Goal: Information Seeking & Learning: Learn about a topic

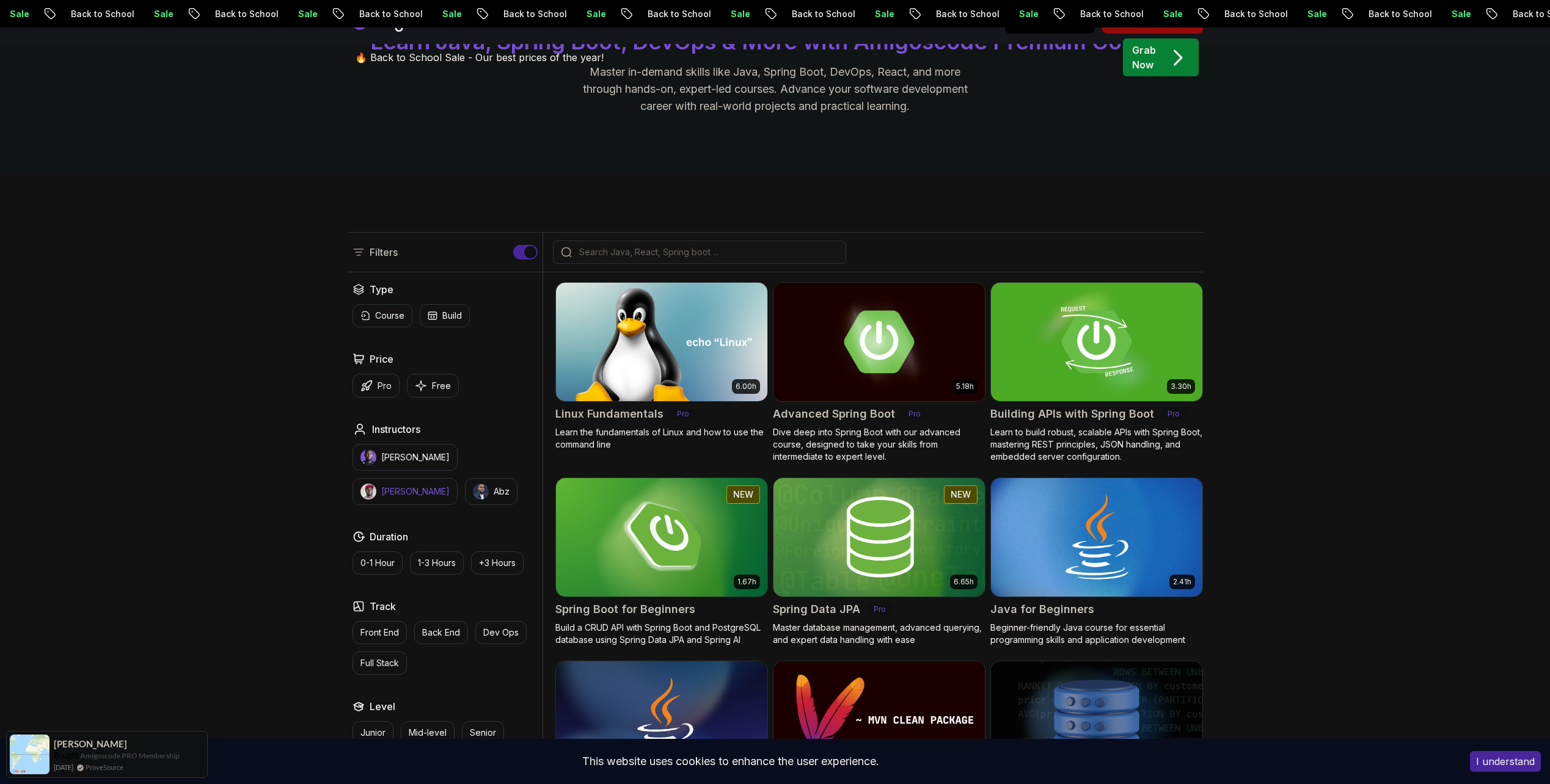
scroll to position [244, 0]
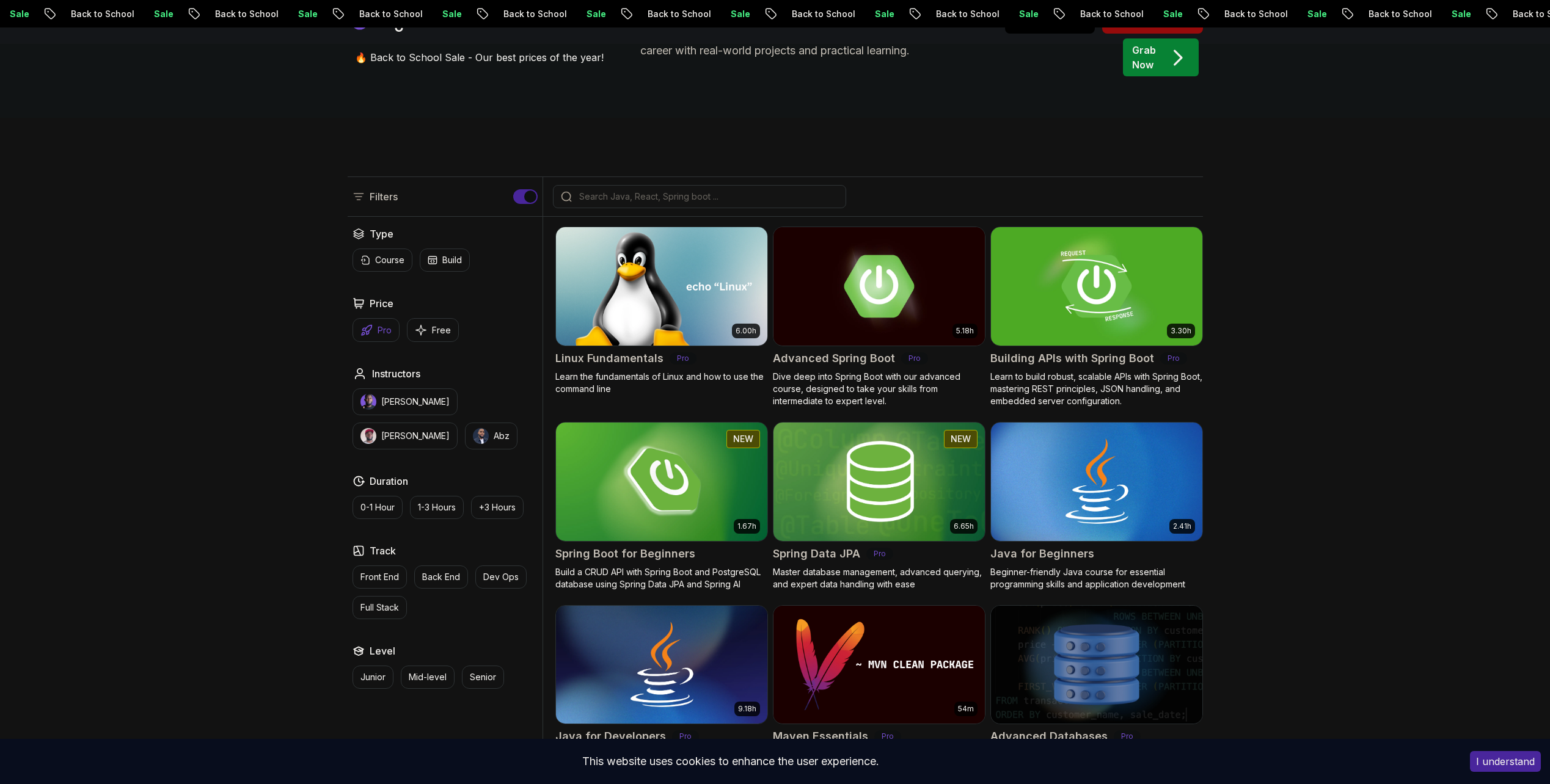
click at [374, 328] on button "Pro" at bounding box center [376, 330] width 47 height 23
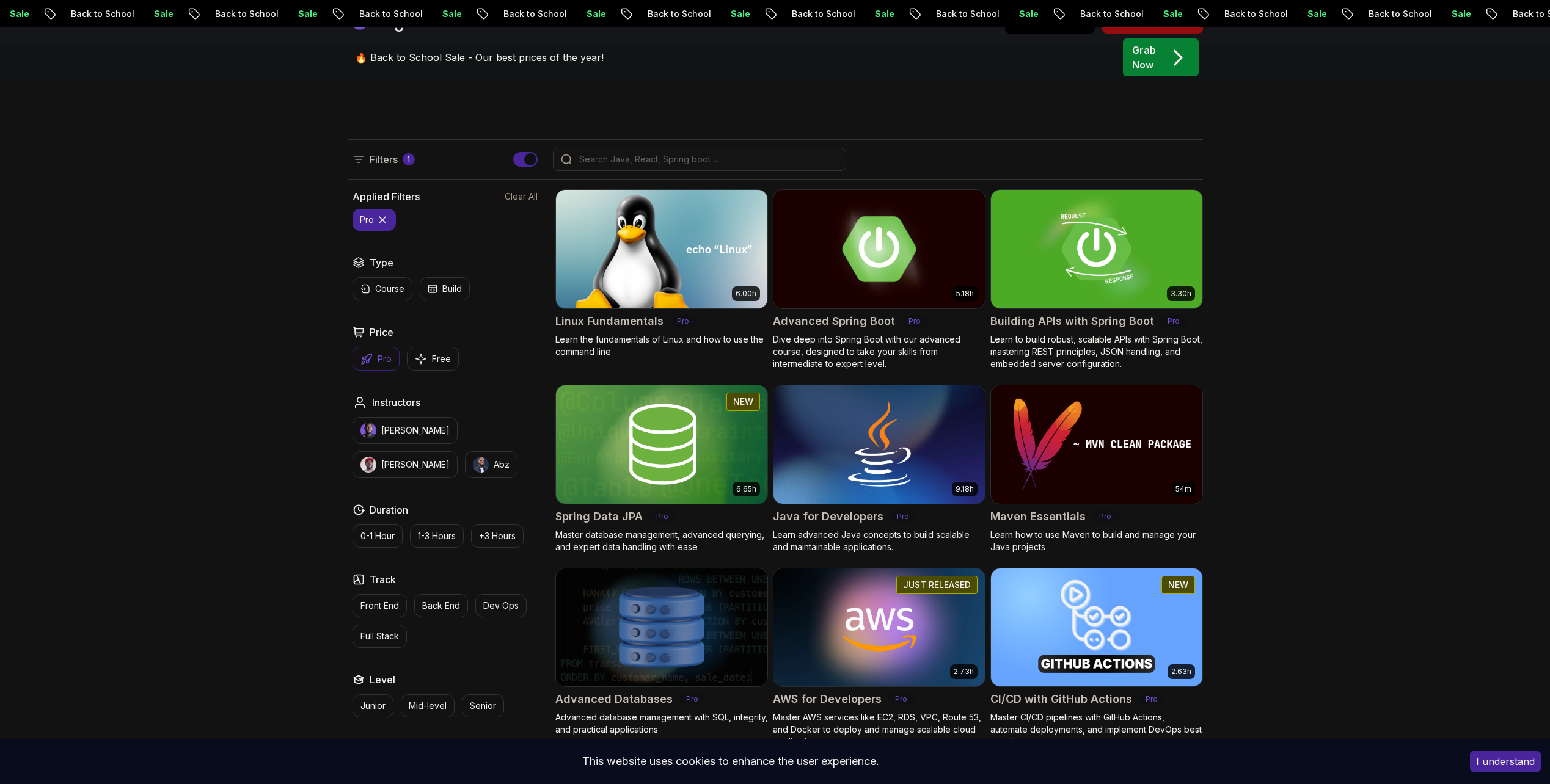
scroll to position [367, 0]
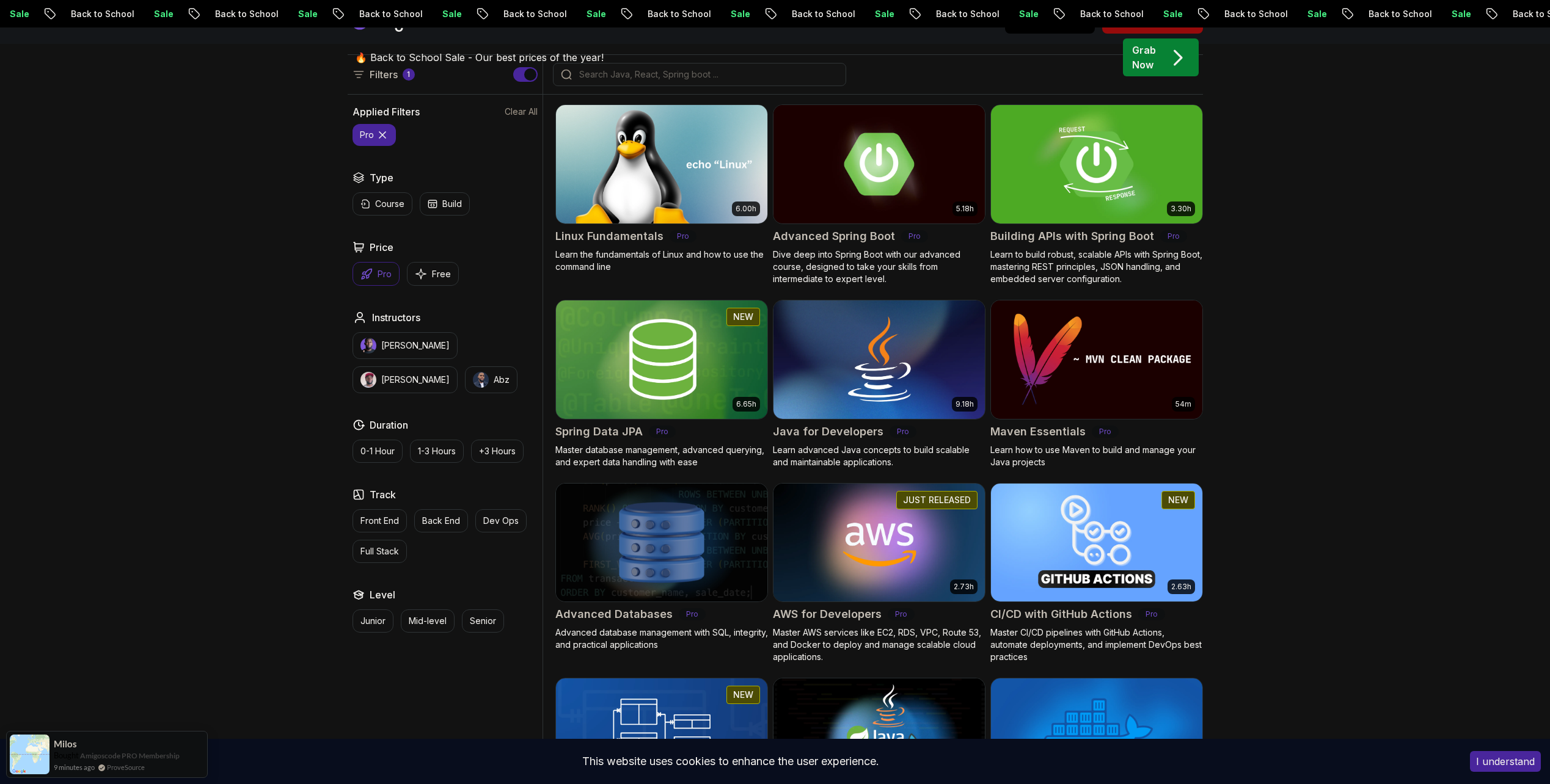
click at [1101, 184] on img at bounding box center [1097, 163] width 222 height 124
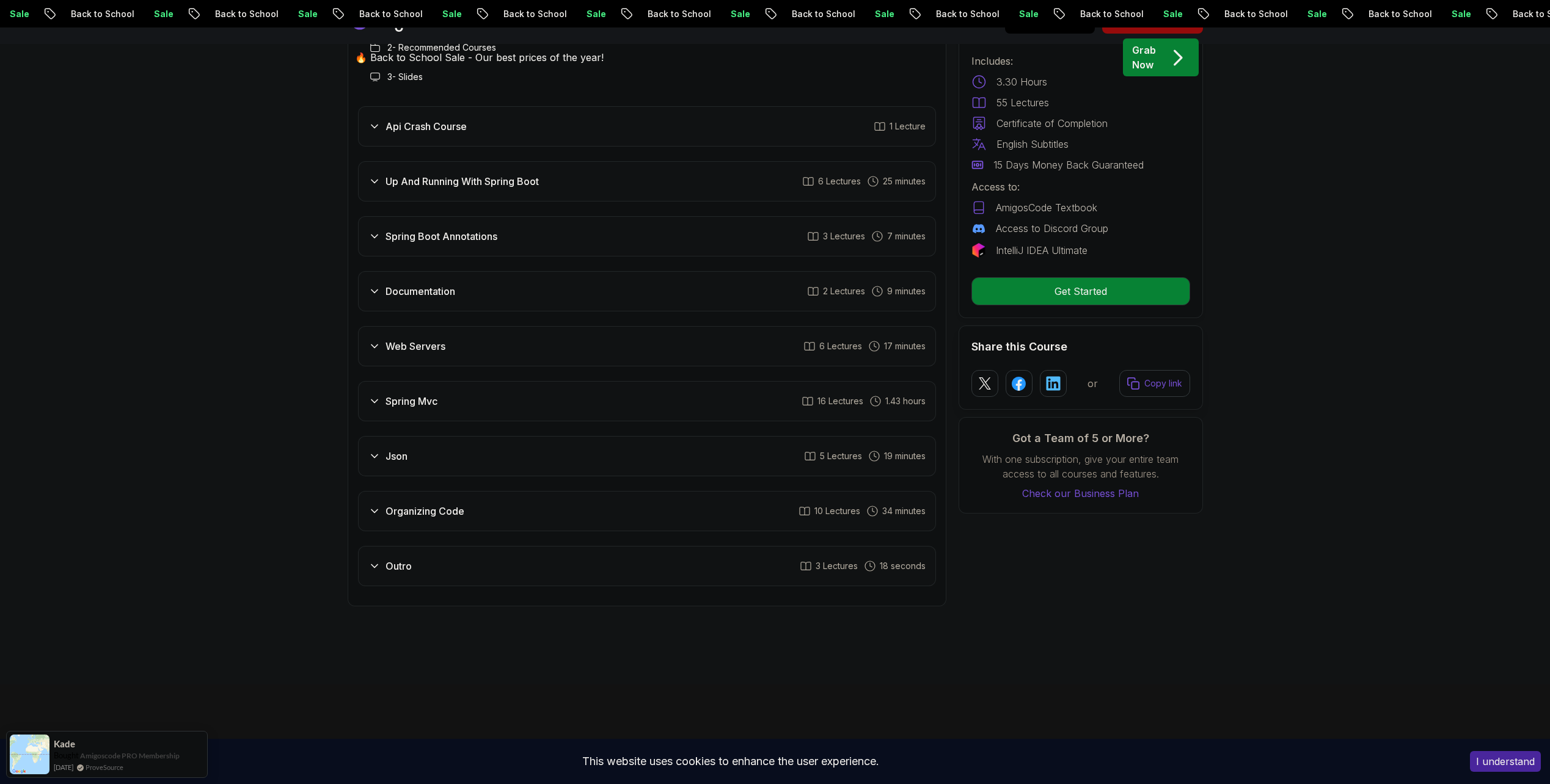
scroll to position [2198, 0]
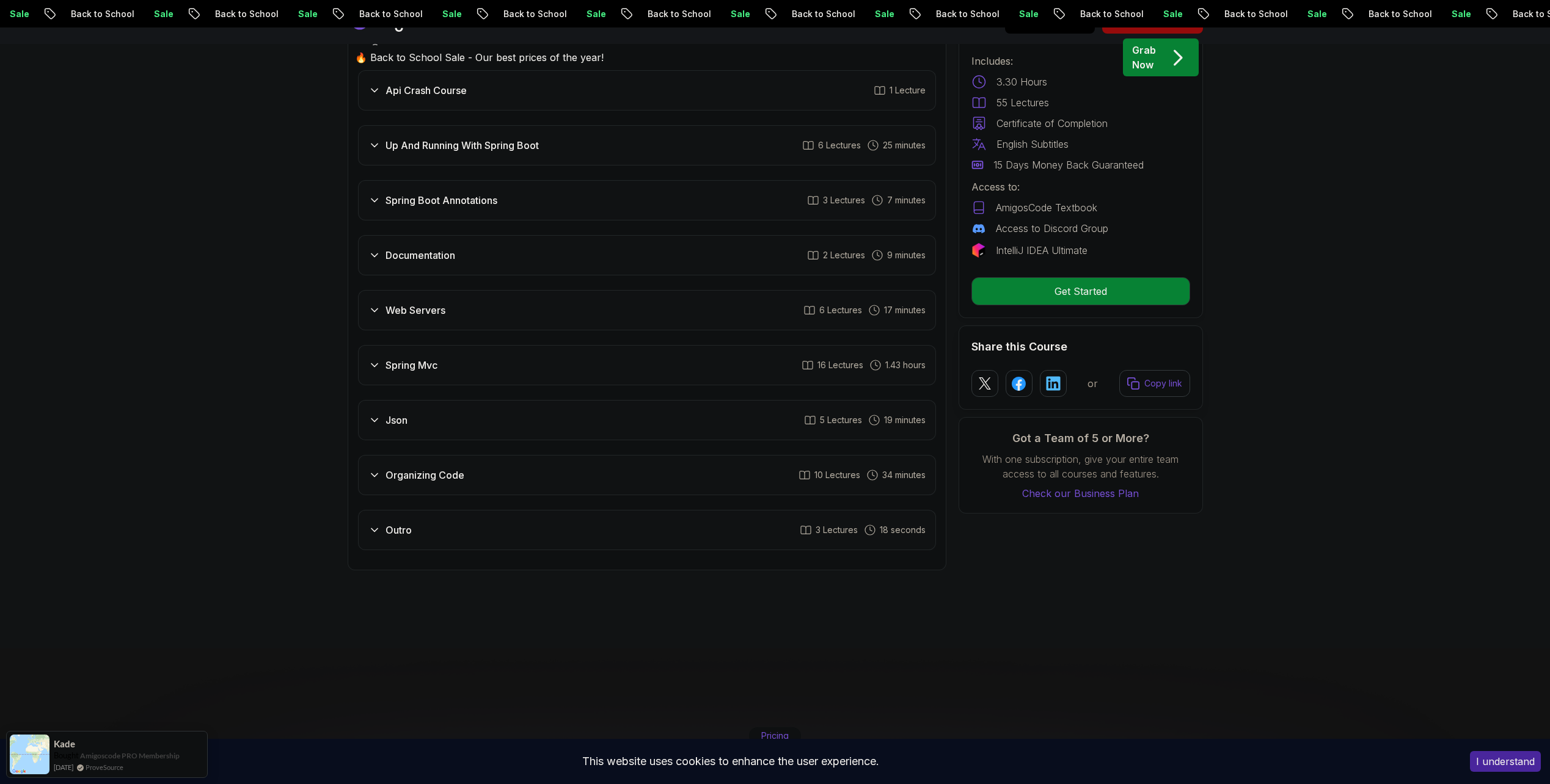
click at [380, 522] on div "Outro" at bounding box center [390, 529] width 44 height 15
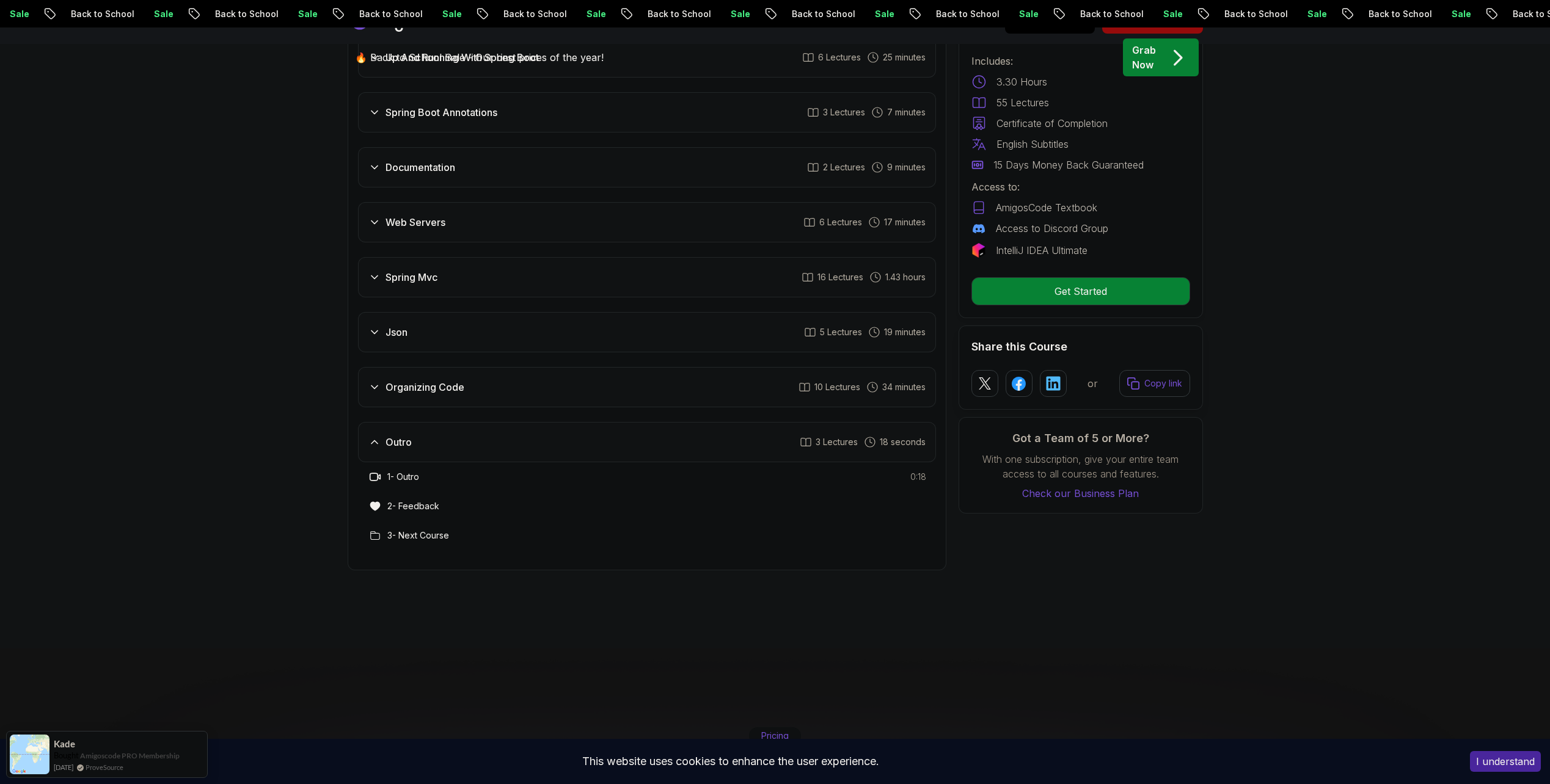
click at [376, 386] on icon at bounding box center [375, 387] width 6 height 3
click at [378, 326] on icon at bounding box center [375, 332] width 13 height 13
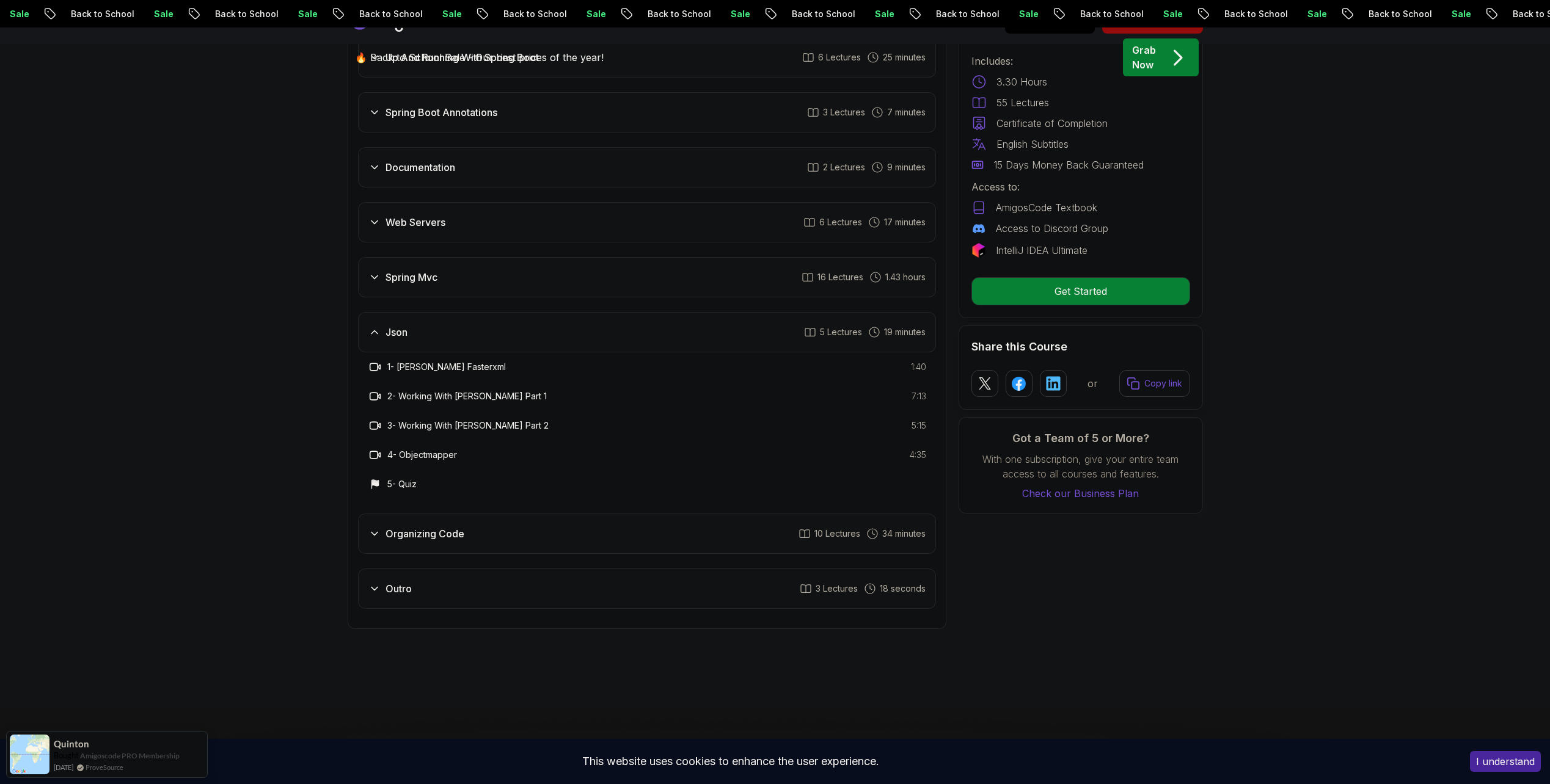
click at [396, 257] on div "Spring Mvc 16 Lectures 1.43 hours" at bounding box center [647, 276] width 578 height 40
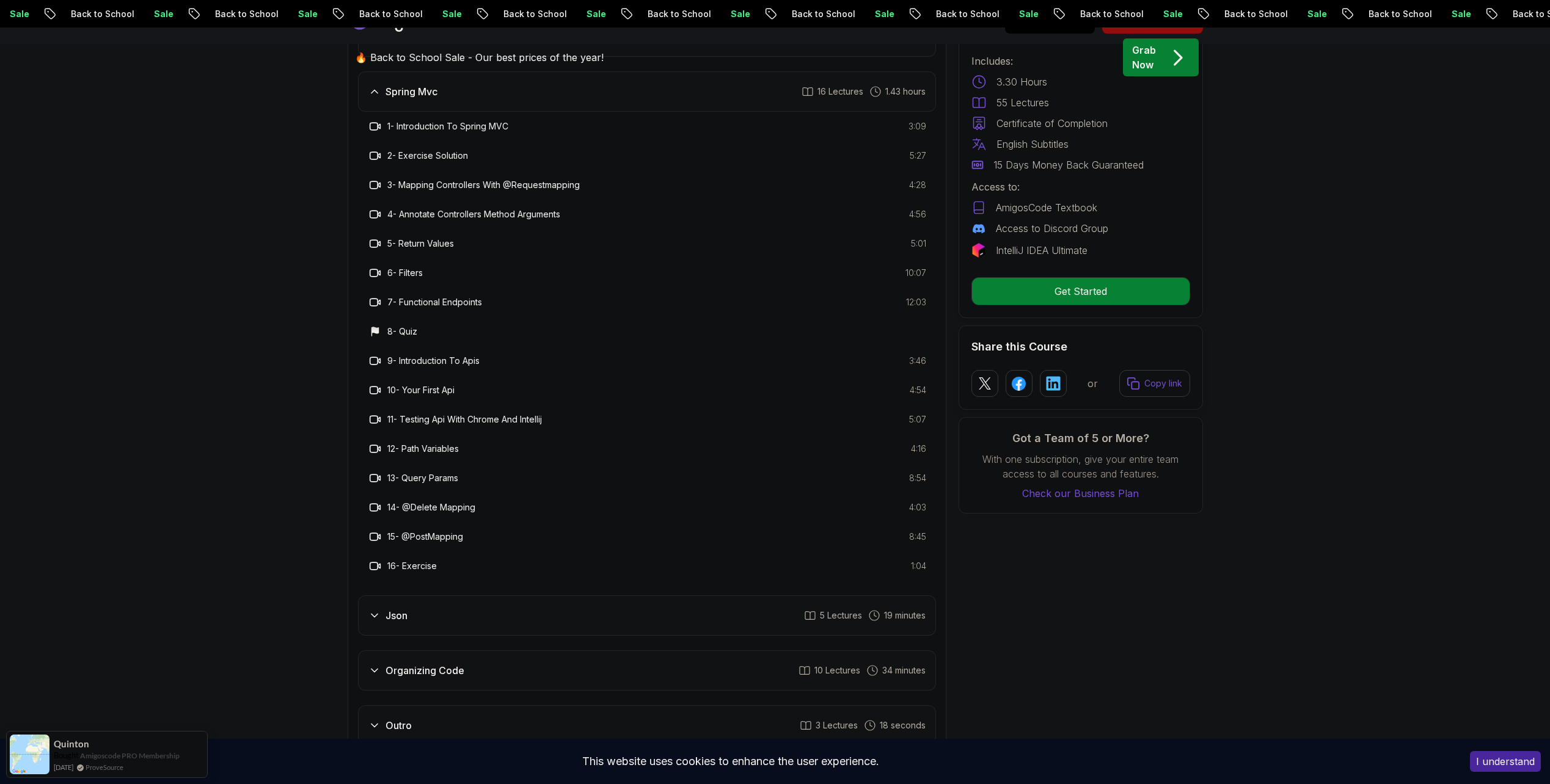
scroll to position [2382, 0]
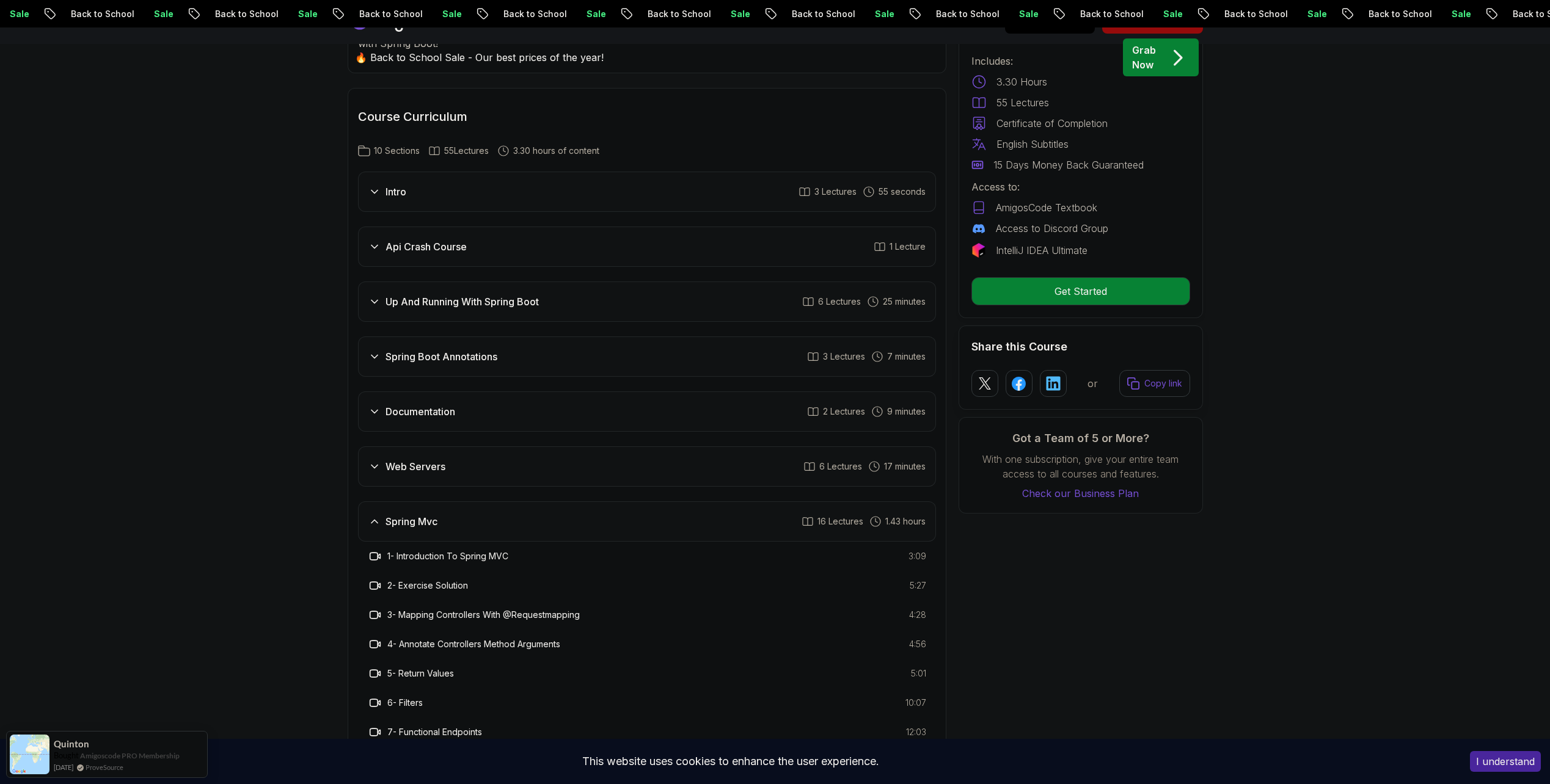
click at [389, 446] on div "Web Servers 6 Lectures 17 minutes" at bounding box center [647, 466] width 578 height 40
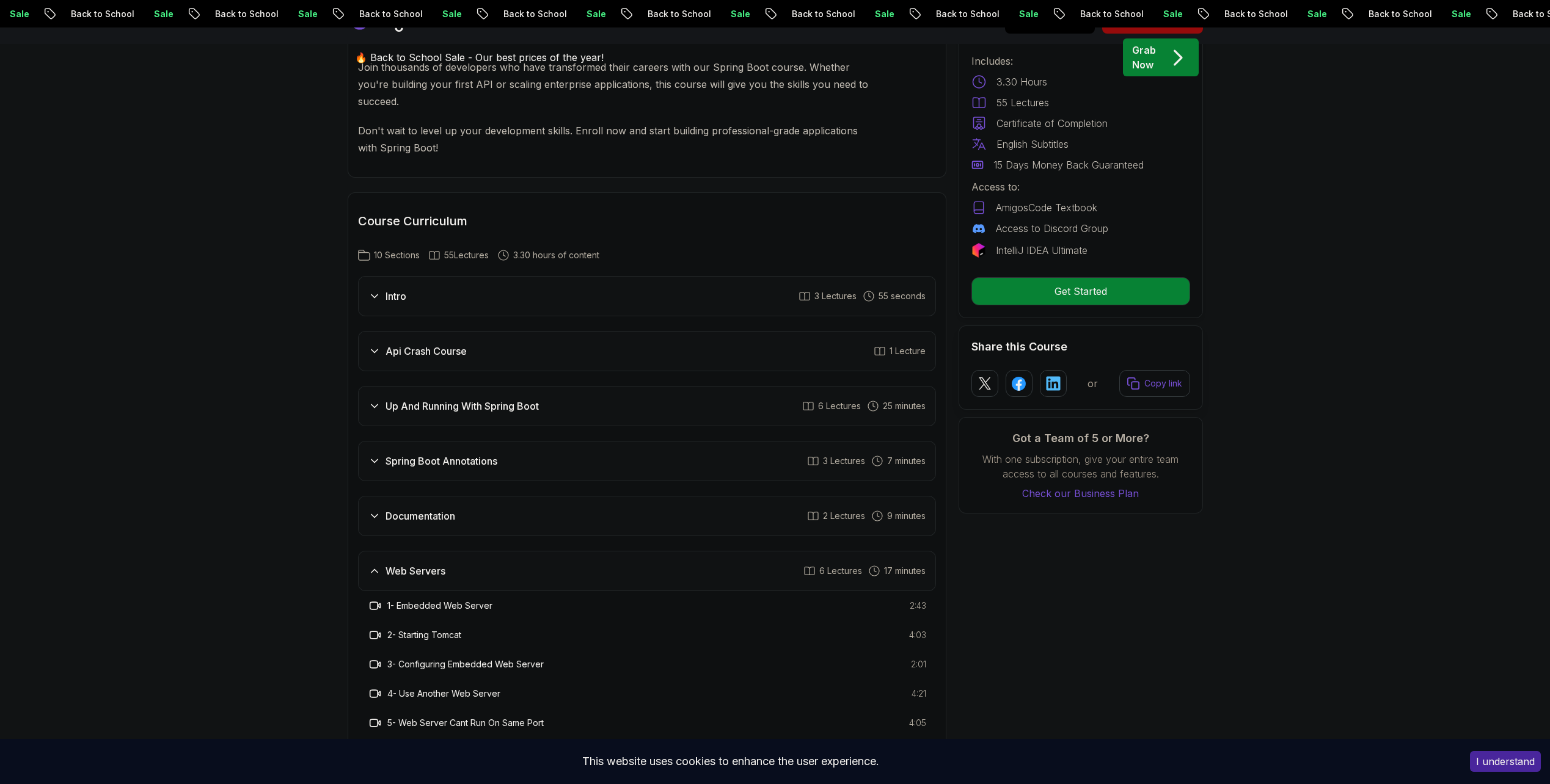
scroll to position [1833, 0]
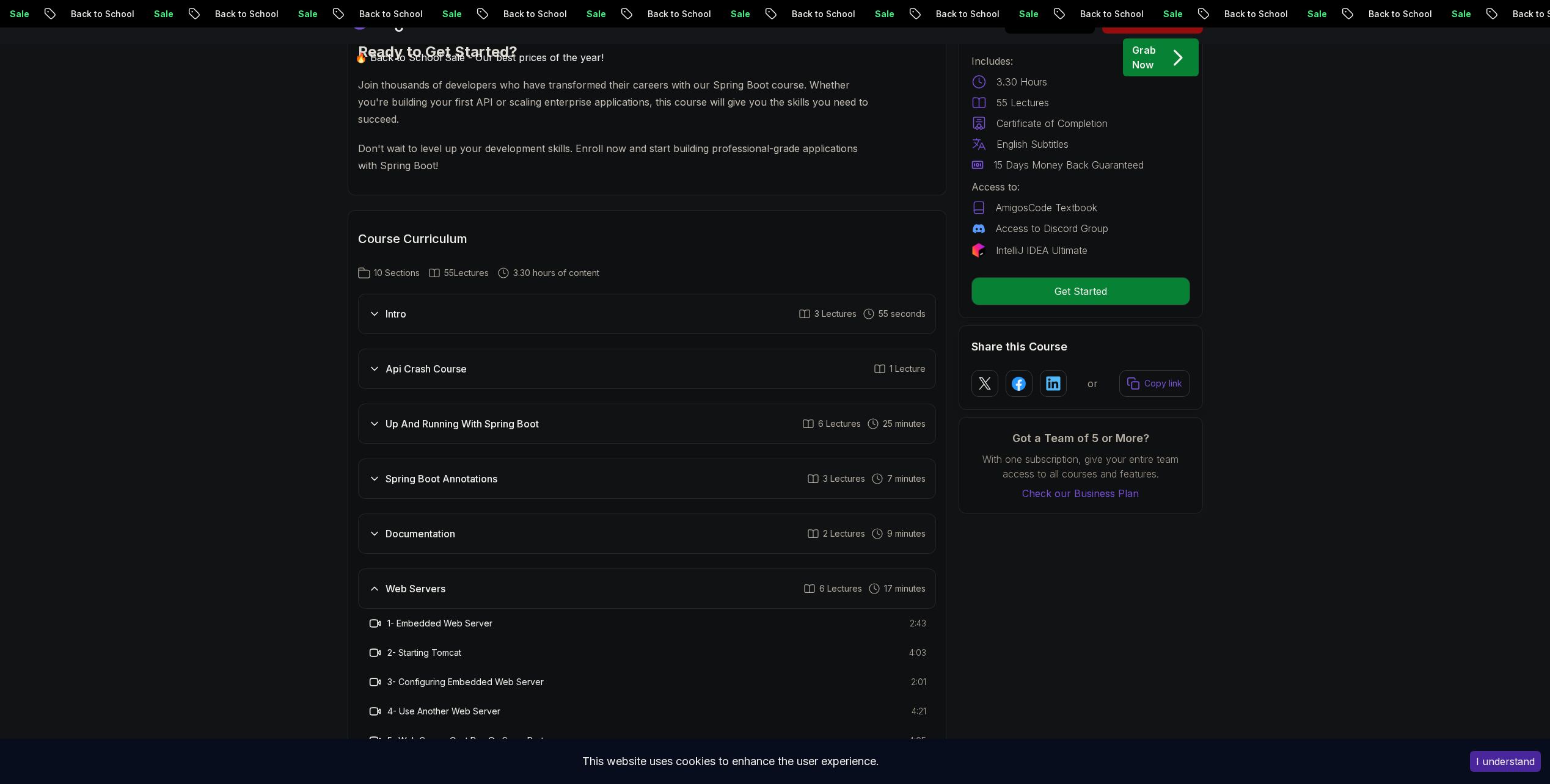
click at [379, 526] on div "Documentation" at bounding box center [412, 533] width 87 height 15
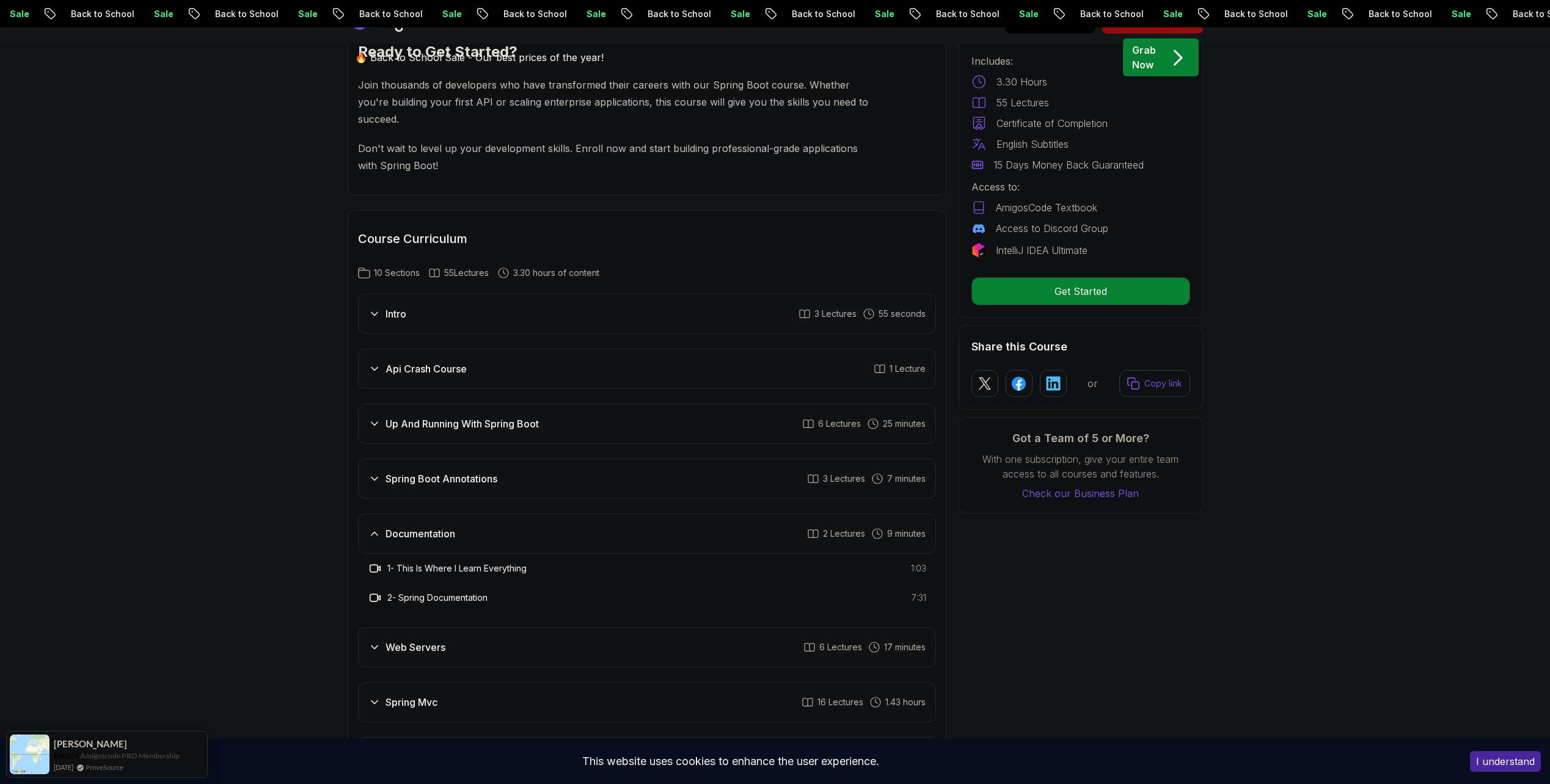
click at [444, 459] on div "Spring Boot Annotations 3 Lectures 7 minutes" at bounding box center [647, 479] width 578 height 40
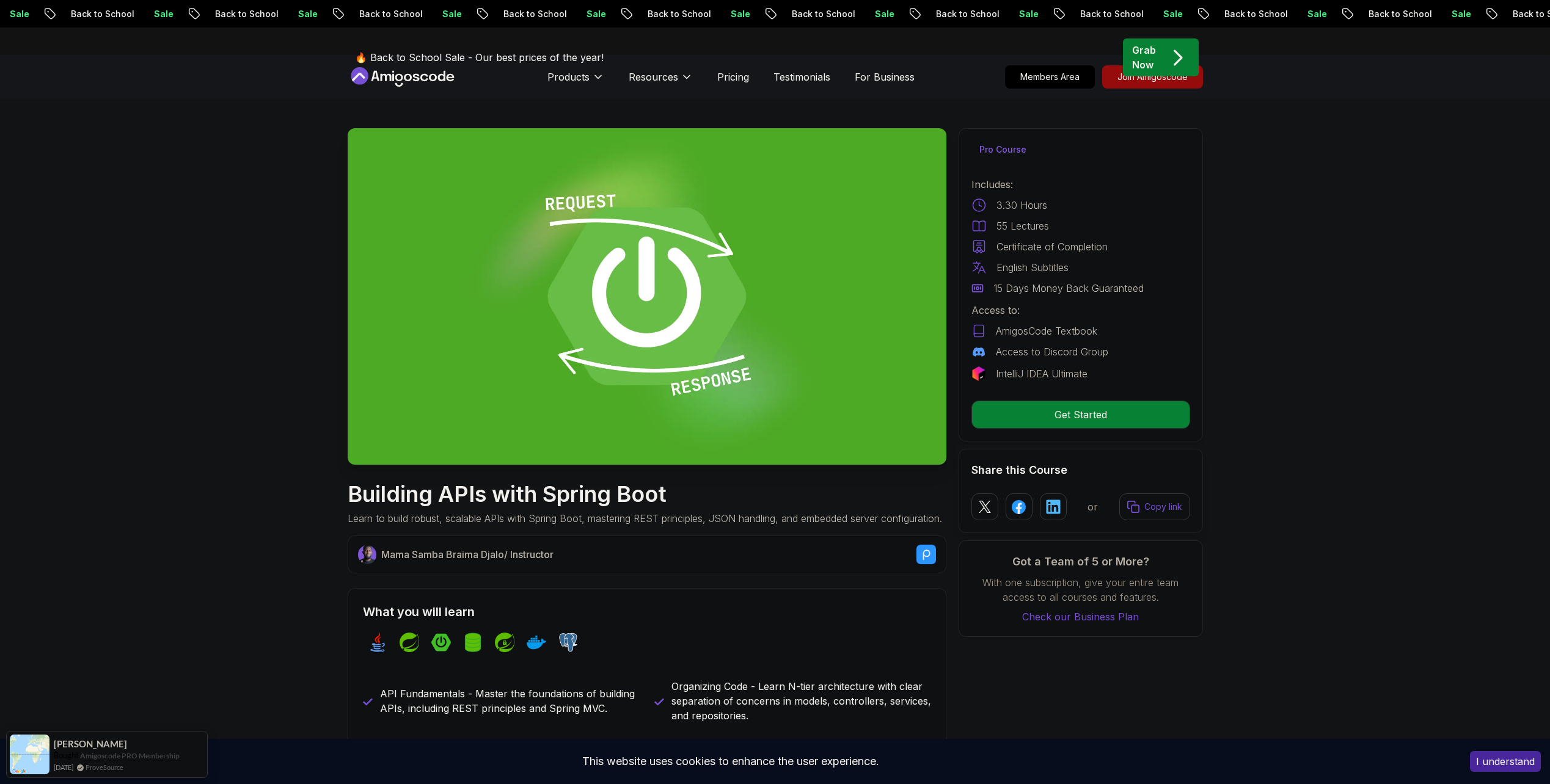
scroll to position [0, 0]
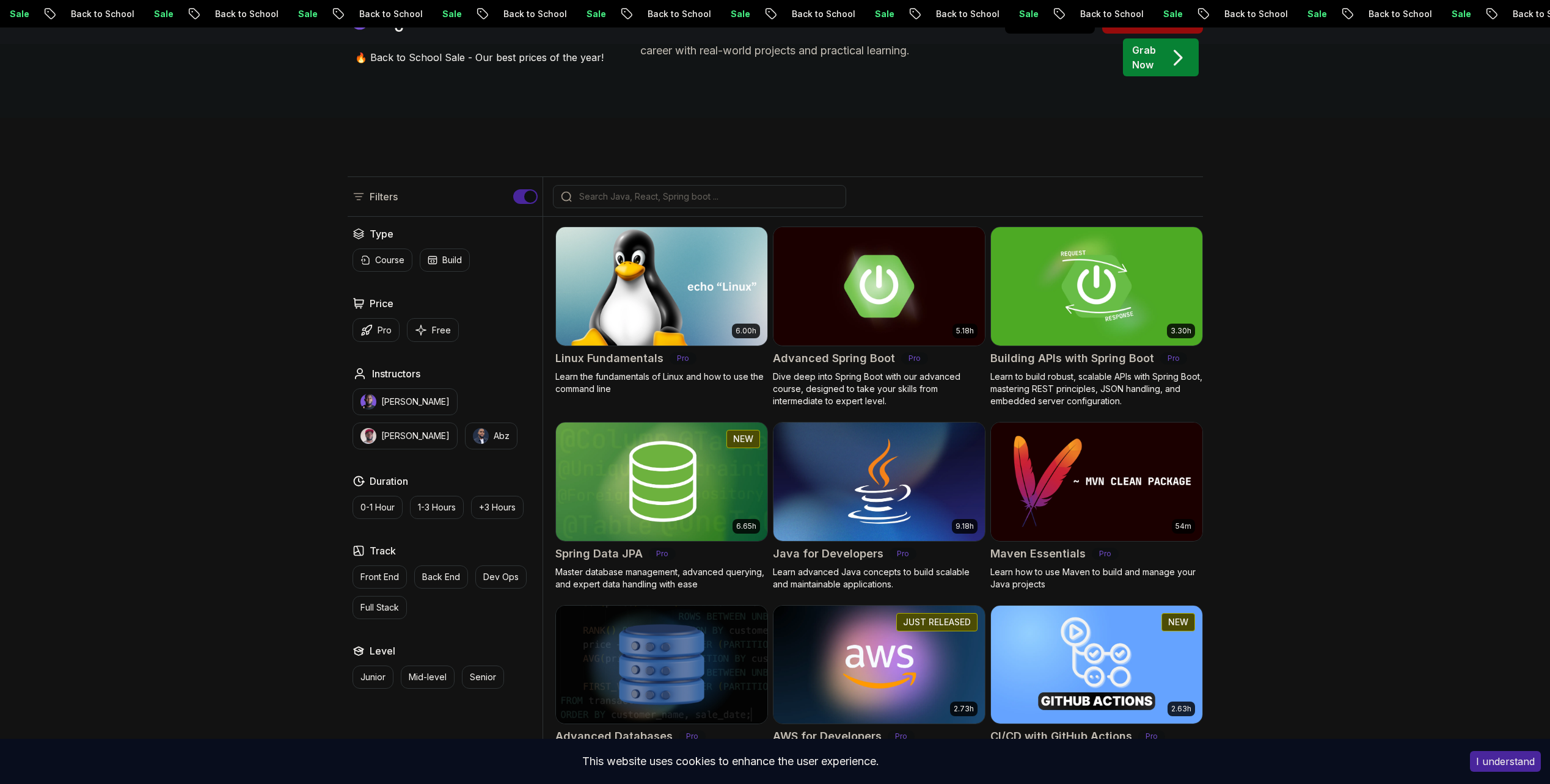
scroll to position [367, 0]
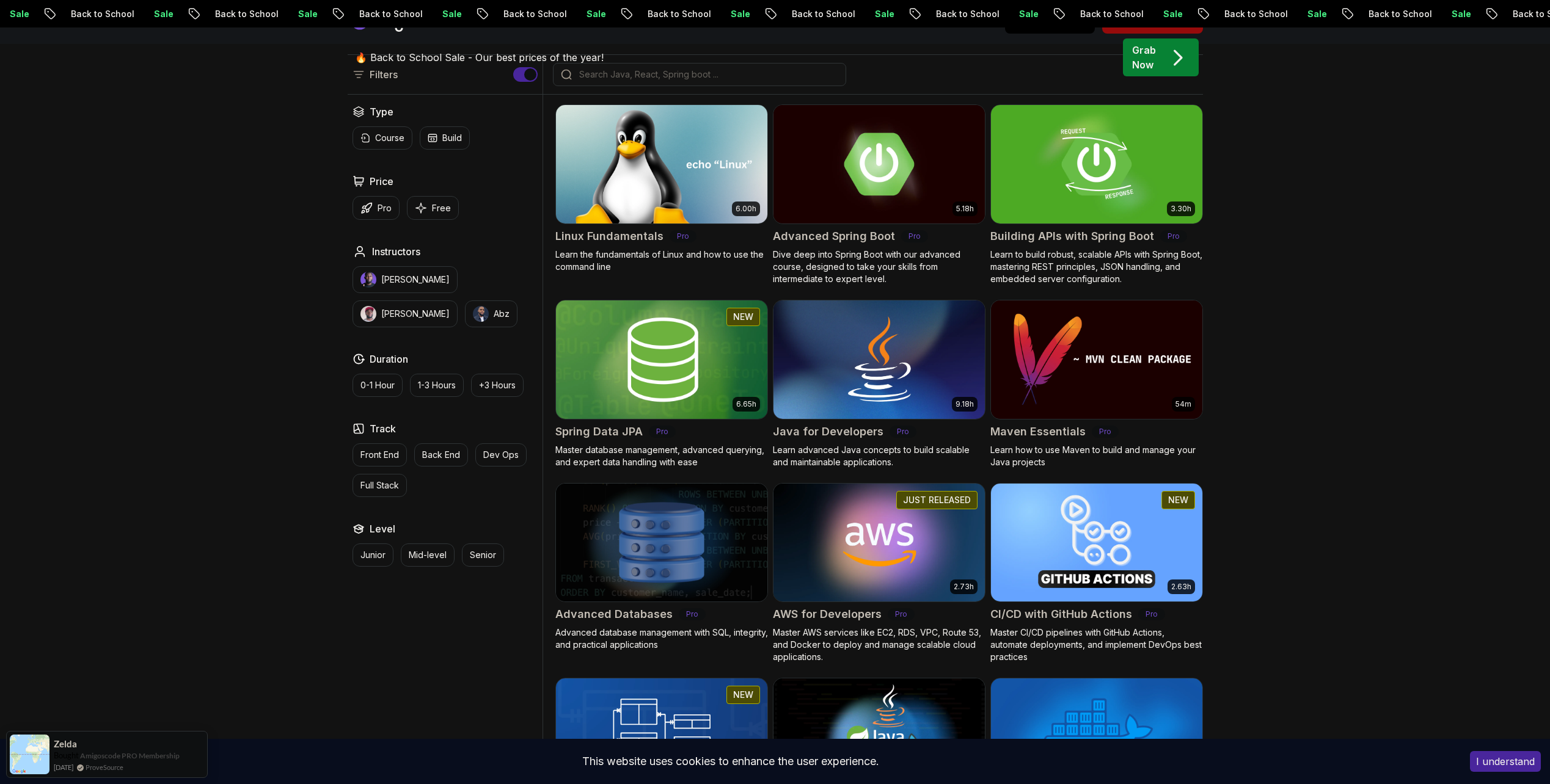
click at [631, 355] on img at bounding box center [662, 359] width 222 height 124
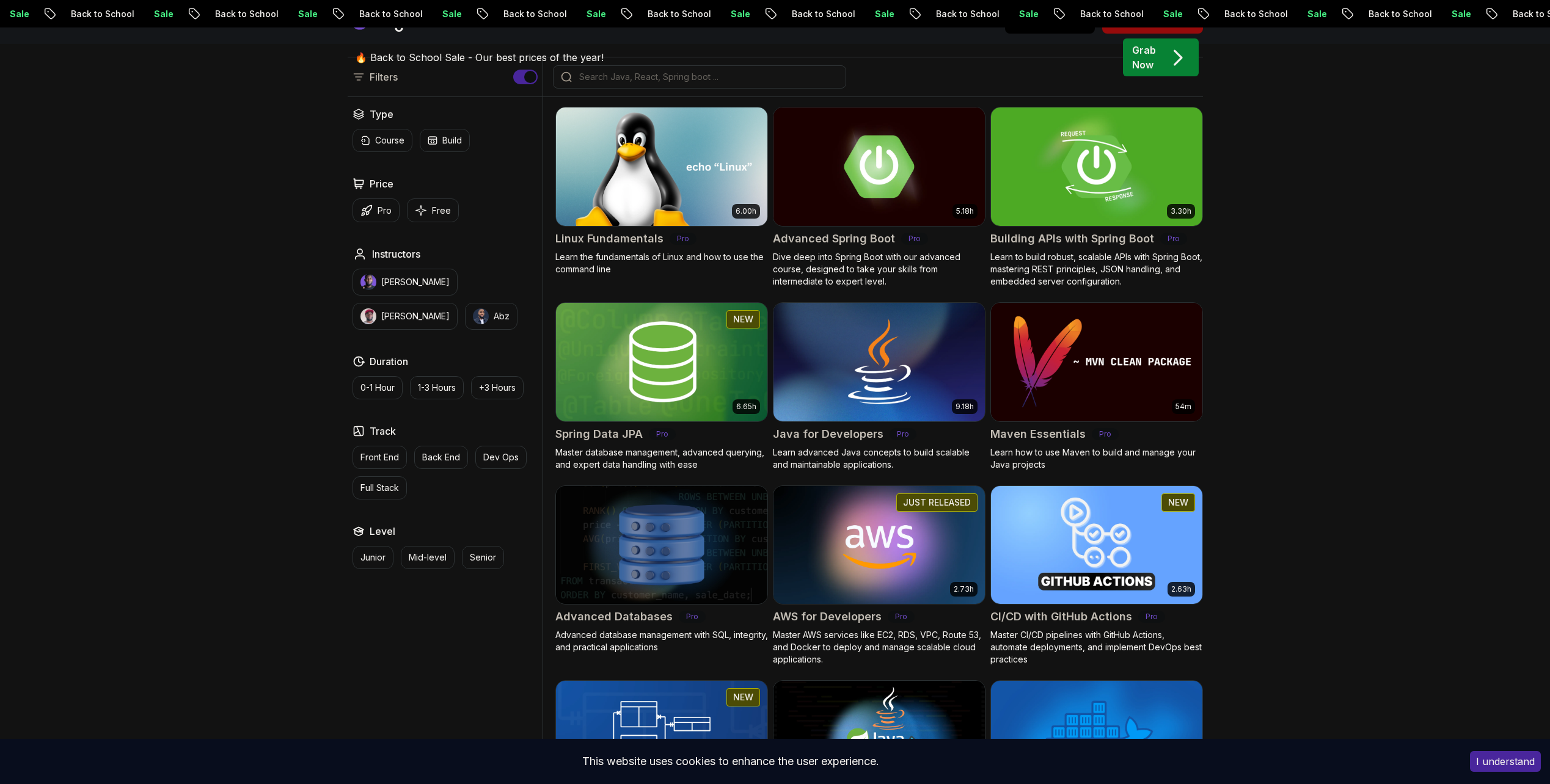
scroll to position [367, 0]
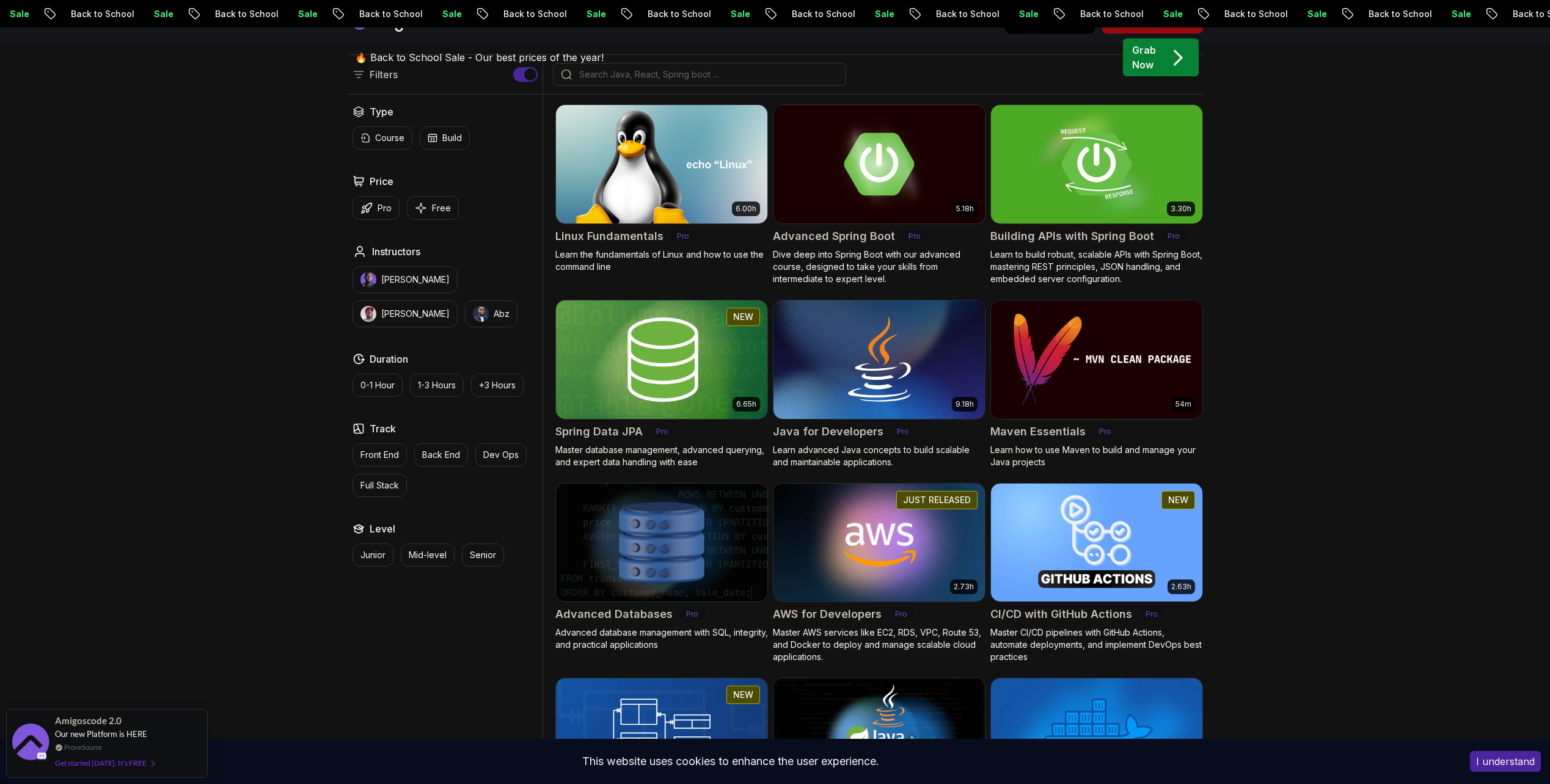
click at [632, 362] on img at bounding box center [662, 359] width 222 height 124
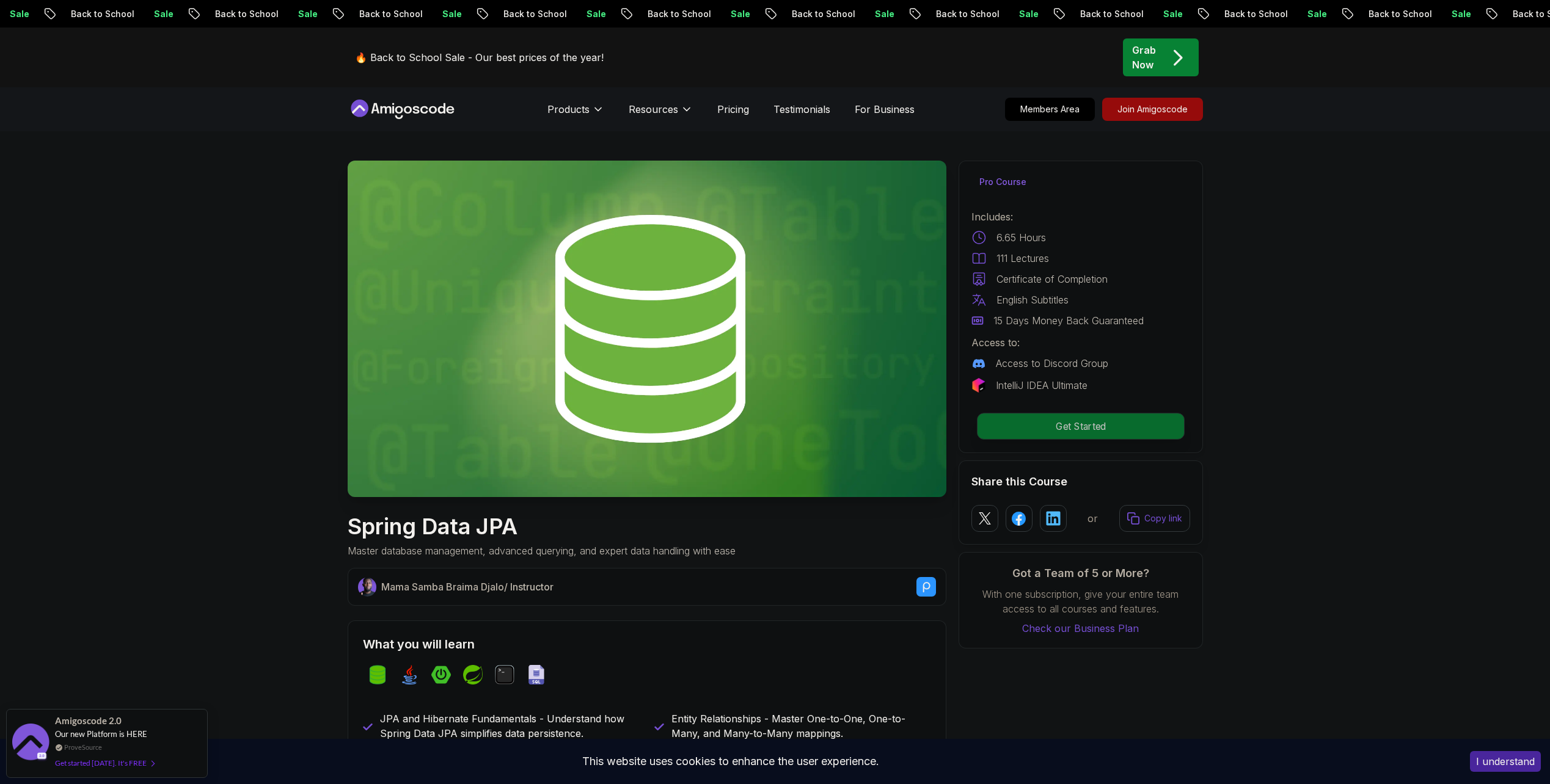
click at [1073, 433] on p "Get Started" at bounding box center [1080, 426] width 206 height 25
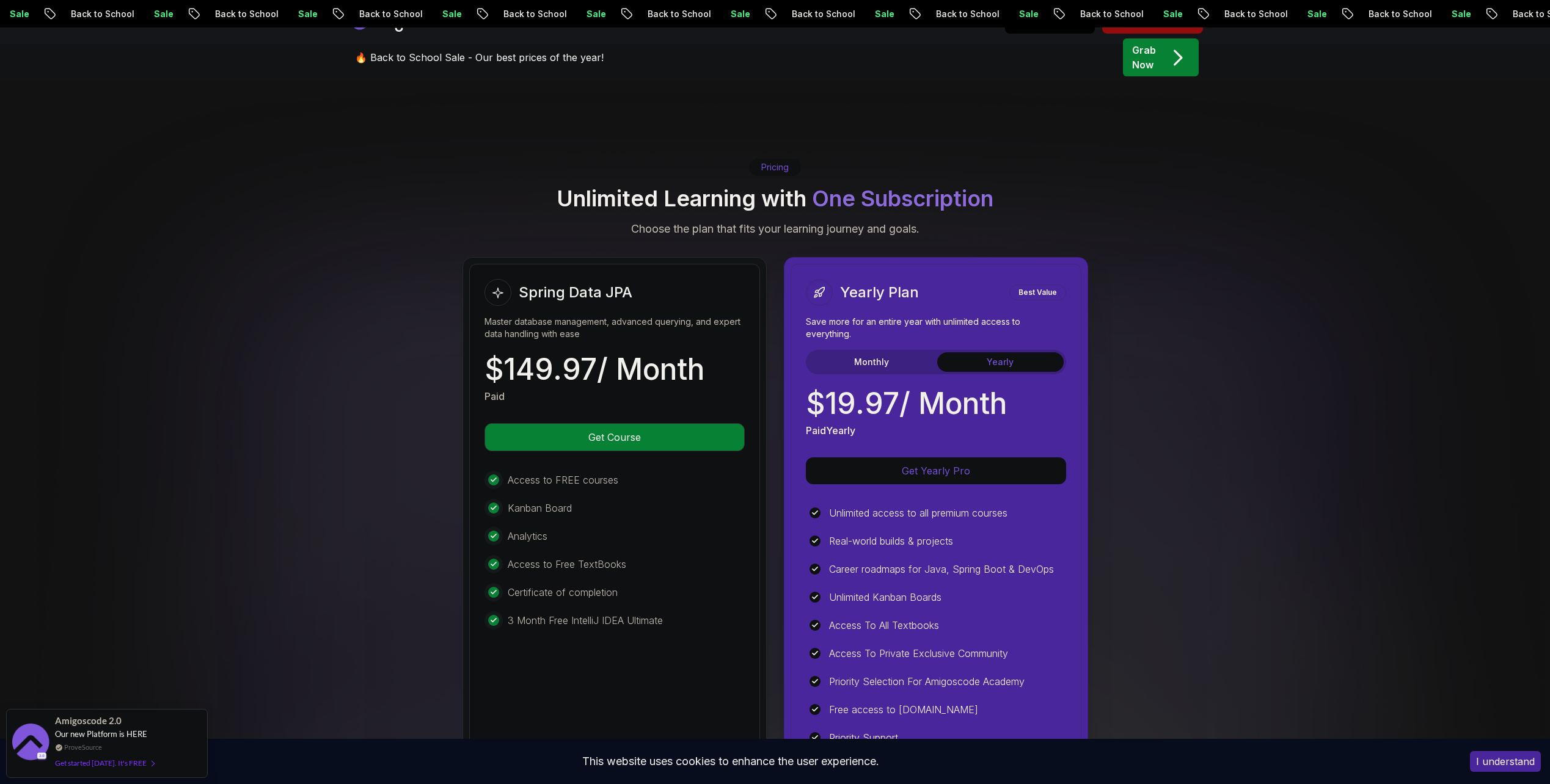
scroll to position [2997, 0]
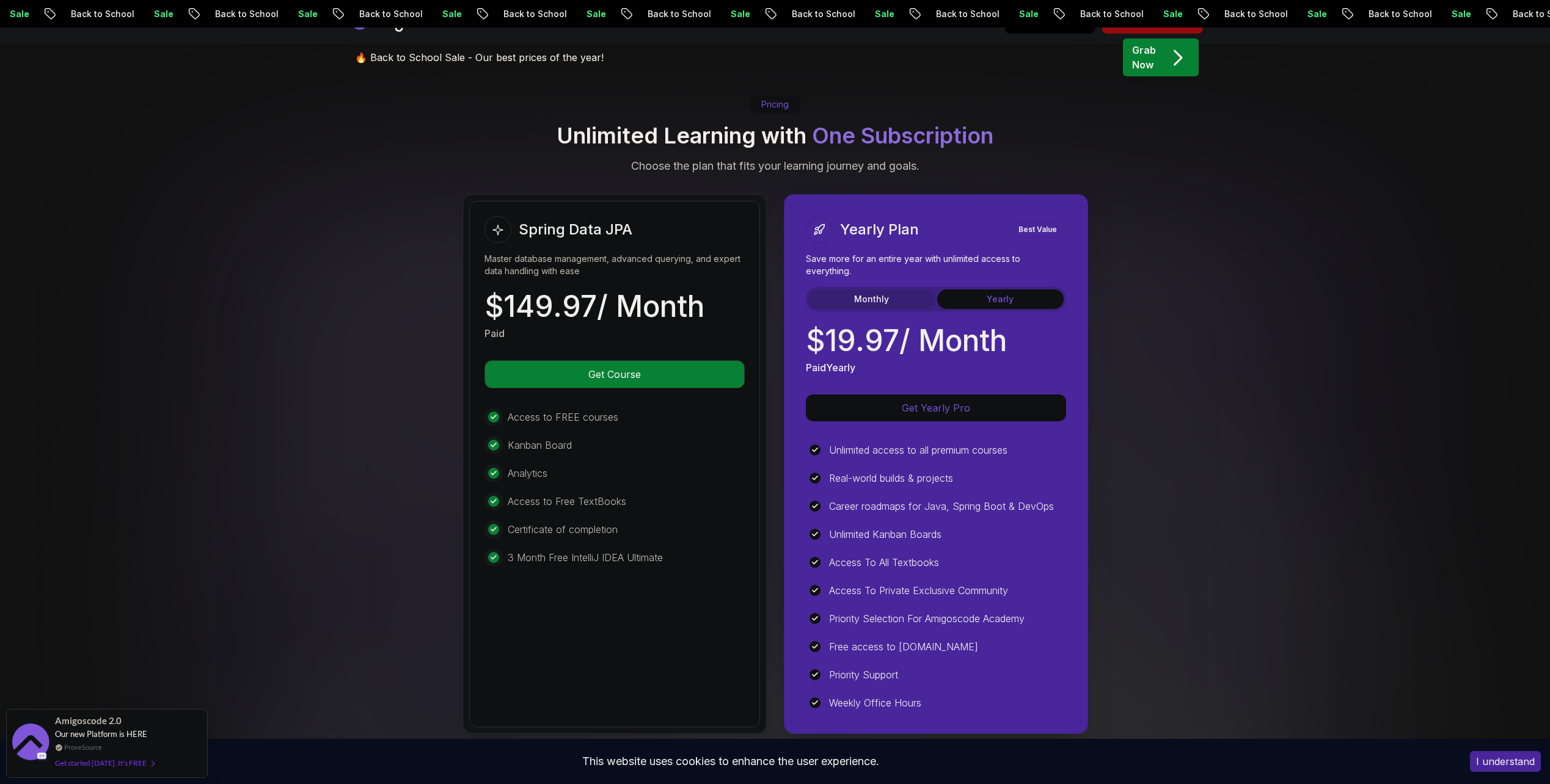
click at [833, 290] on button "Monthly" at bounding box center [872, 300] width 126 height 19
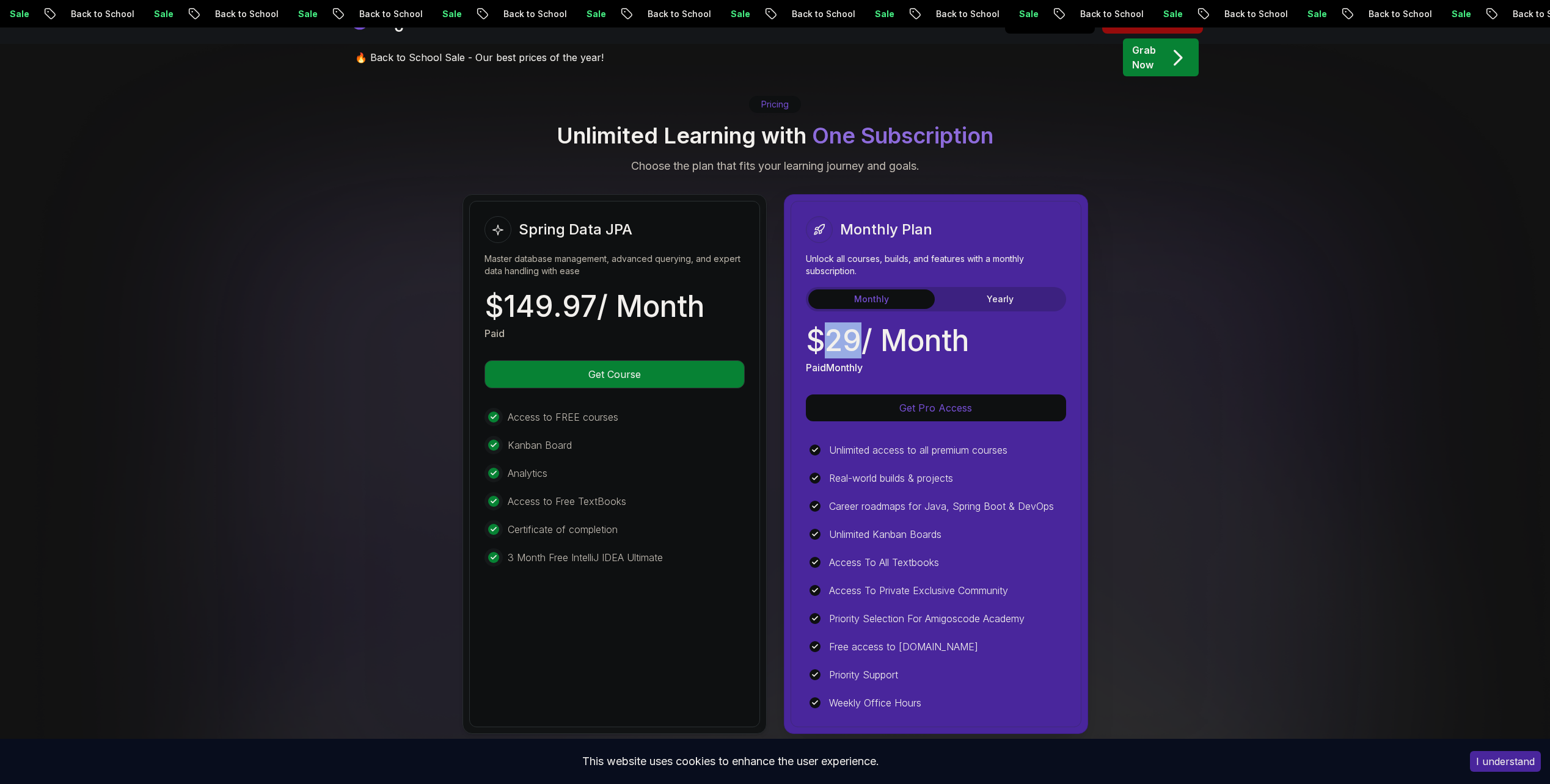
drag, startPoint x: 853, startPoint y: 327, endPoint x: 824, endPoint y: 327, distance: 29.0
click at [824, 327] on p "$ 29 / Month" at bounding box center [887, 340] width 163 height 29
drag, startPoint x: 846, startPoint y: 324, endPoint x: 815, endPoint y: 322, distance: 31.1
click at [815, 326] on p "$ 29 / Month" at bounding box center [887, 340] width 163 height 29
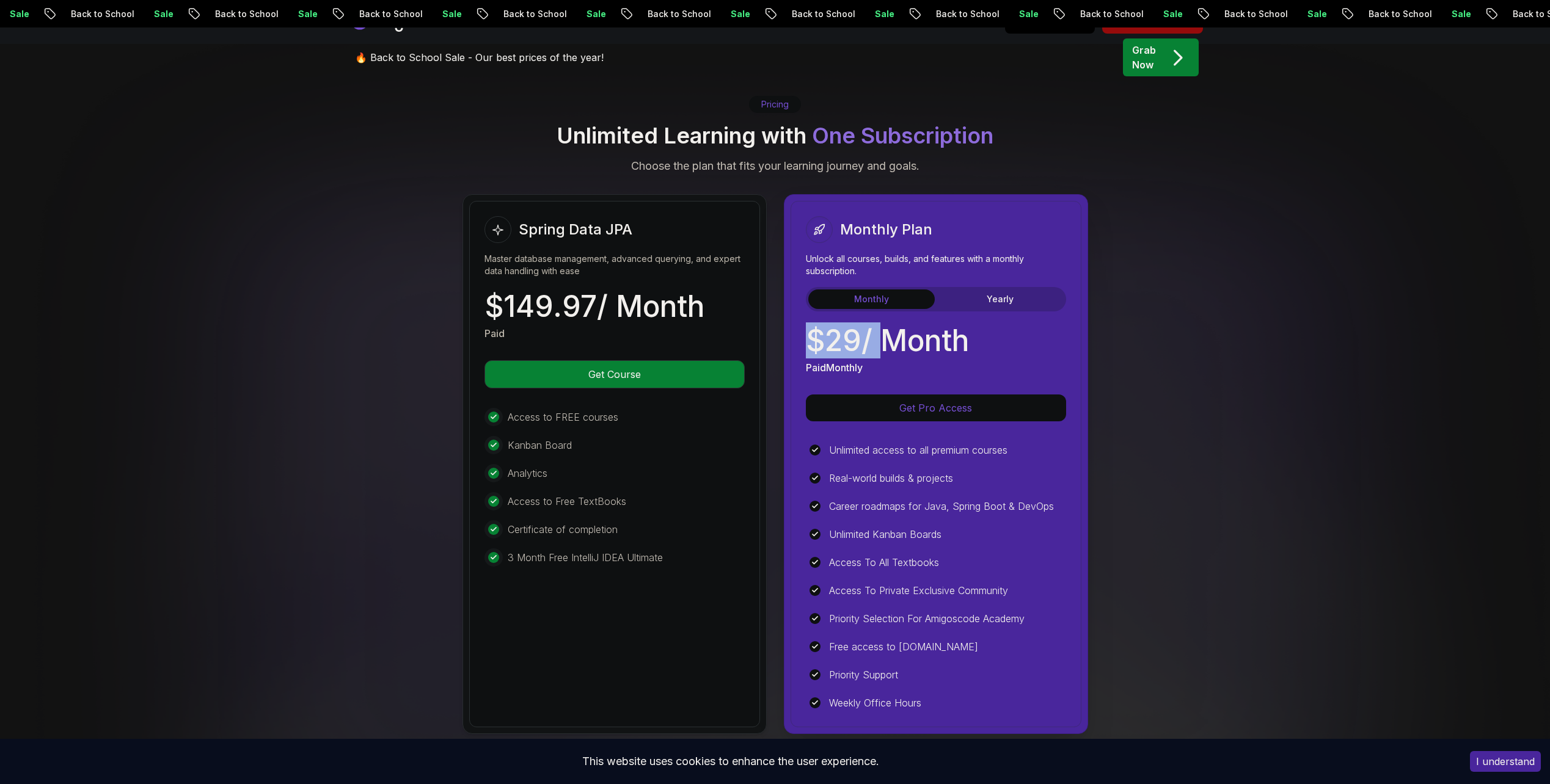
drag, startPoint x: 815, startPoint y: 322, endPoint x: 805, endPoint y: 327, distance: 11.2
click at [805, 327] on div "Monthly Plan Unlock all courses, builds, and features with a monthly subscripti…" at bounding box center [935, 464] width 291 height 526
drag, startPoint x: 805, startPoint y: 327, endPoint x: 854, endPoint y: 324, distance: 49.1
click at [854, 324] on div "Monthly Plan Unlock all courses, builds, and features with a monthly subscripti…" at bounding box center [935, 464] width 291 height 526
drag, startPoint x: 558, startPoint y: 4, endPoint x: 568, endPoint y: 4, distance: 10.0
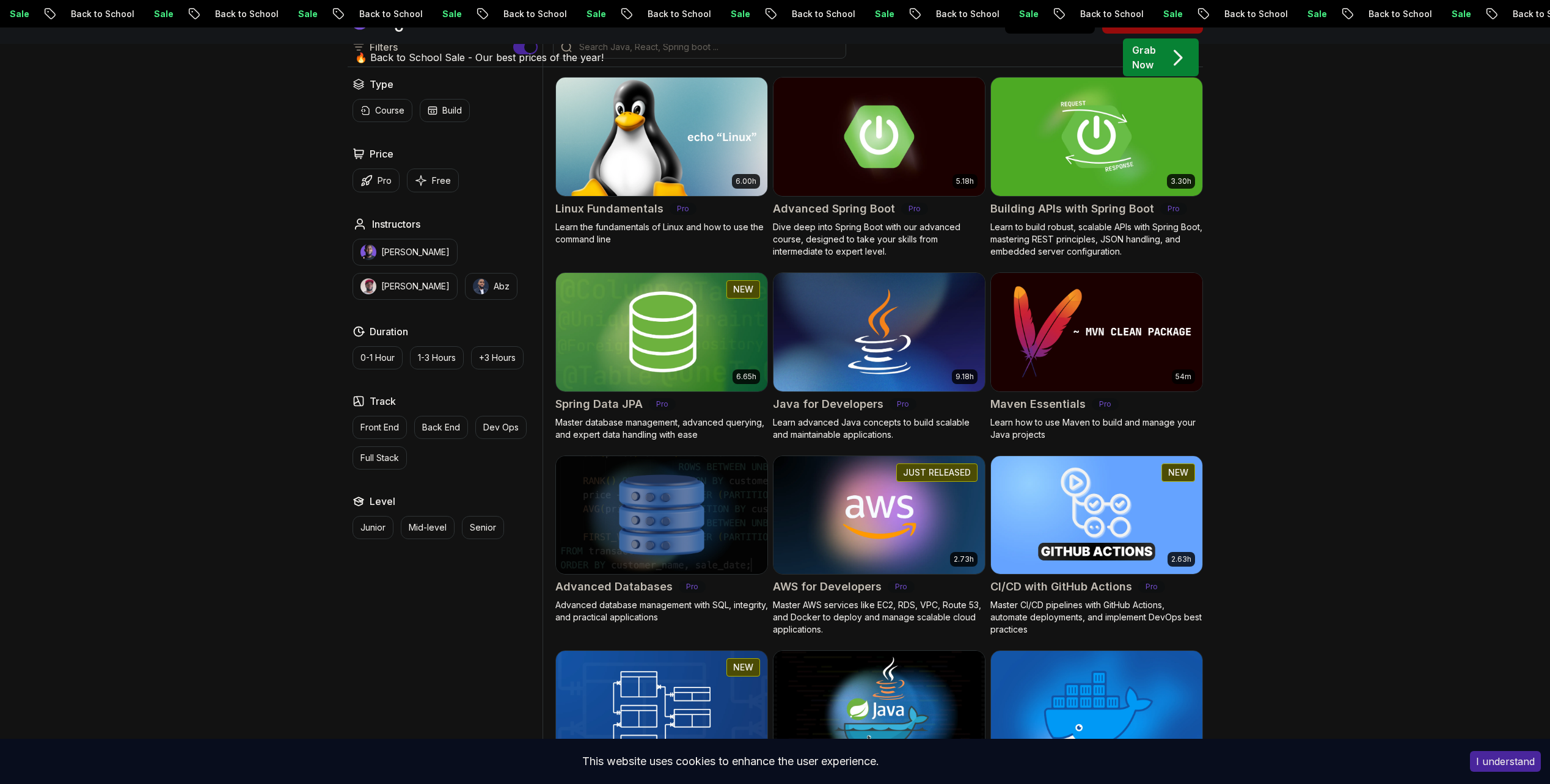
scroll to position [367, 0]
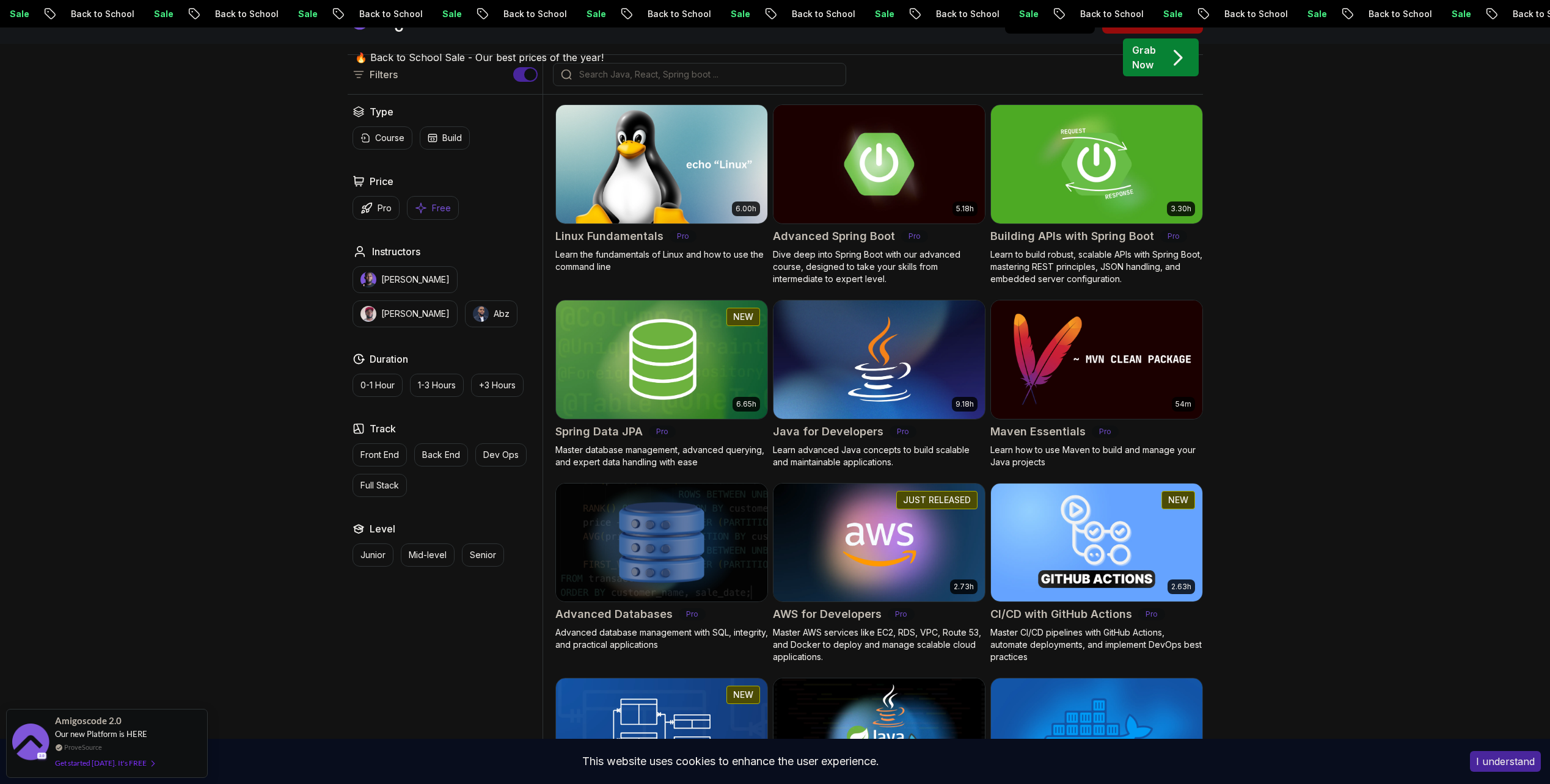
click at [424, 212] on icon "button" at bounding box center [420, 207] width 13 height 13
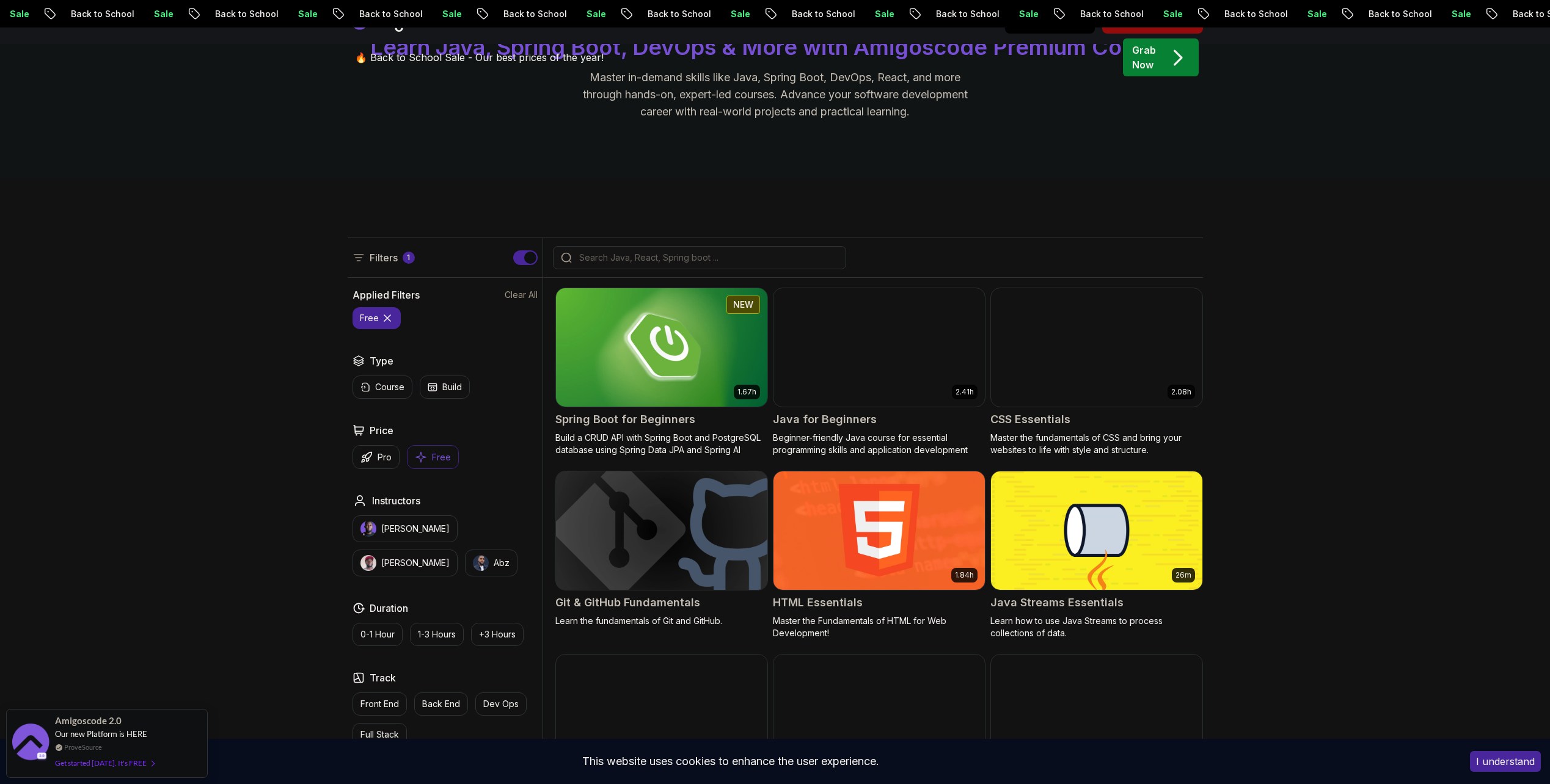
scroll to position [367, 0]
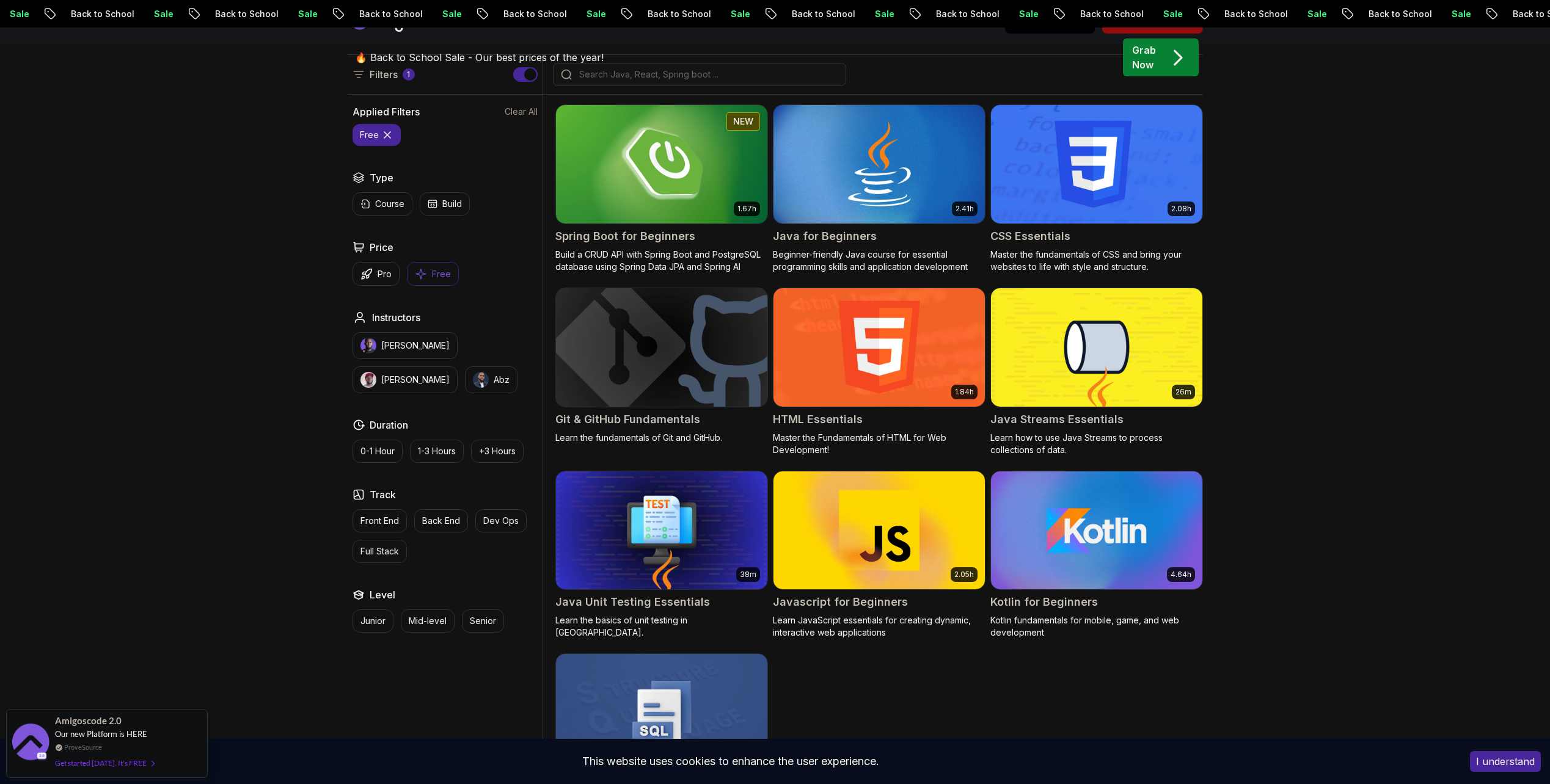
click at [738, 237] on div "Spring Boot for Beginners" at bounding box center [662, 236] width 212 height 18
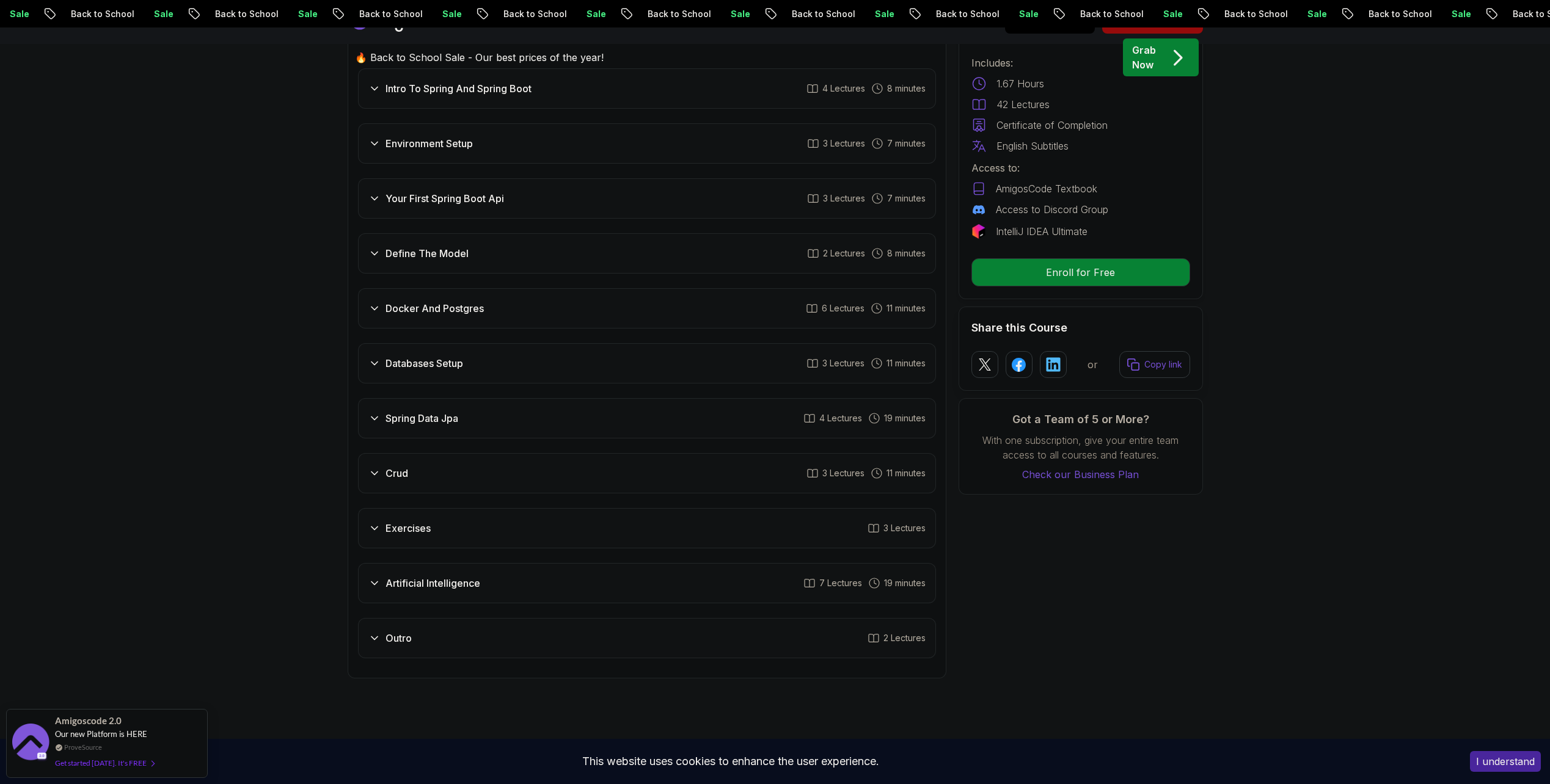
scroll to position [1771, 0]
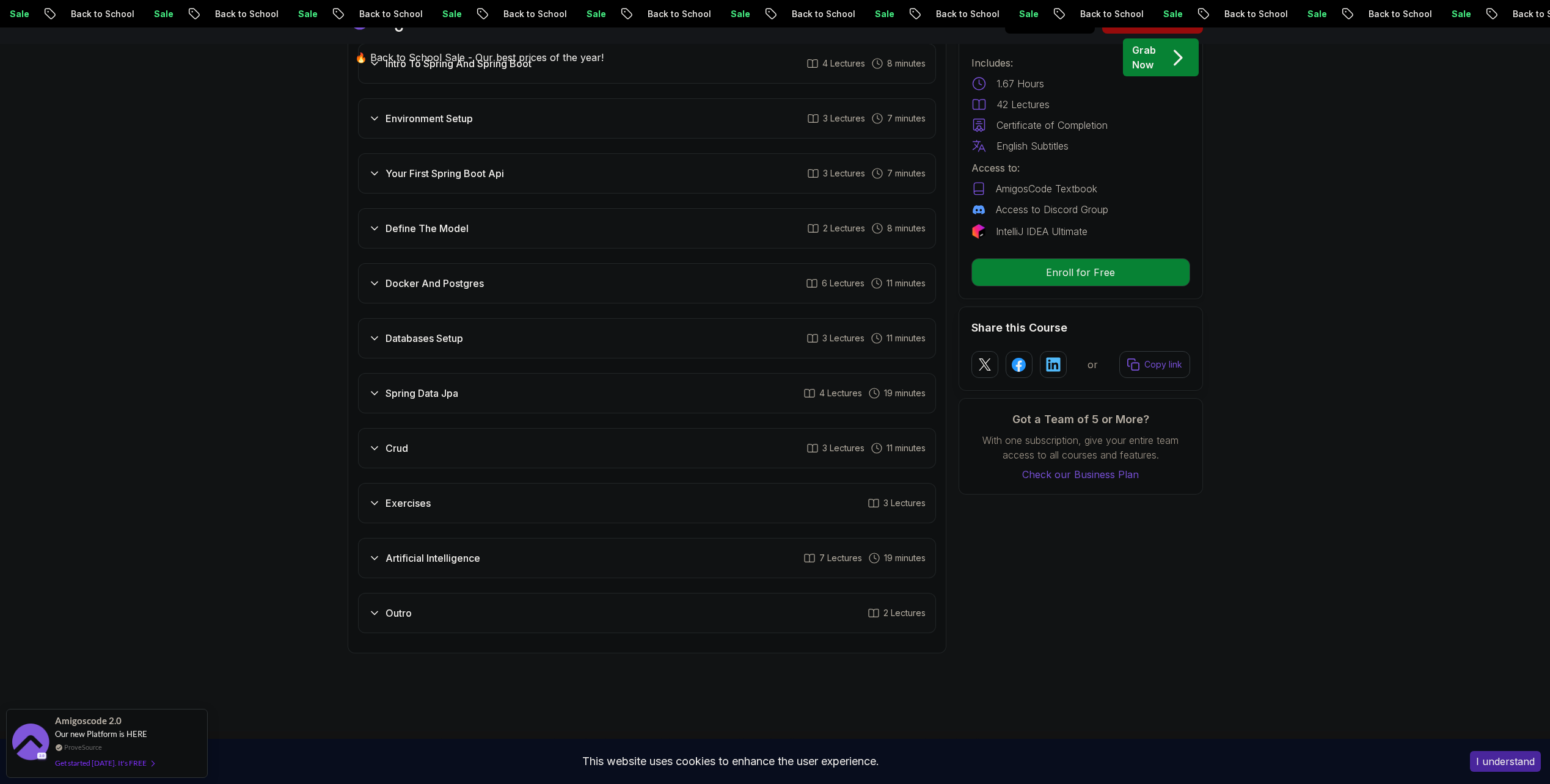
click at [584, 544] on div "Artificial Intelligence 7 Lectures 19 minutes" at bounding box center [647, 557] width 578 height 40
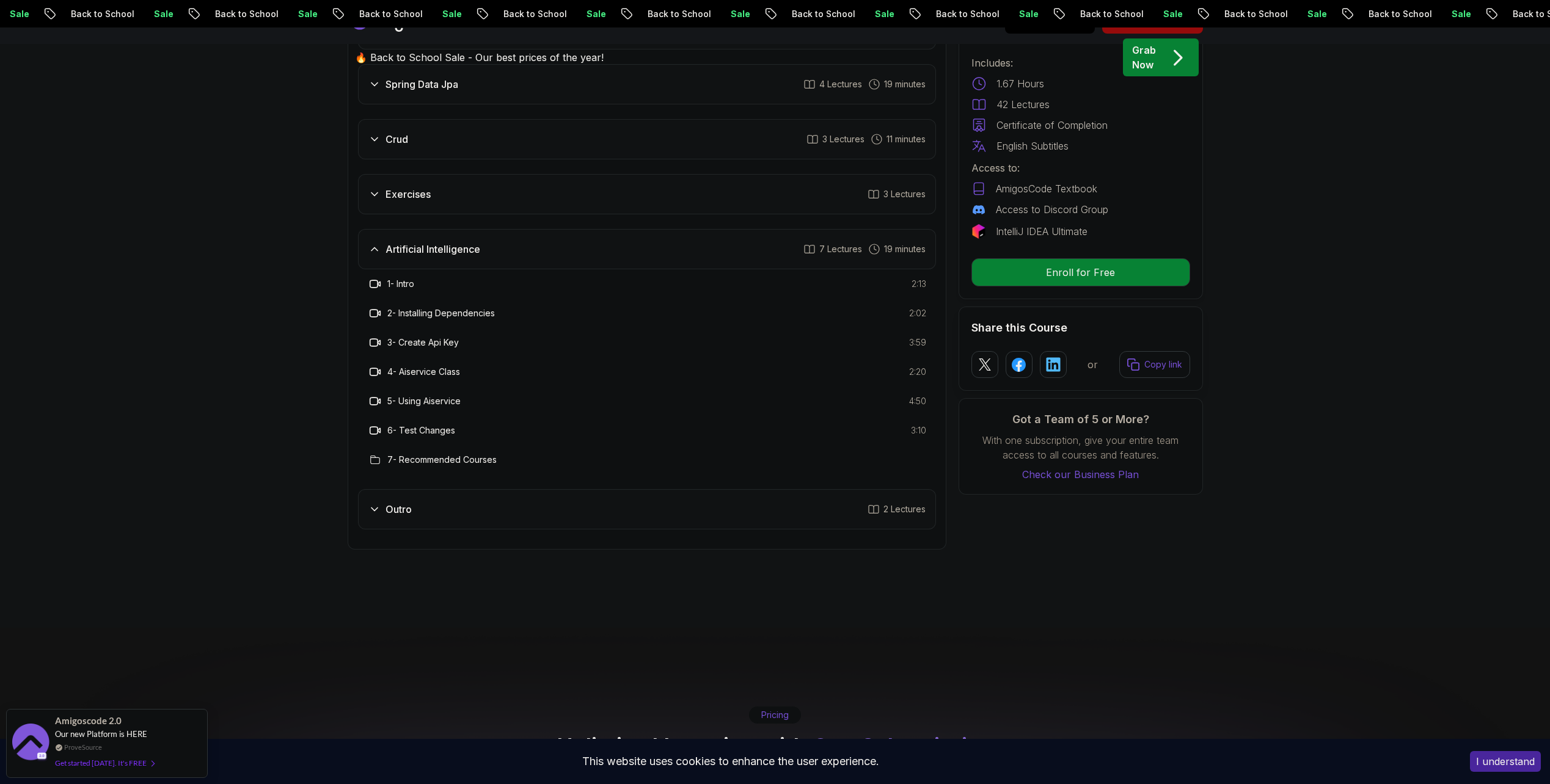
scroll to position [2015, 0]
click at [395, 508] on h3 "Outro" at bounding box center [398, 515] width 26 height 15
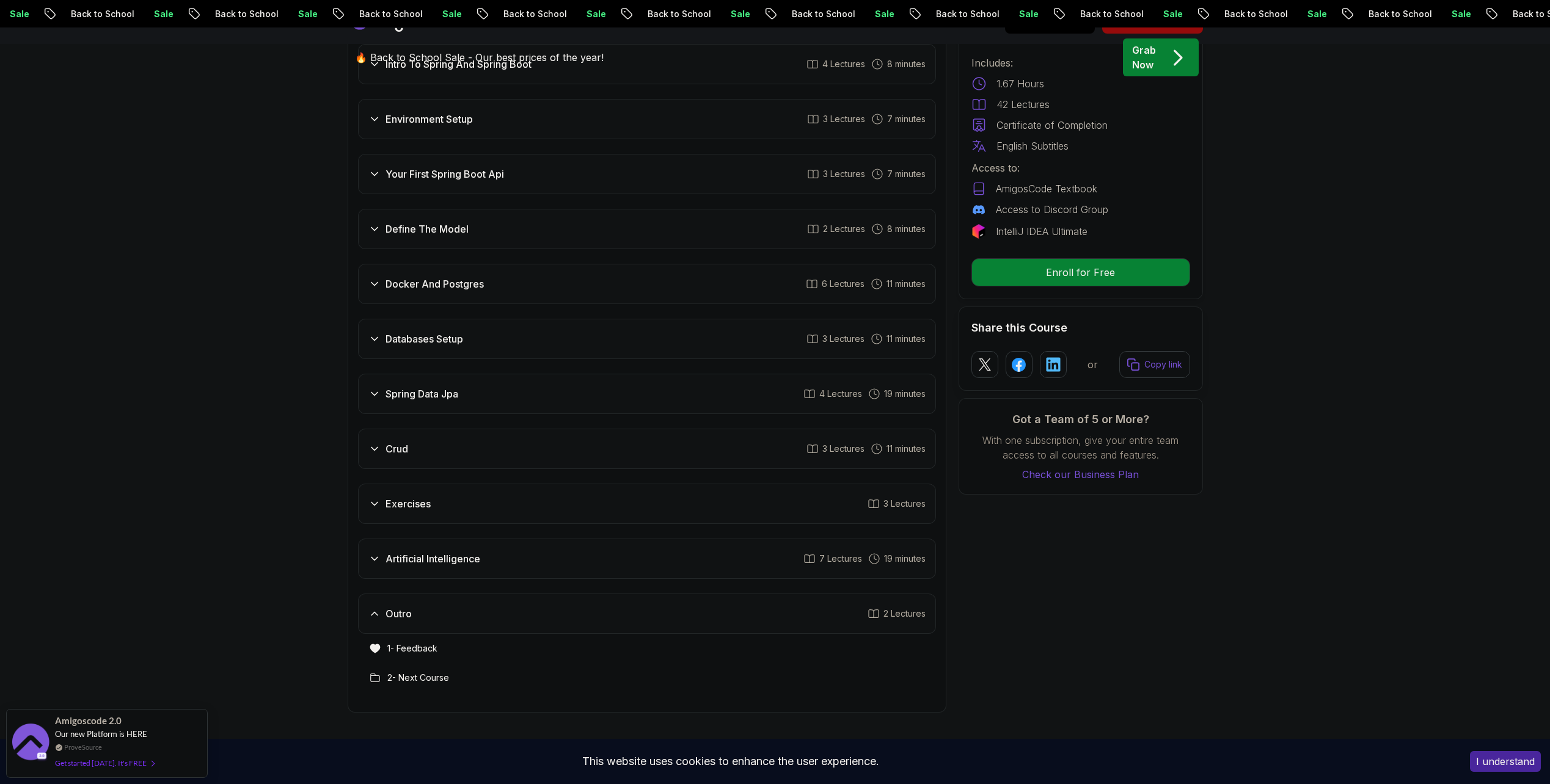
scroll to position [1710, 0]
click at [415, 440] on div "Crud 3 Lectures 11 minutes" at bounding box center [647, 450] width 578 height 40
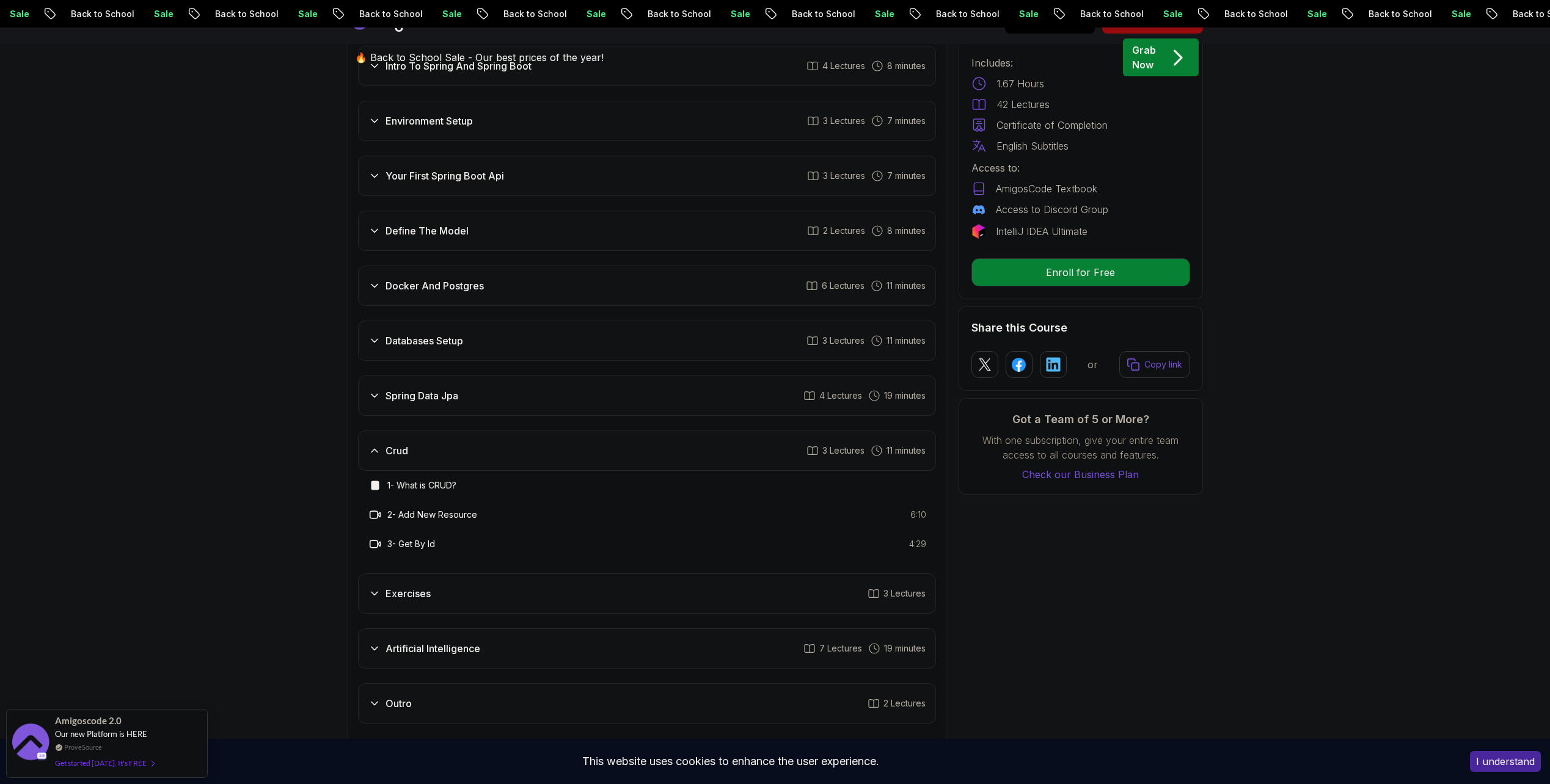
click at [491, 375] on div "Spring Data Jpa 4 Lectures 19 minutes" at bounding box center [647, 395] width 578 height 40
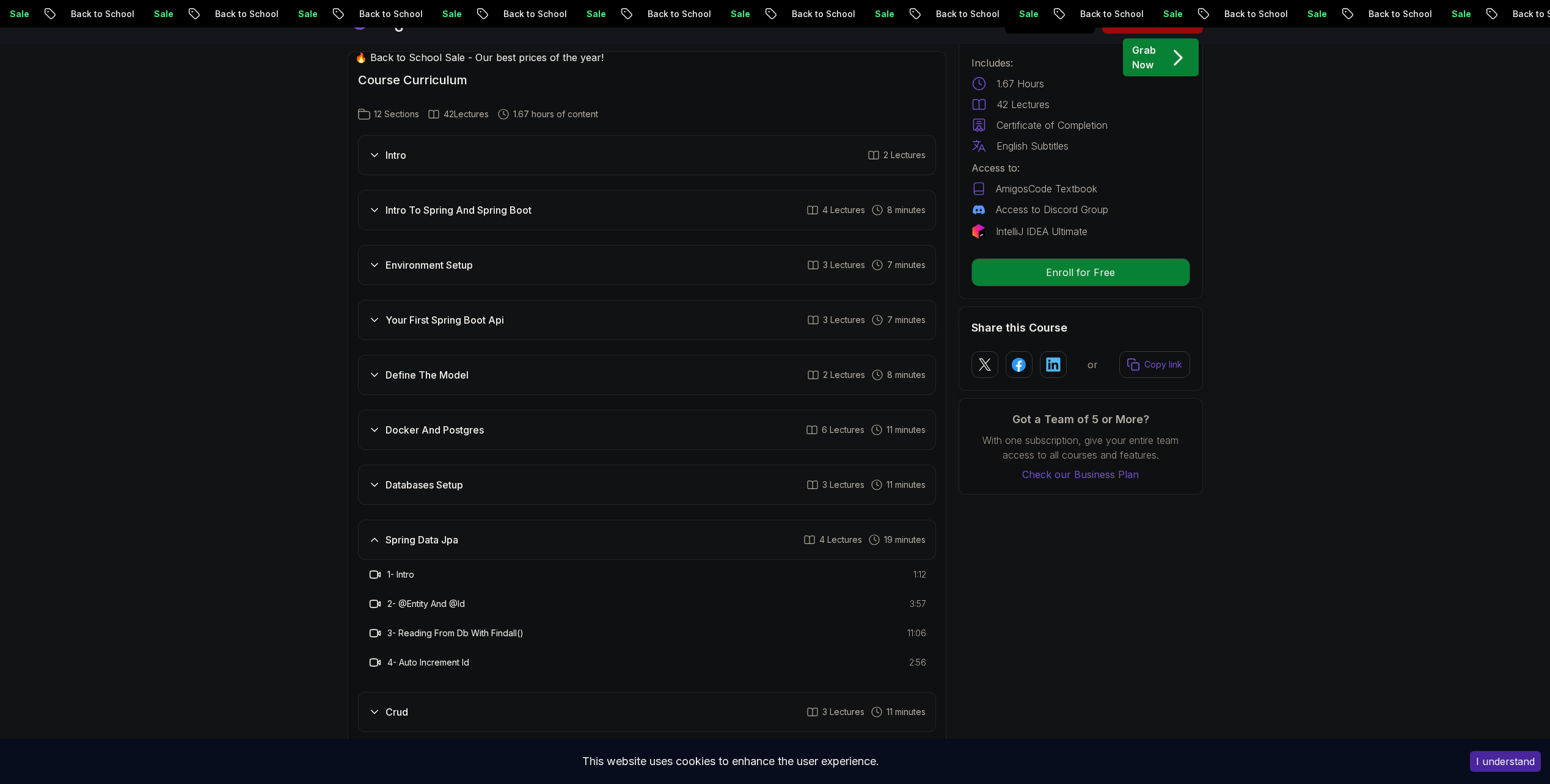
scroll to position [1587, 0]
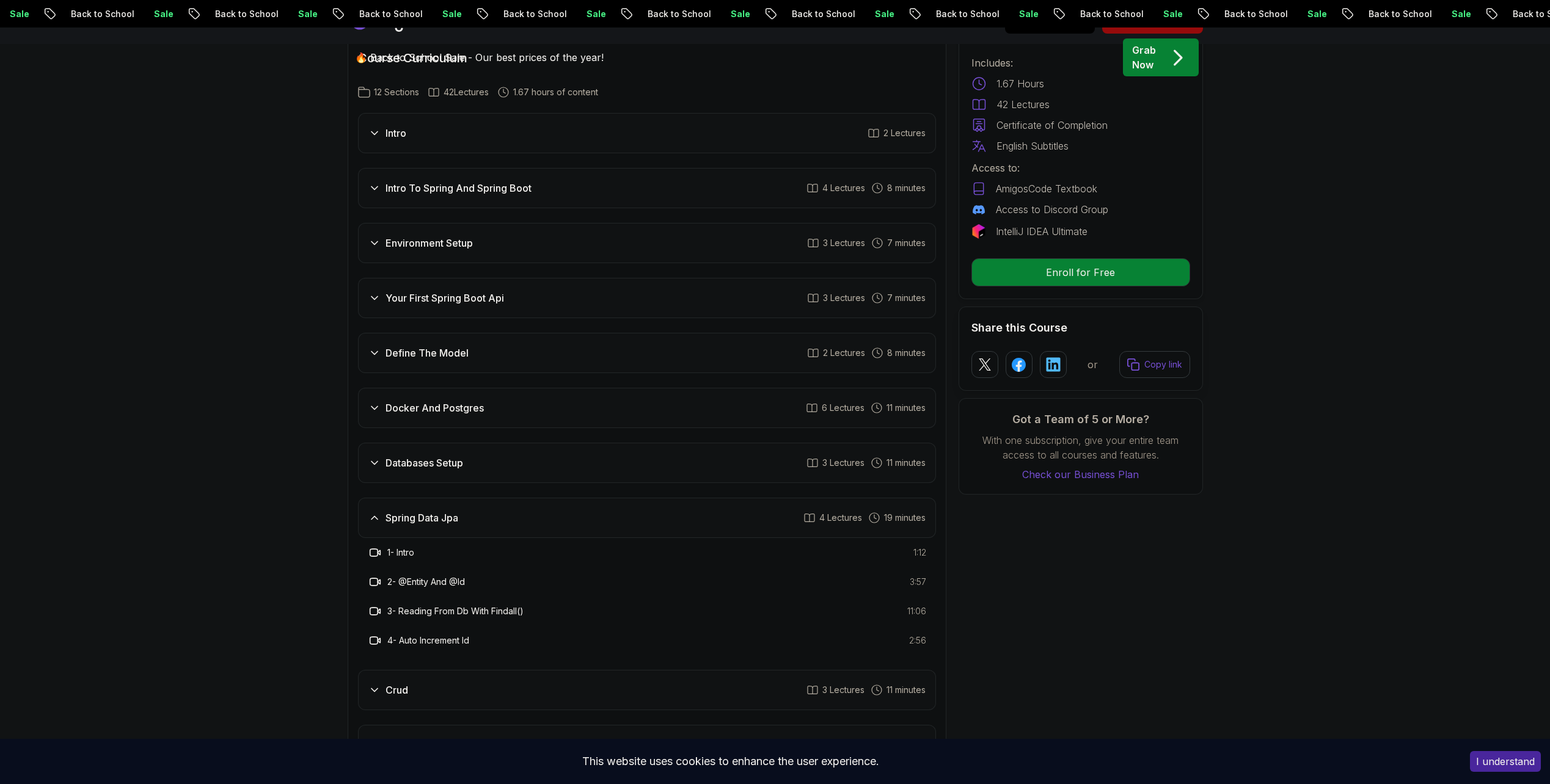
click at [401, 388] on div "Docker And Postgres 6 Lectures 11 minutes" at bounding box center [647, 408] width 578 height 40
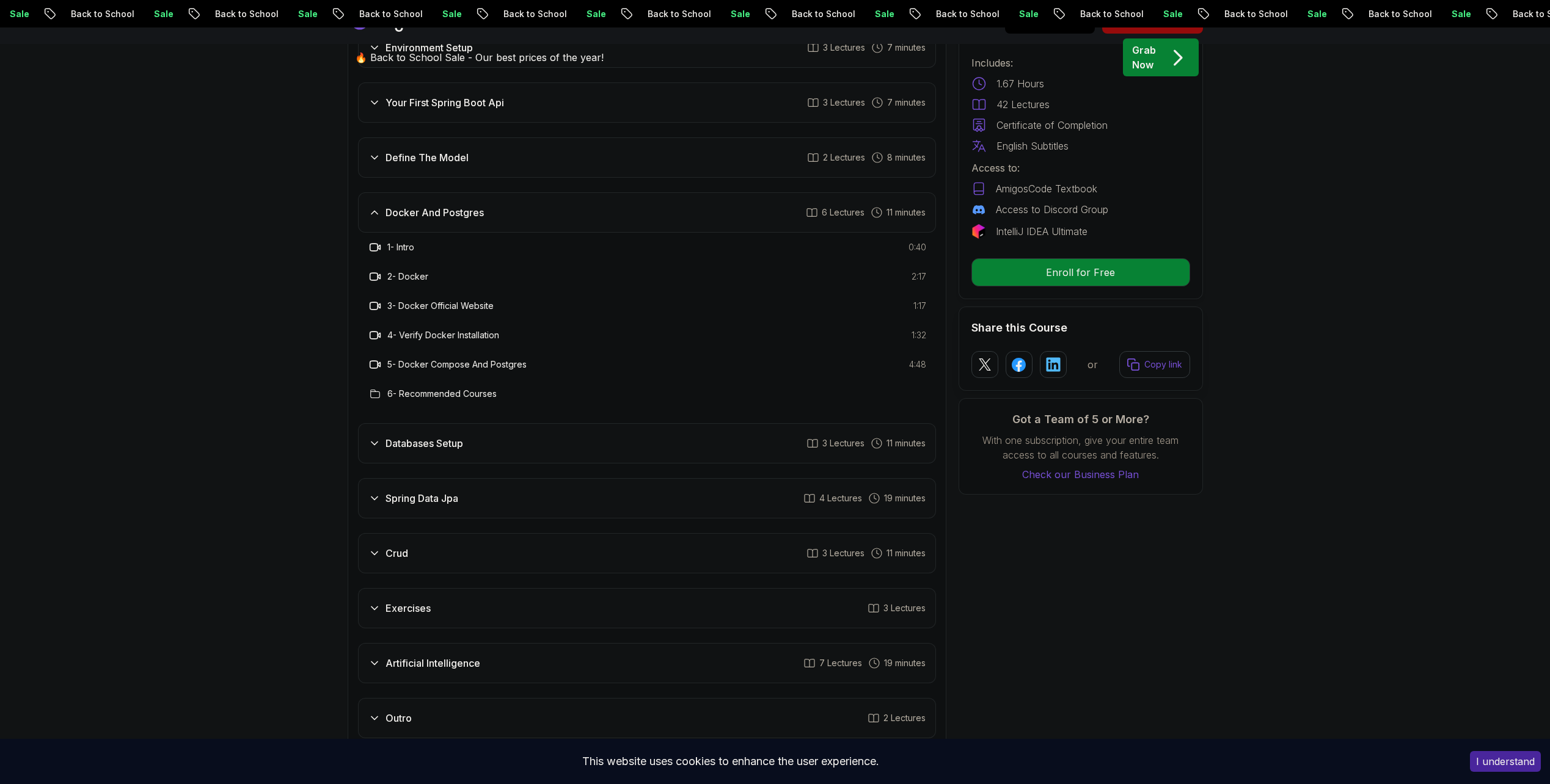
scroll to position [1833, 0]
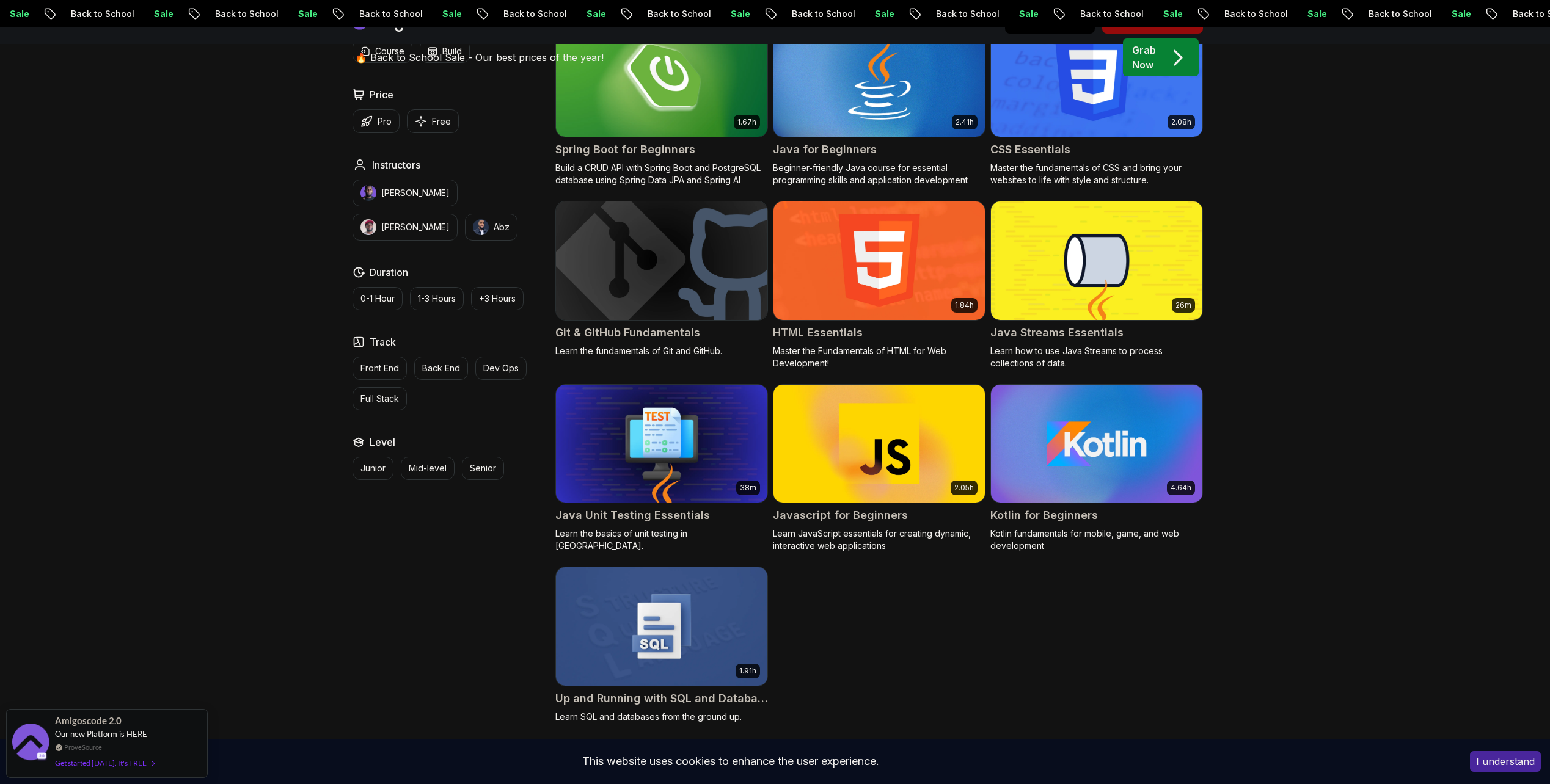
scroll to position [550, 0]
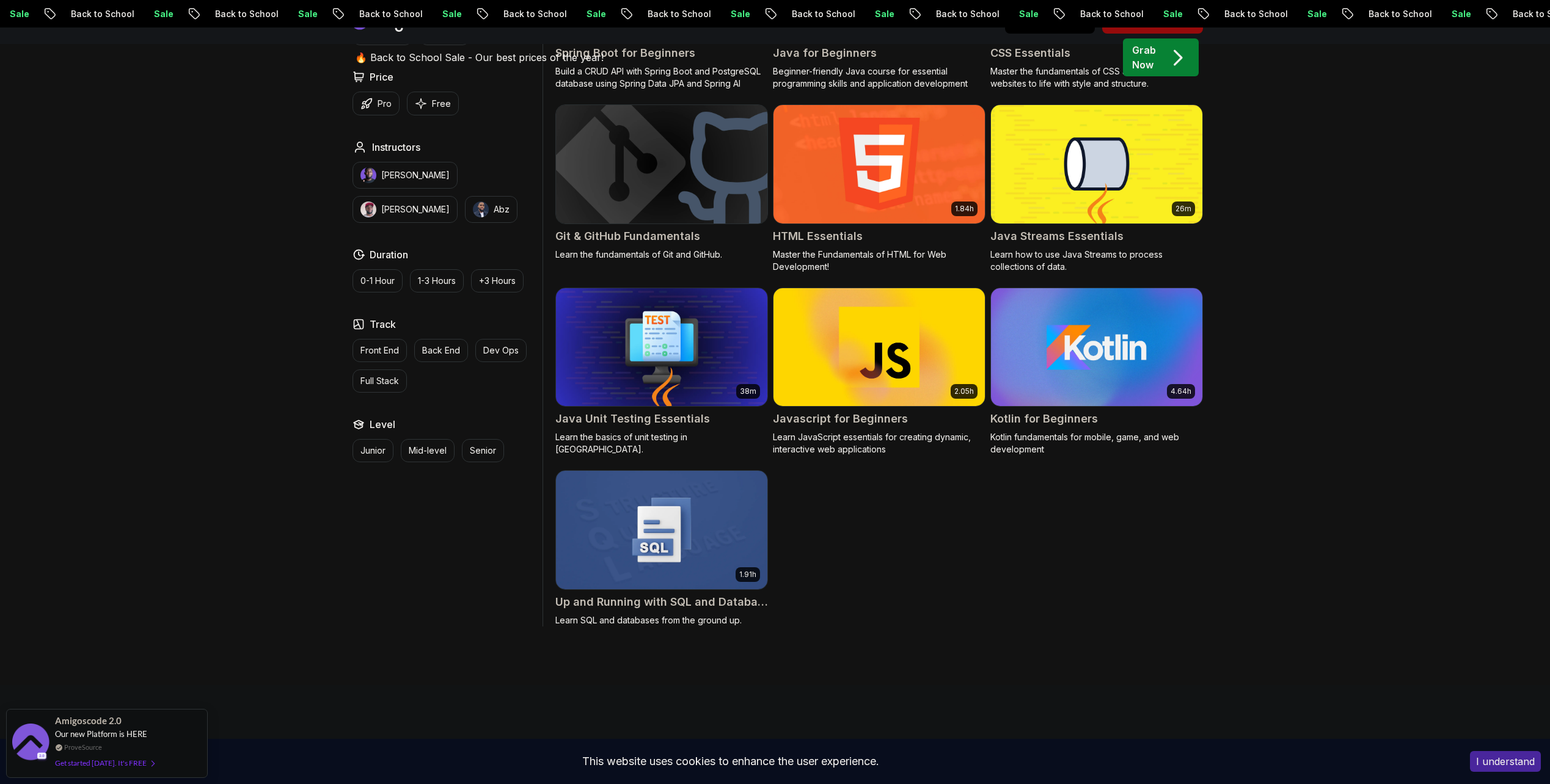
click at [626, 403] on img at bounding box center [662, 346] width 222 height 124
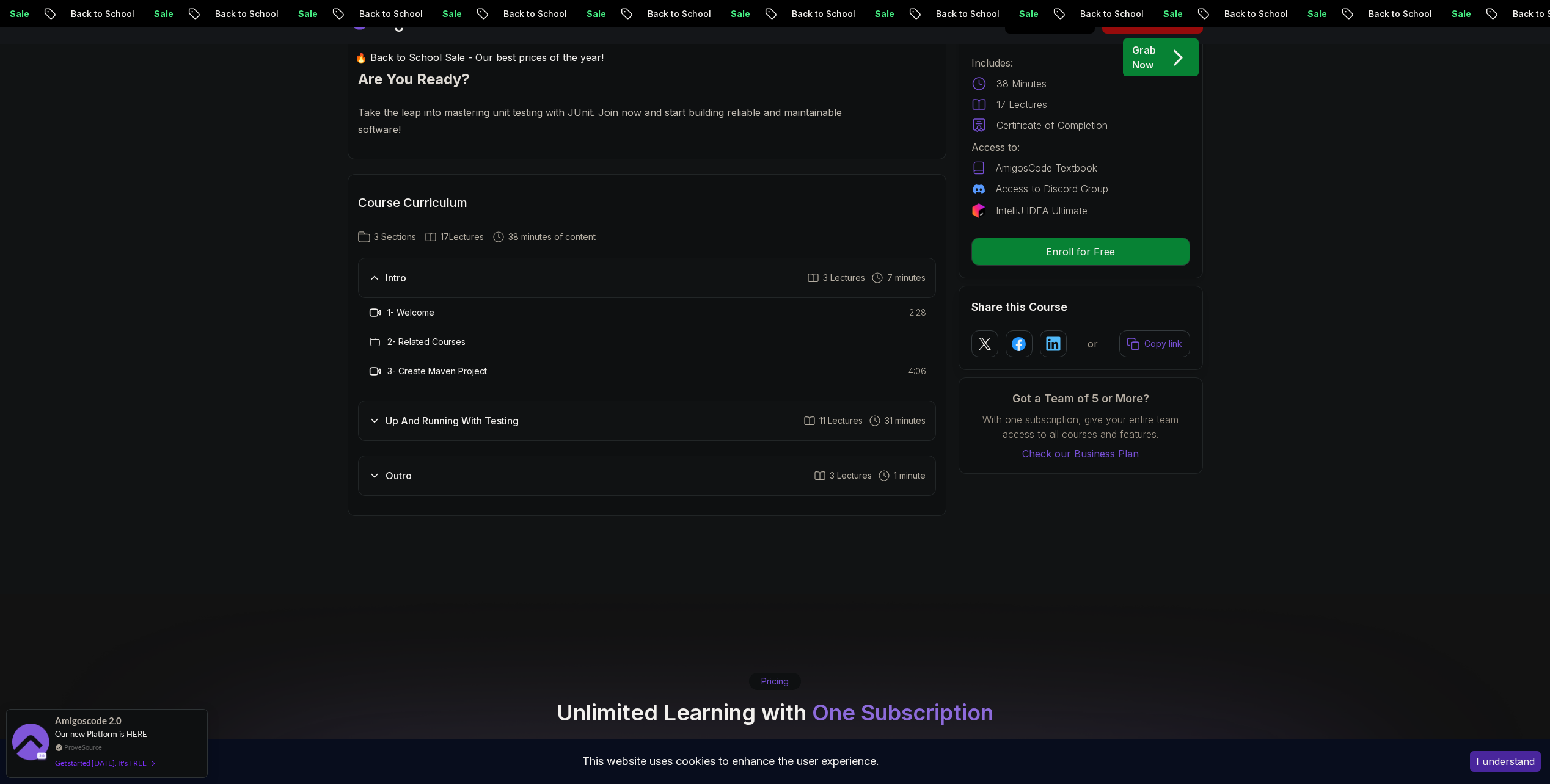
scroll to position [1405, 0]
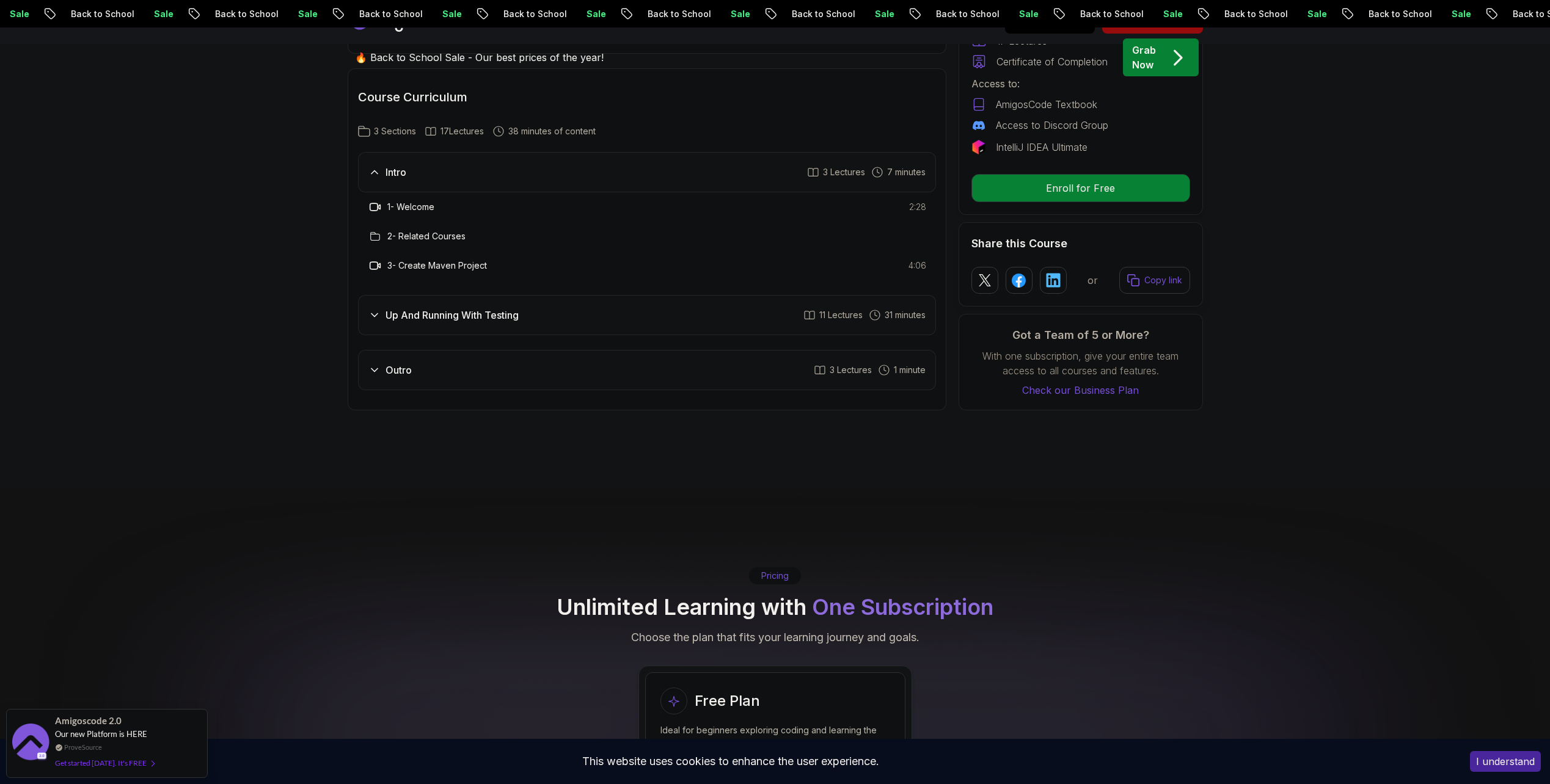
click at [464, 372] on div "Outro 3 Lectures 1 minute" at bounding box center [647, 370] width 578 height 40
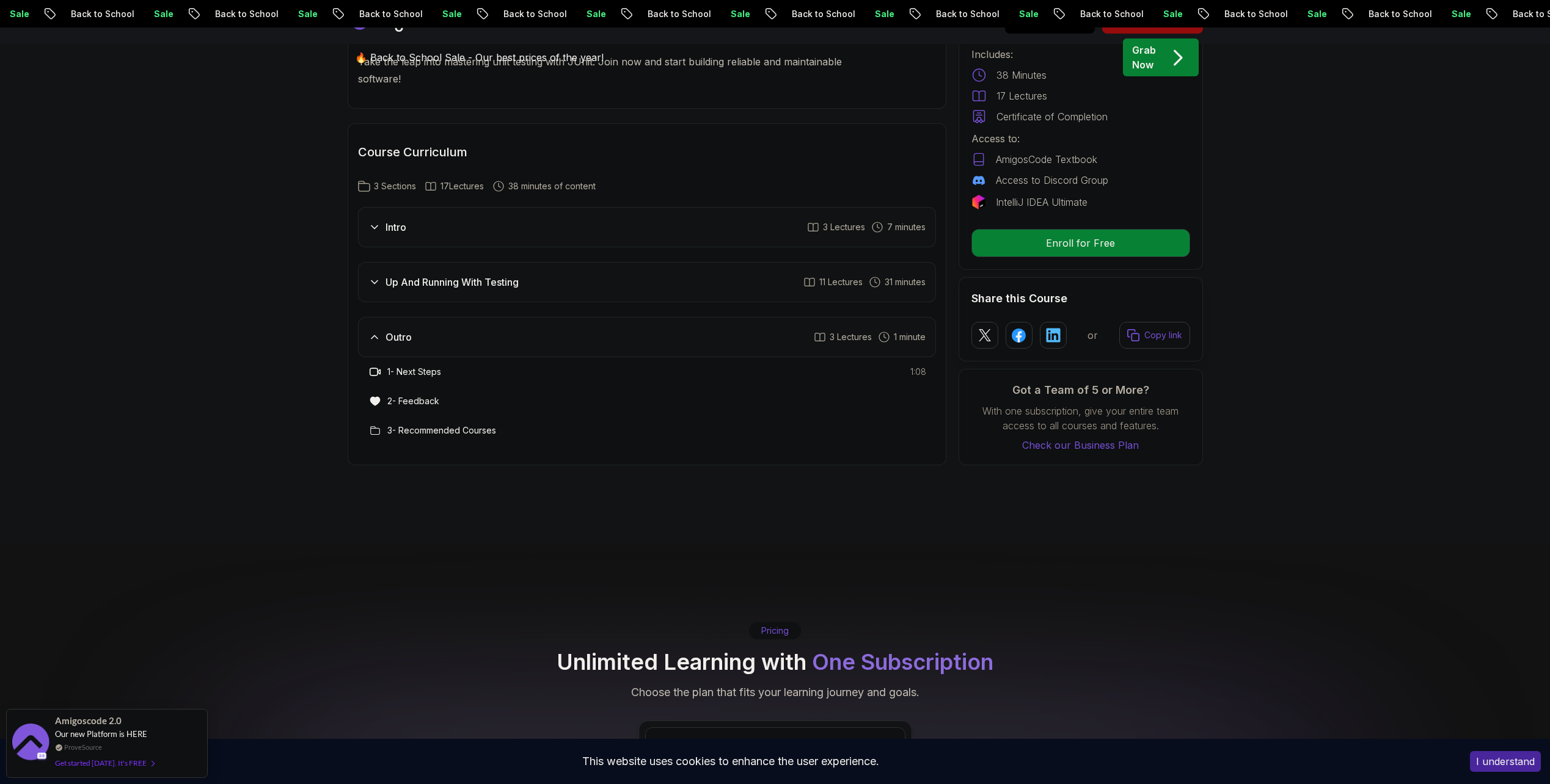
scroll to position [1343, 0]
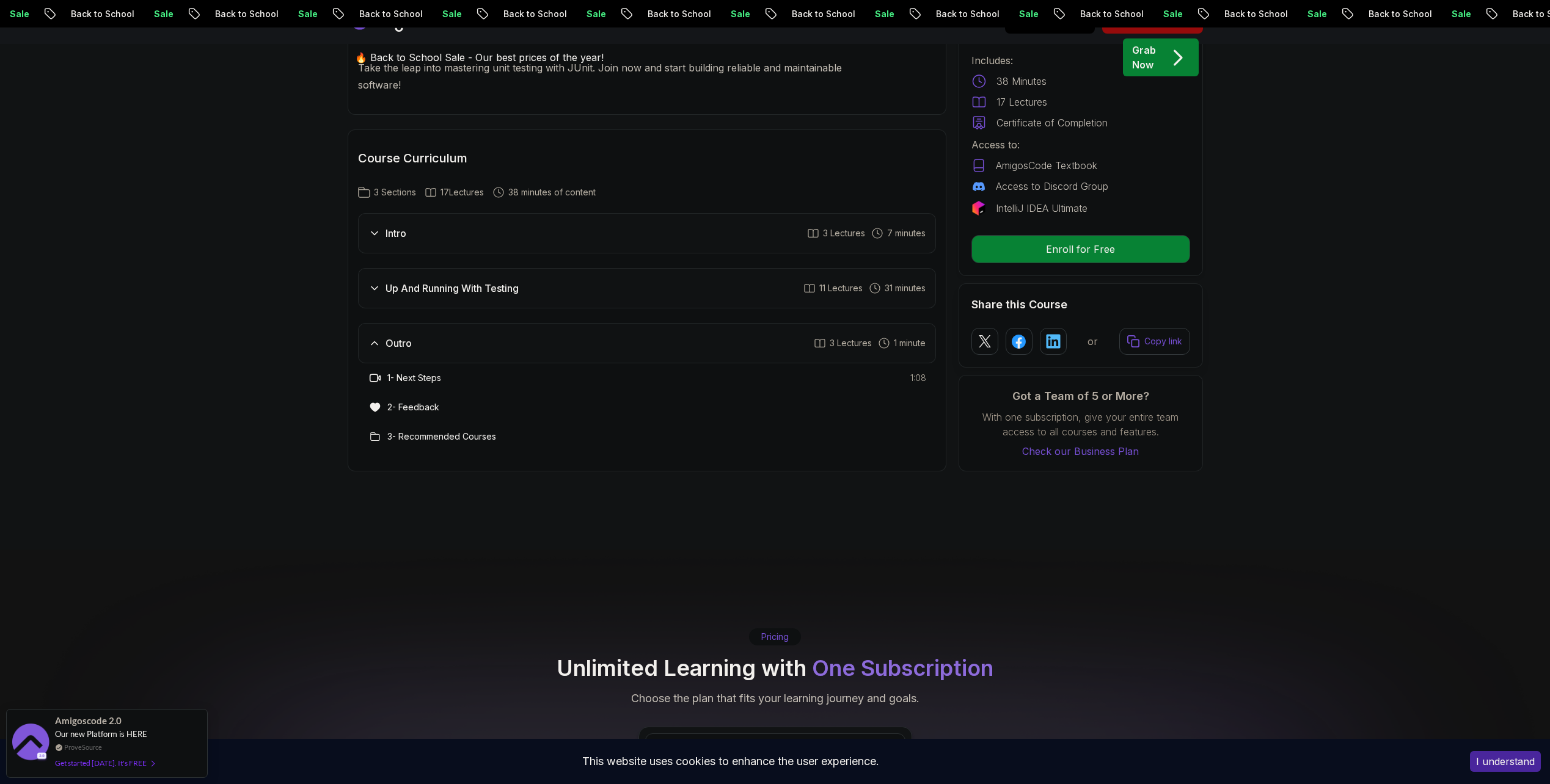
click at [449, 280] on div "Up And Running With Testing 11 Lectures 31 minutes" at bounding box center [647, 288] width 578 height 40
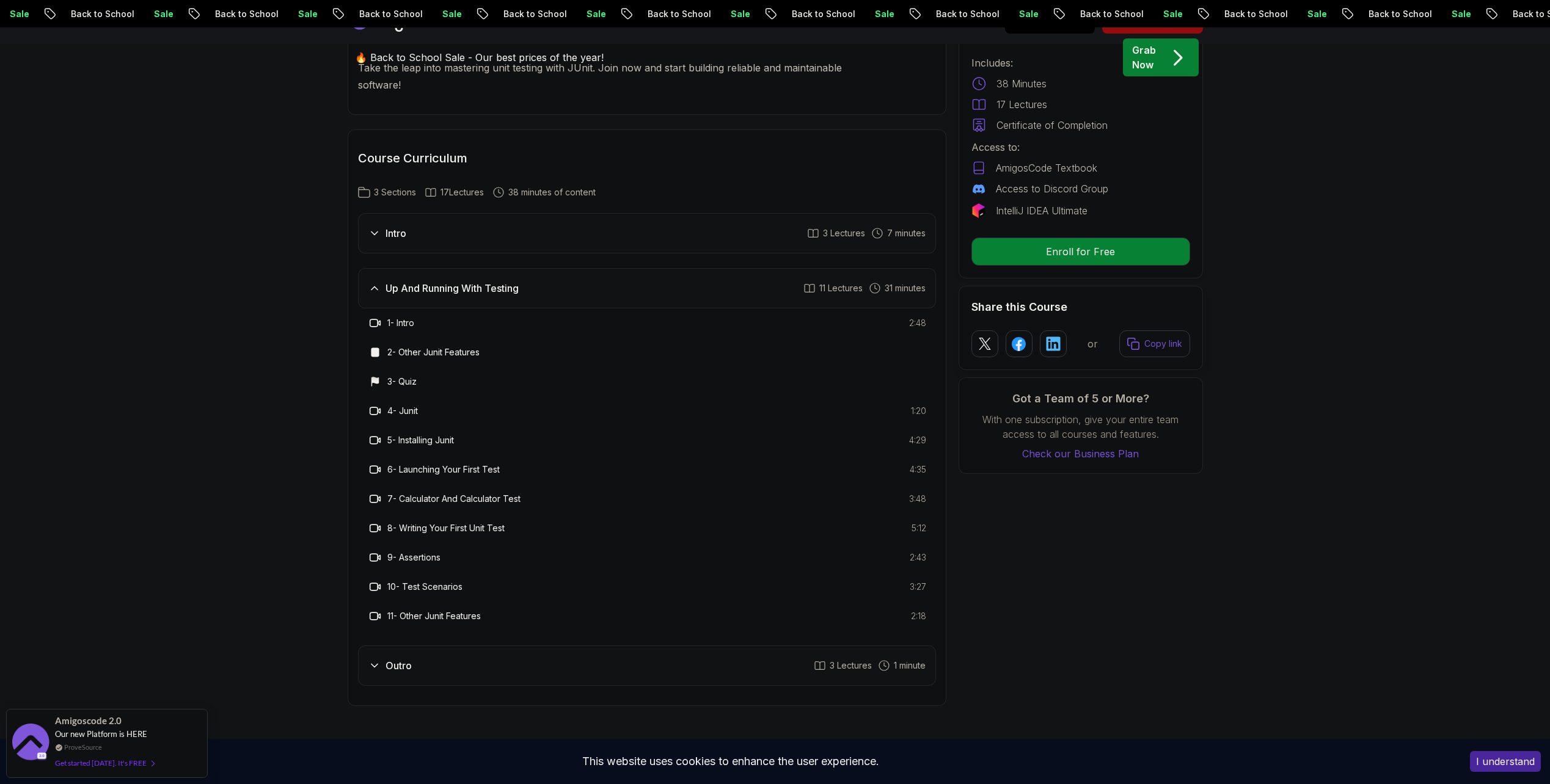
click at [461, 247] on div "Intro 3 Lectures 7 minutes" at bounding box center [647, 232] width 578 height 40
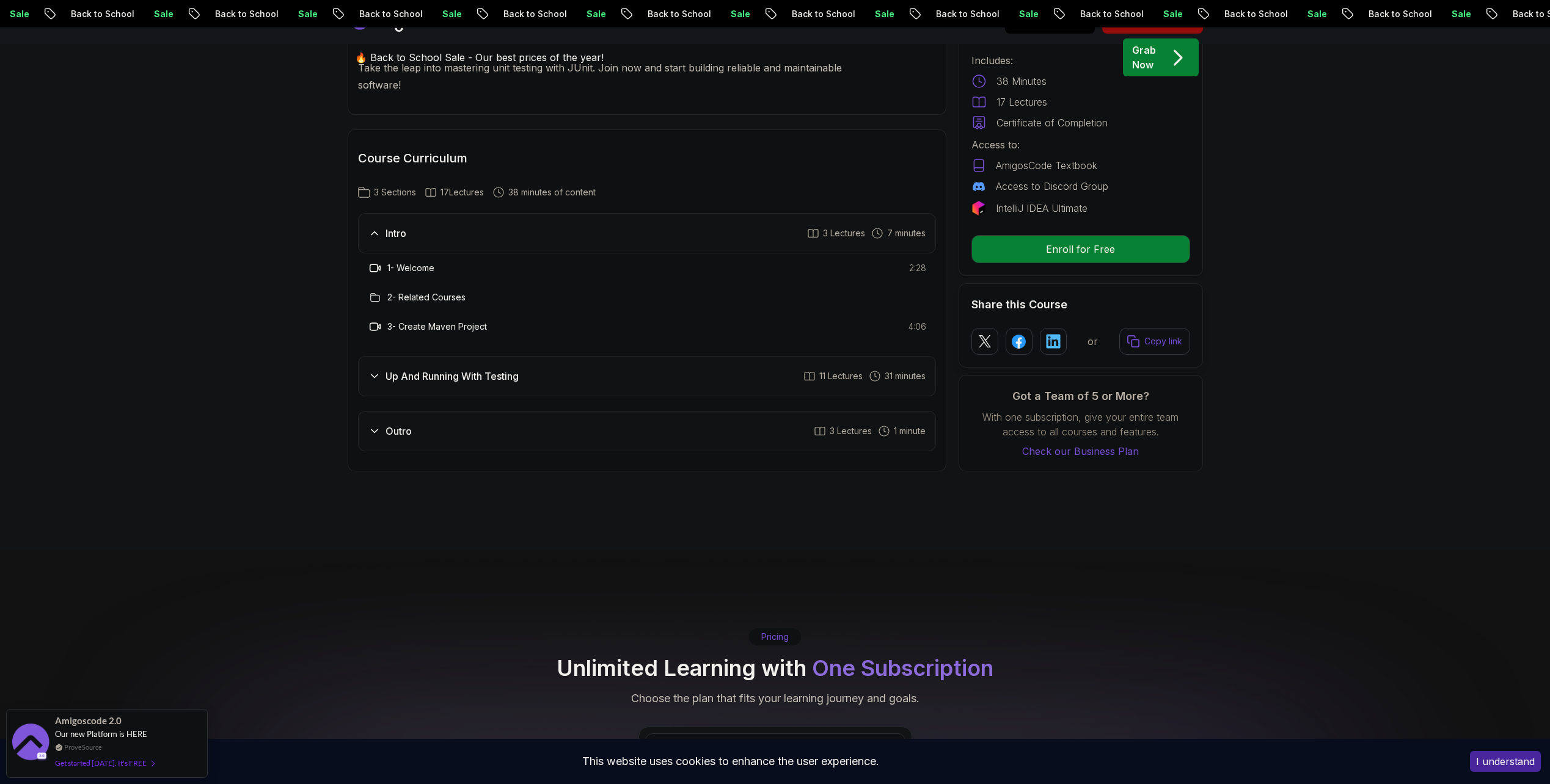
click at [462, 247] on div "Intro 3 Lectures 7 minutes" at bounding box center [647, 232] width 578 height 40
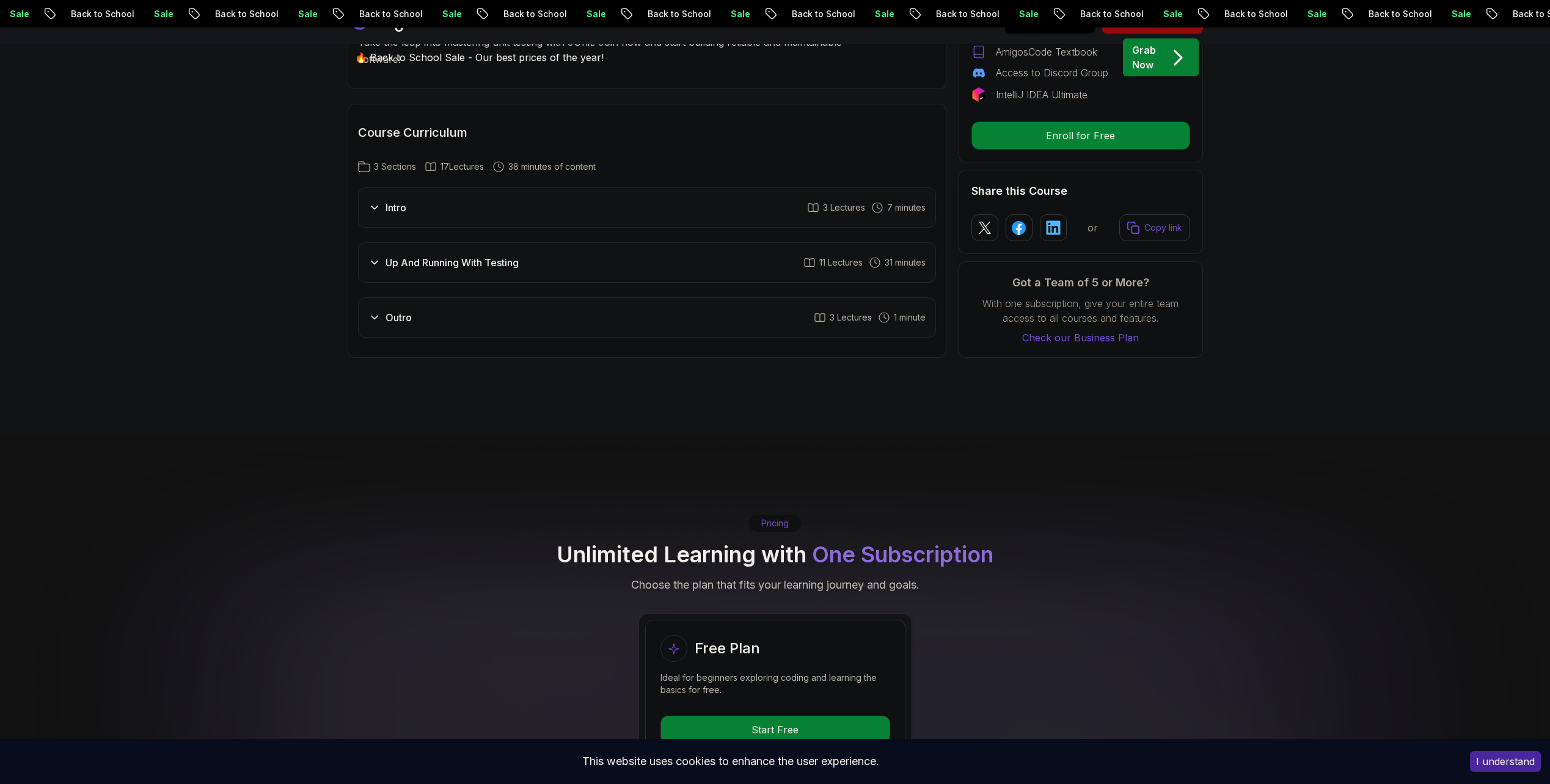
scroll to position [1405, 0]
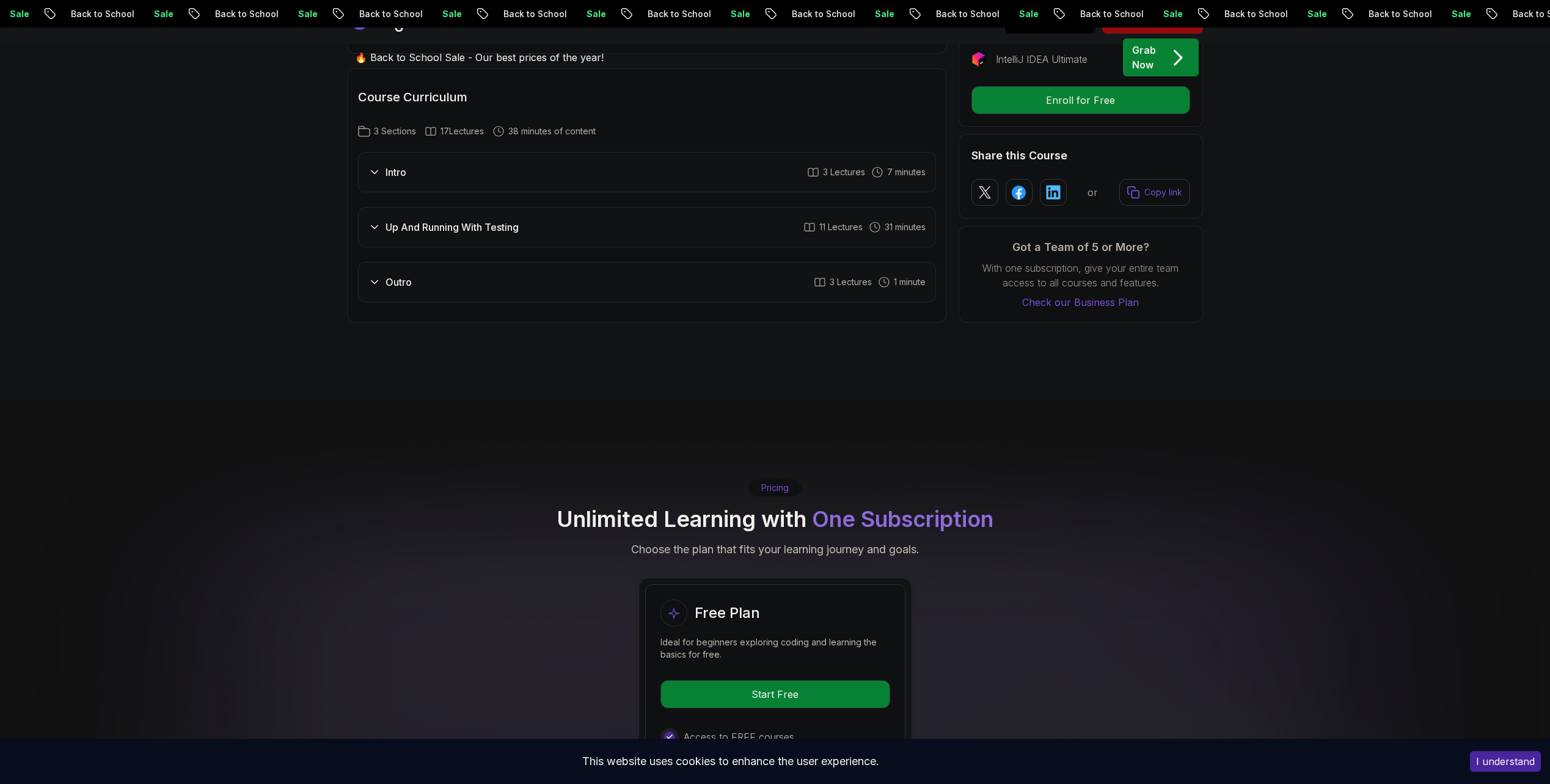
click at [395, 171] on h3 "Intro" at bounding box center [395, 172] width 20 height 15
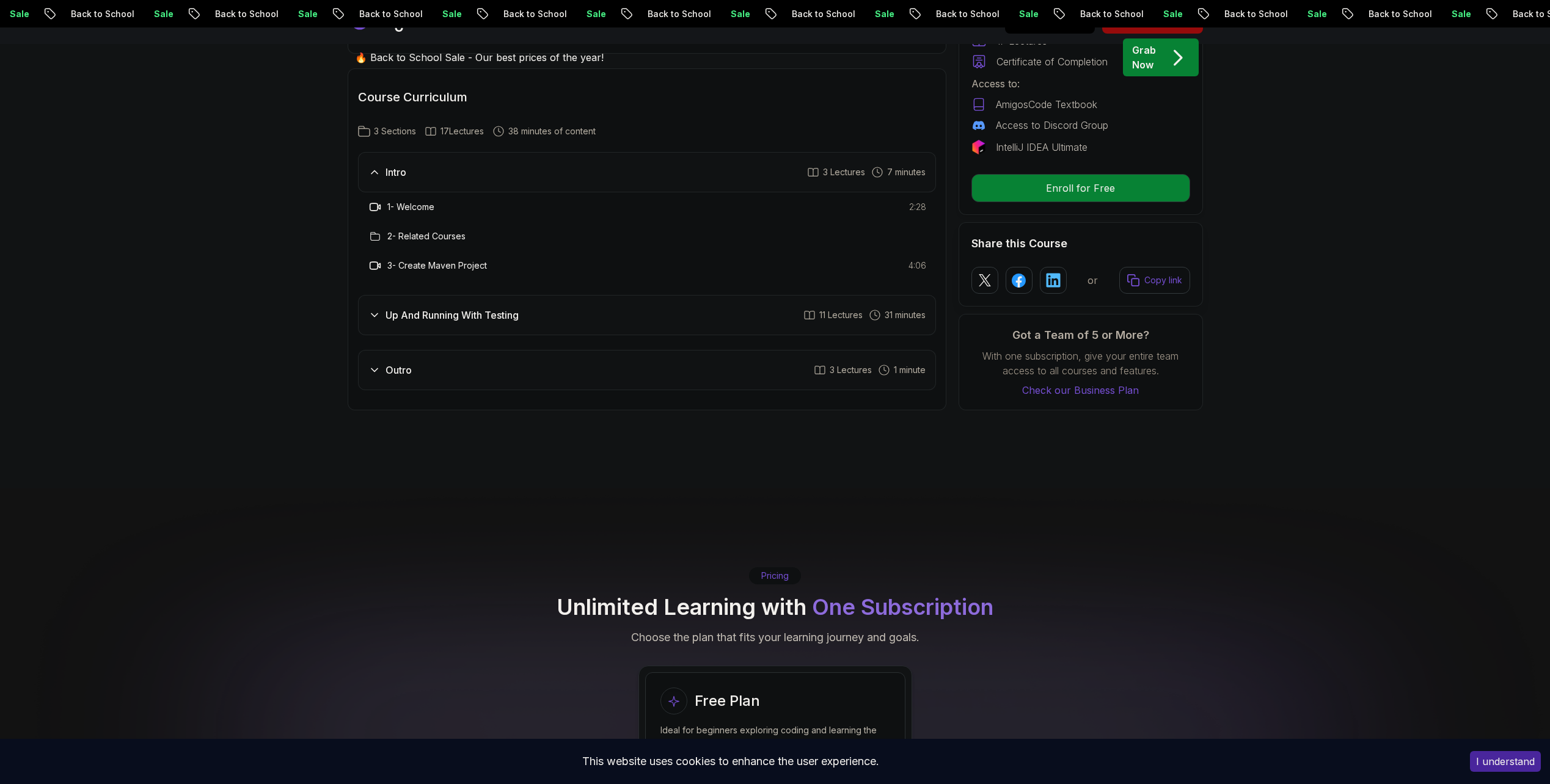
click at [408, 364] on h3 "Outro" at bounding box center [398, 370] width 26 height 15
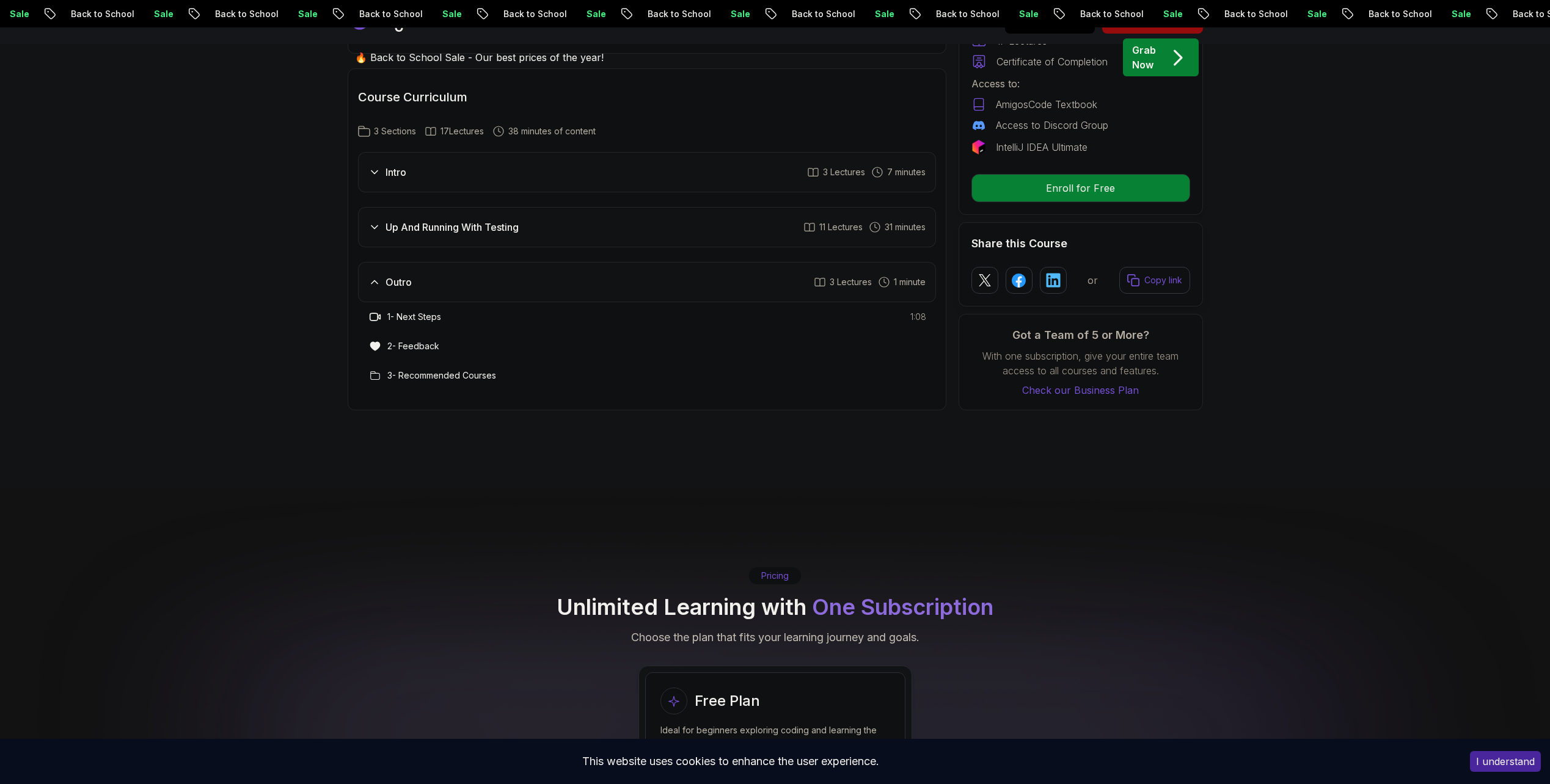
click at [472, 217] on div "Up And Running With Testing 11 Lectures 31 minutes" at bounding box center [647, 227] width 578 height 40
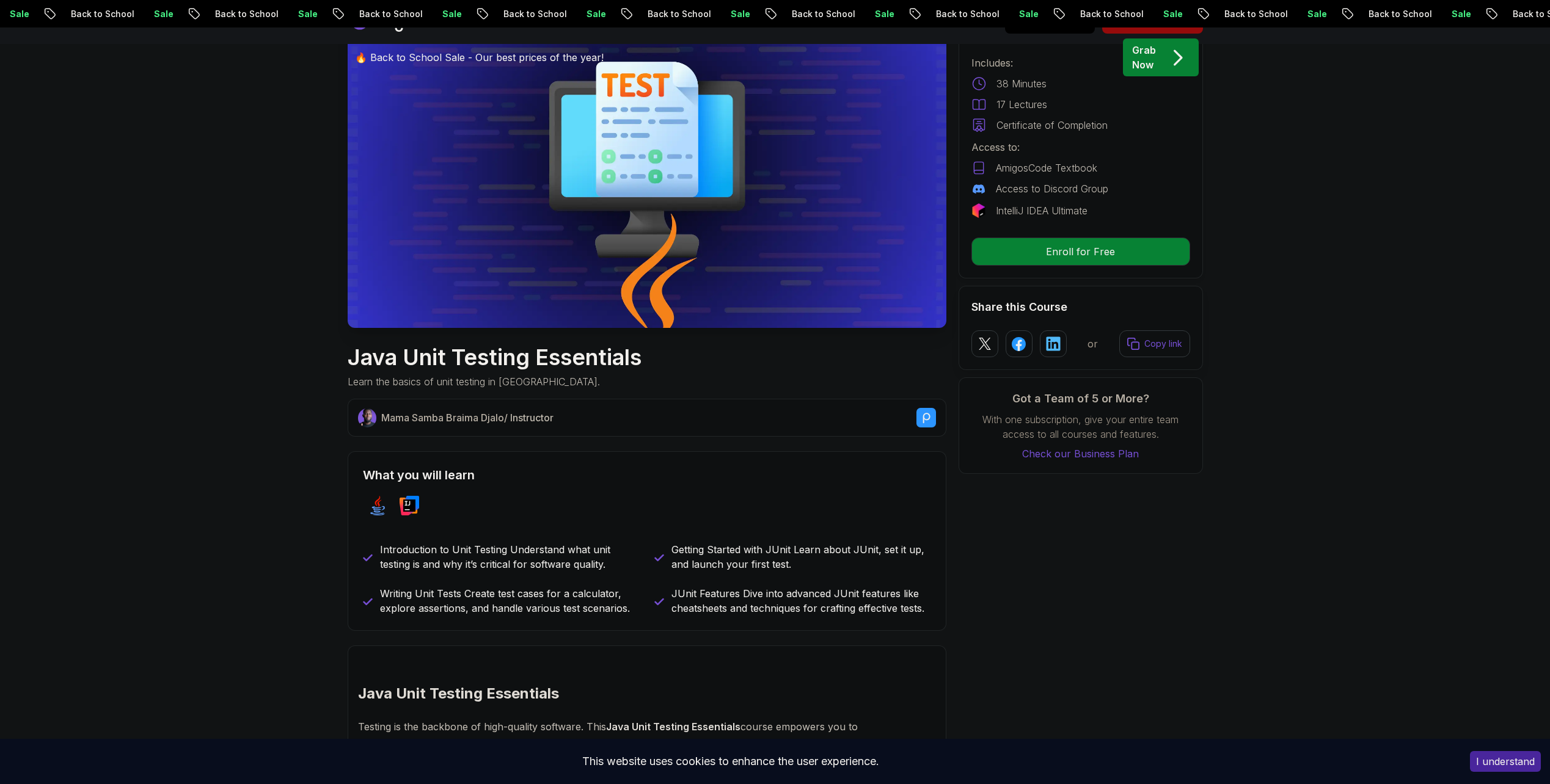
scroll to position [0, 0]
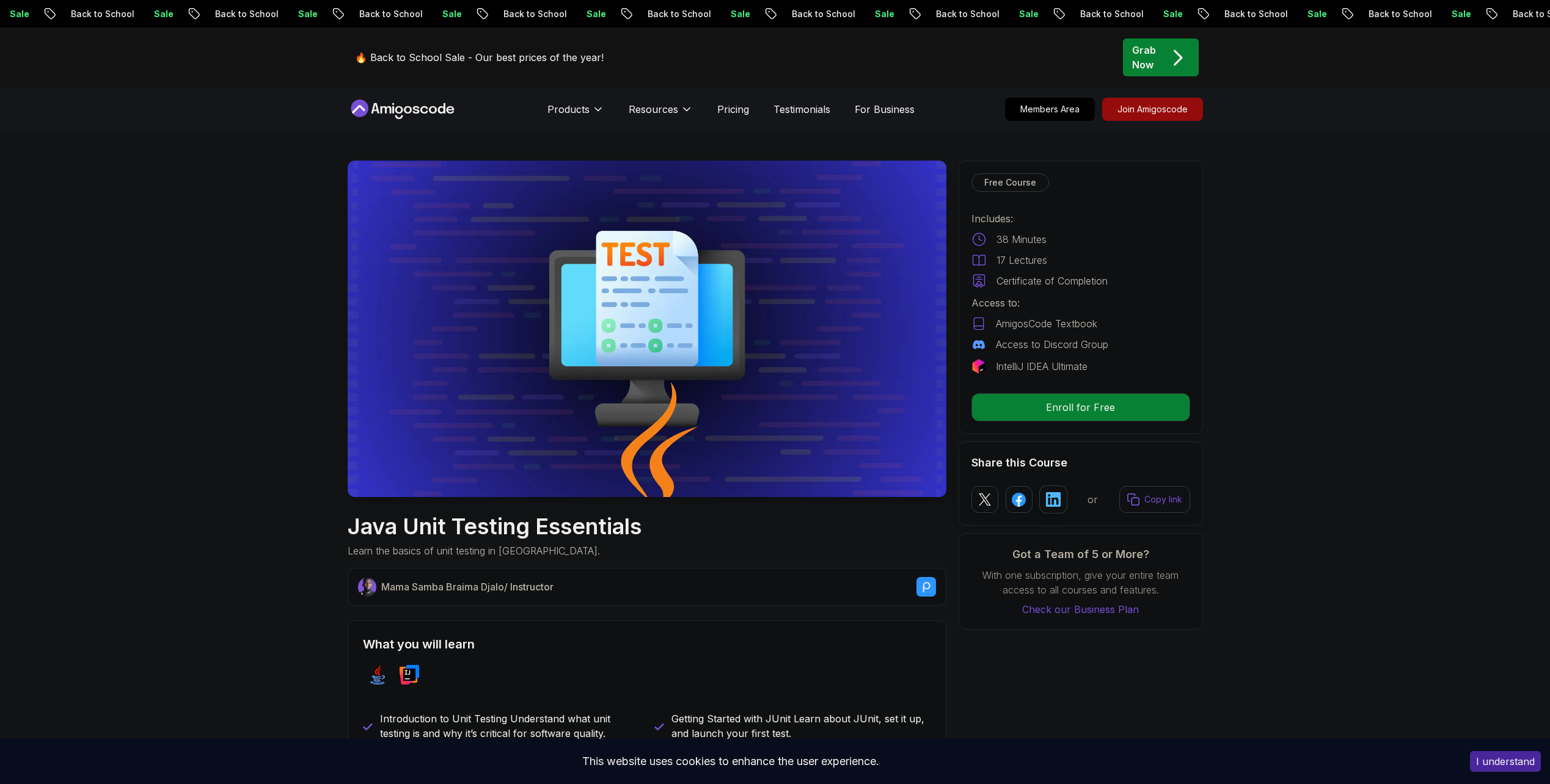
click at [1060, 504] on icon at bounding box center [1052, 499] width 15 height 15
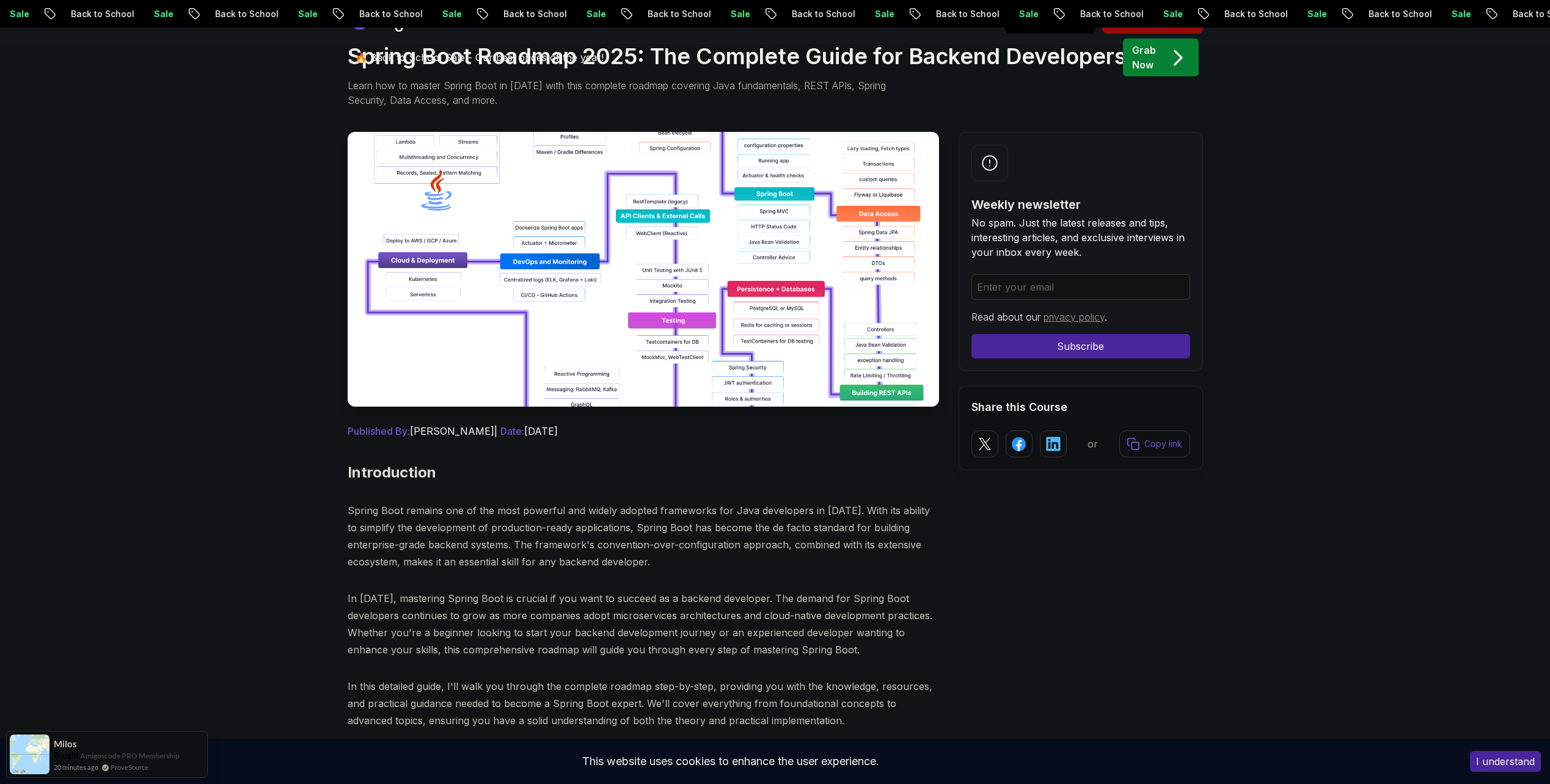
scroll to position [183, 0]
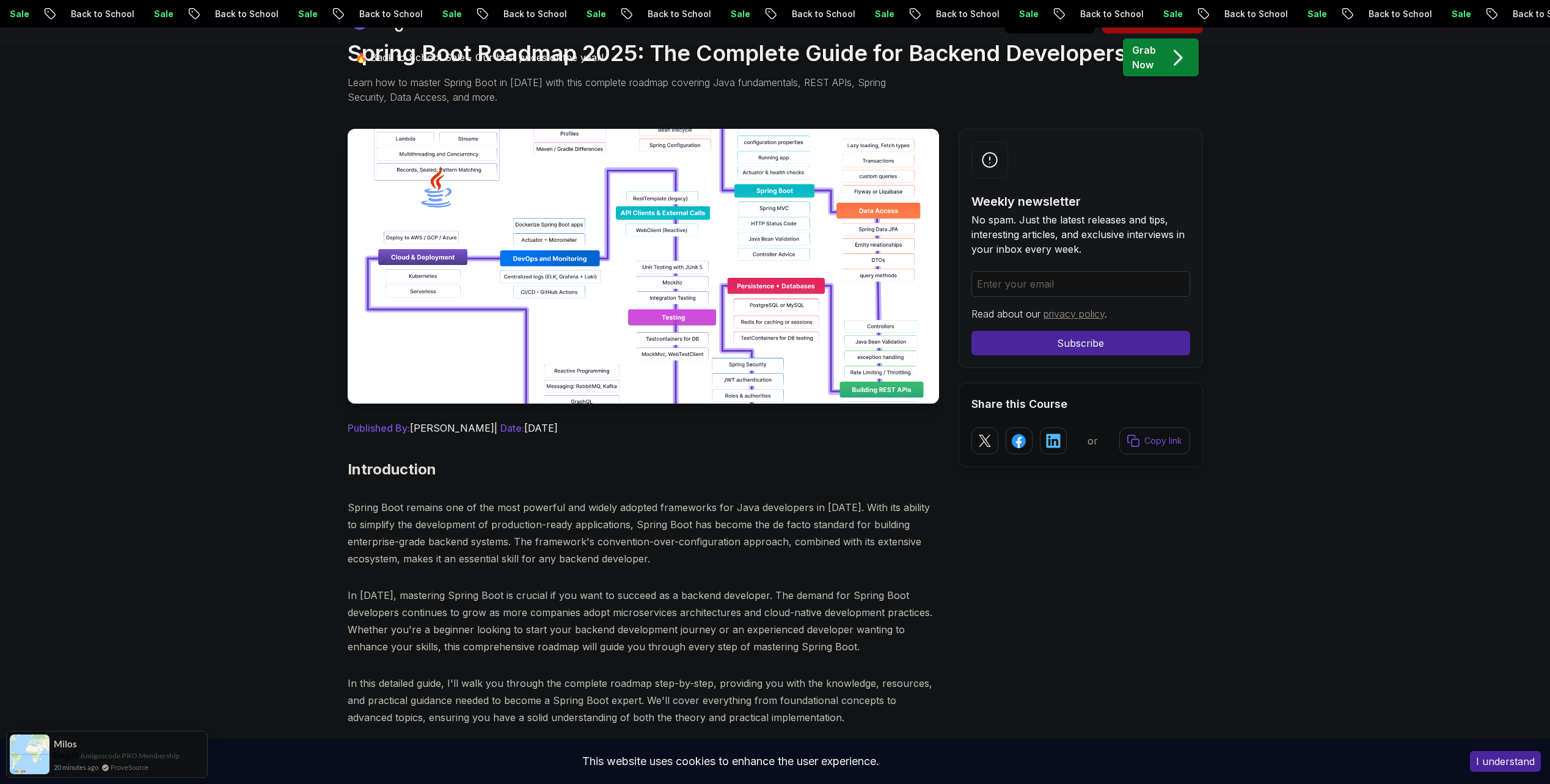
click at [538, 313] on img at bounding box center [643, 266] width 592 height 275
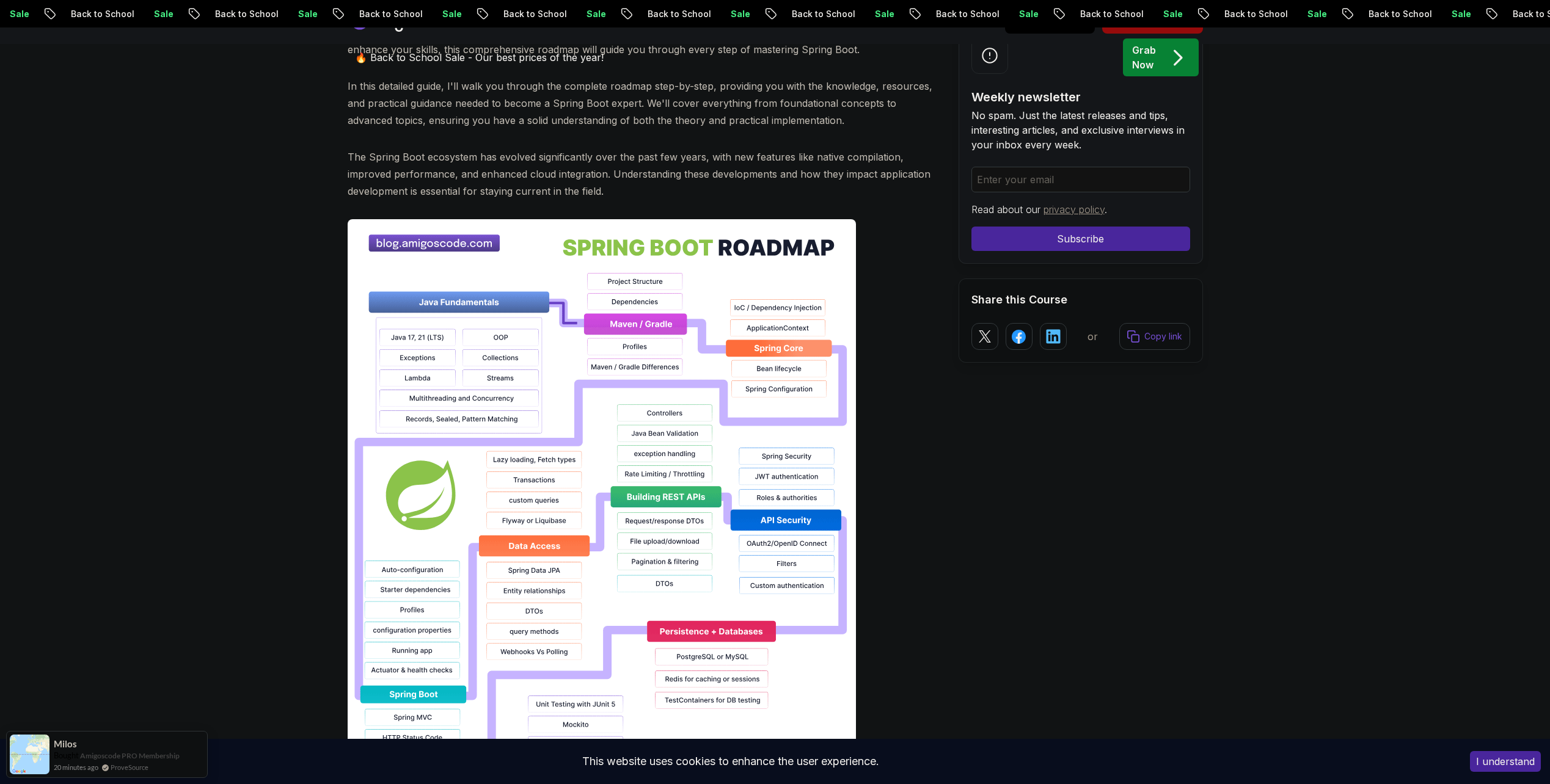
scroll to position [916, 0]
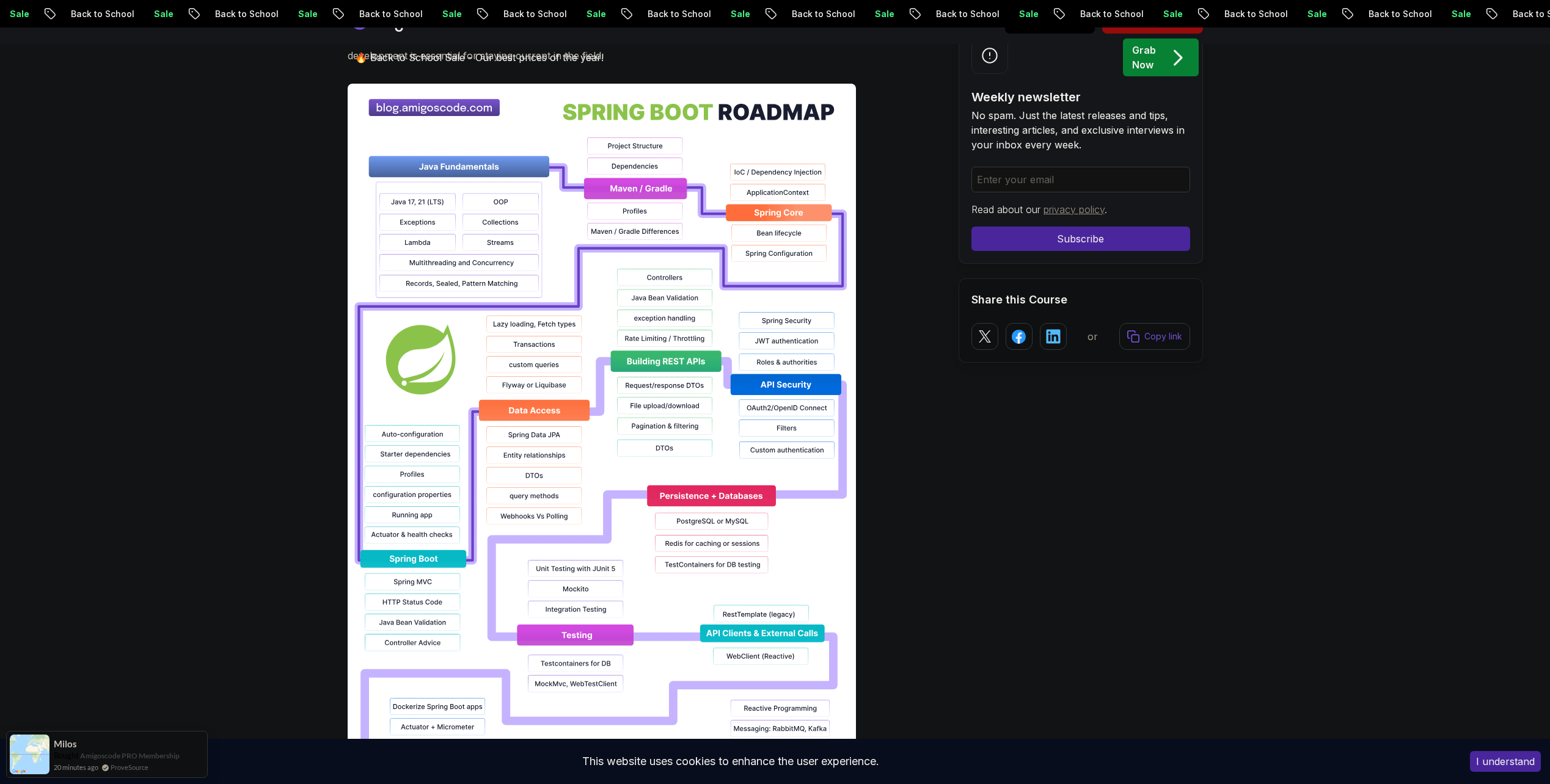
click at [538, 313] on img at bounding box center [601, 475] width 508 height 782
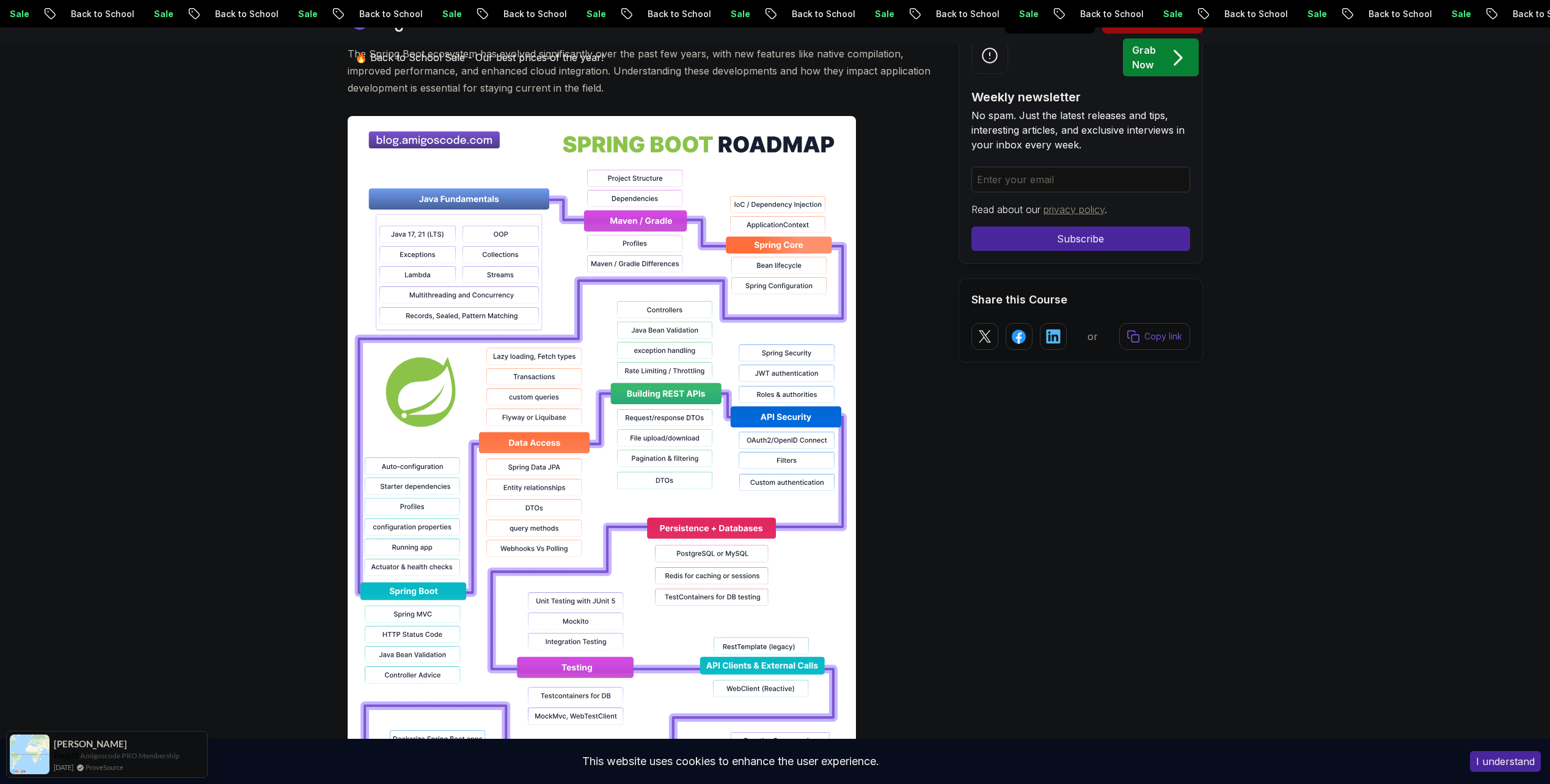
scroll to position [855, 0]
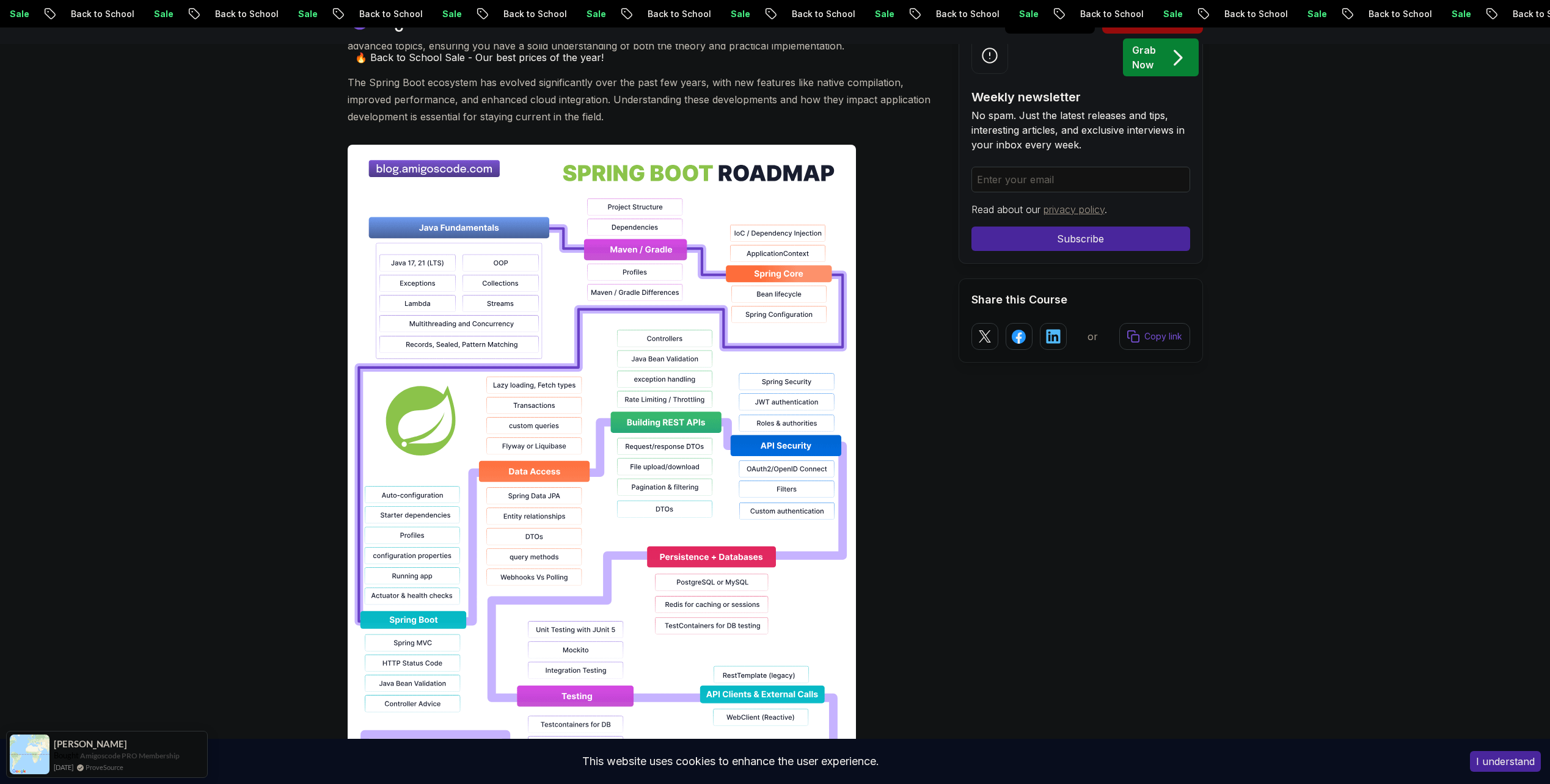
click at [558, 266] on img at bounding box center [601, 536] width 508 height 782
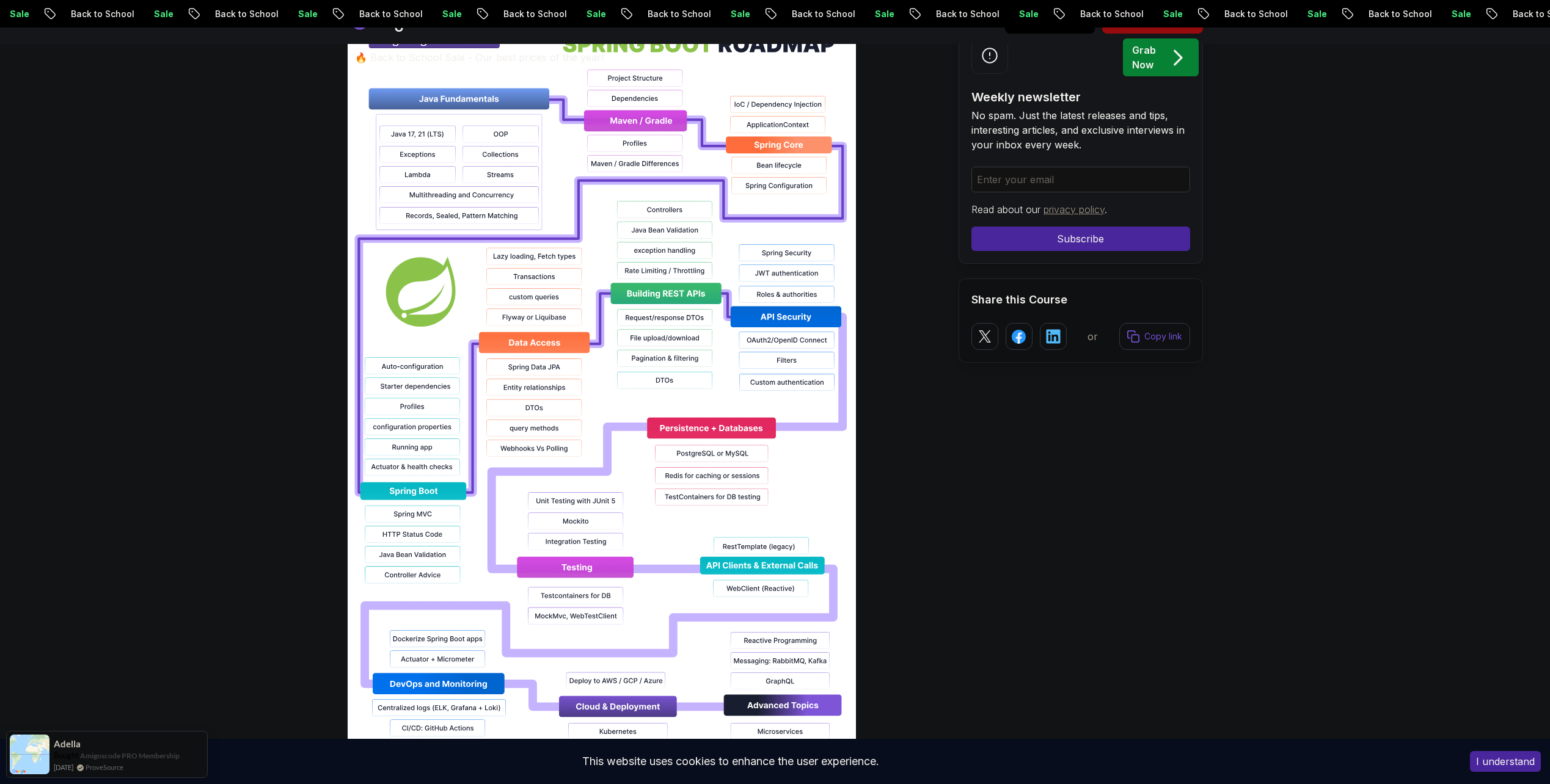
scroll to position [978, 0]
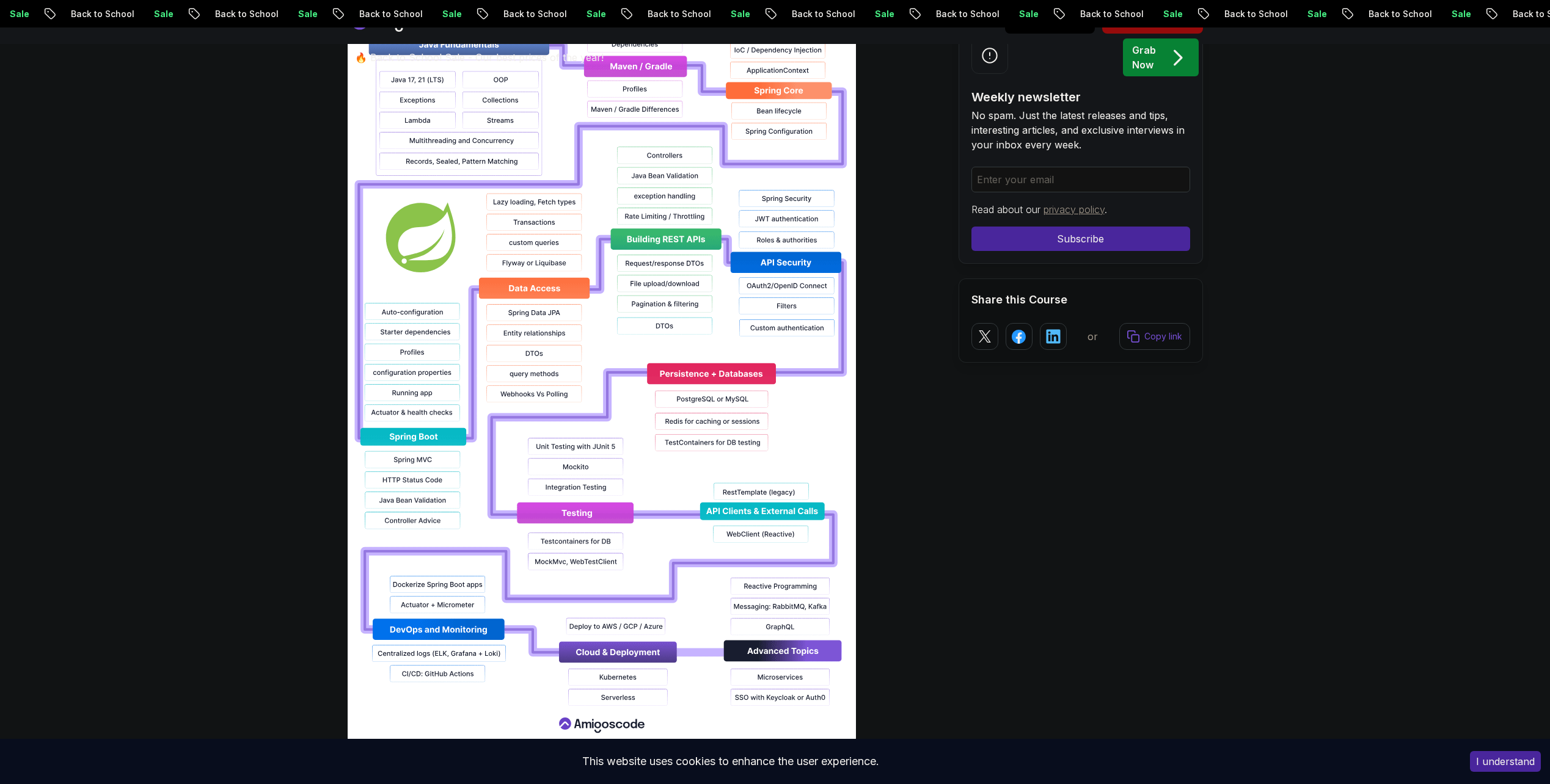
click at [556, 262] on img at bounding box center [601, 352] width 508 height 782
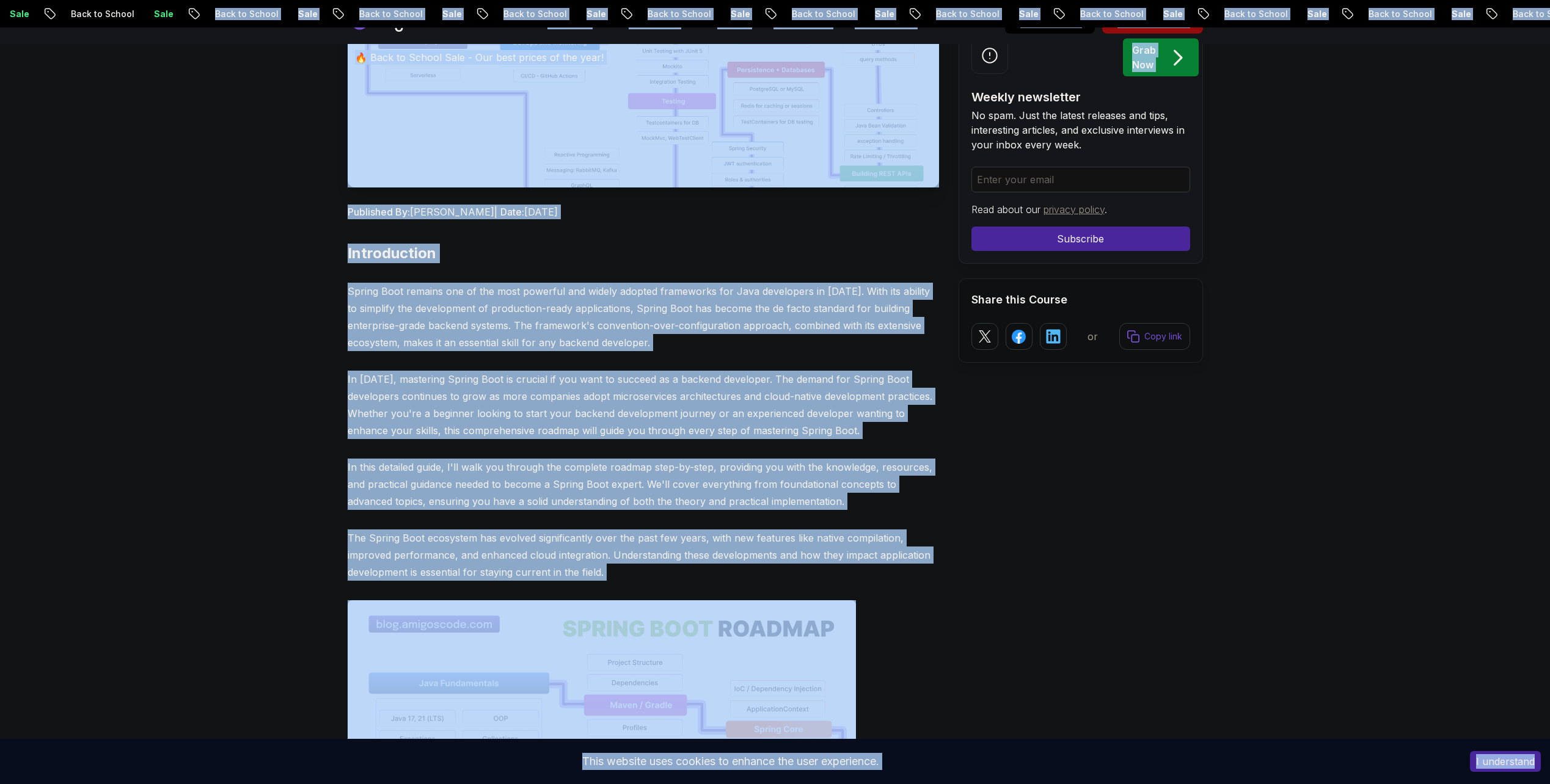
scroll to position [0, 0]
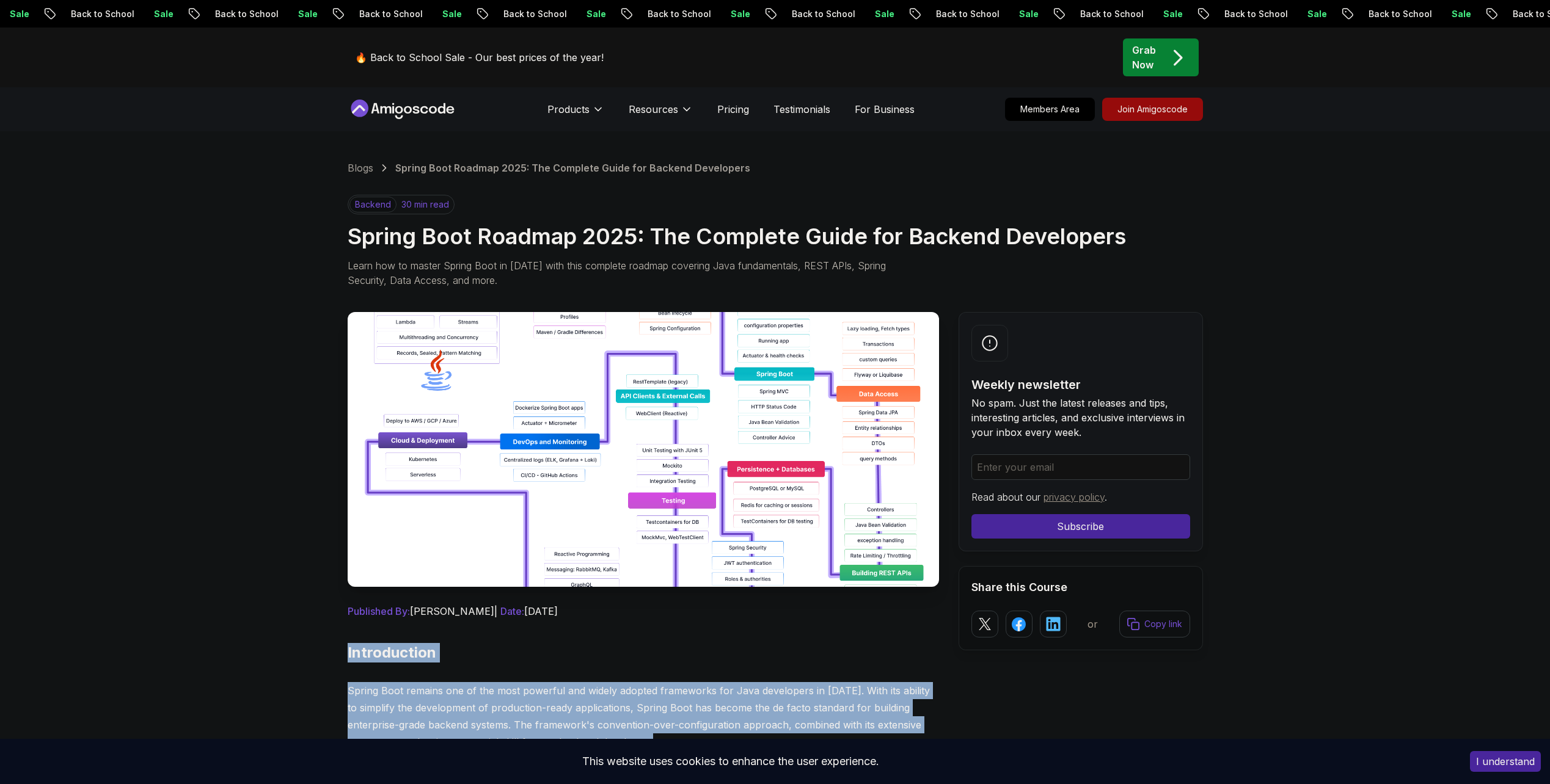
drag, startPoint x: 682, startPoint y: 353, endPoint x: 341, endPoint y: 657, distance: 456.8
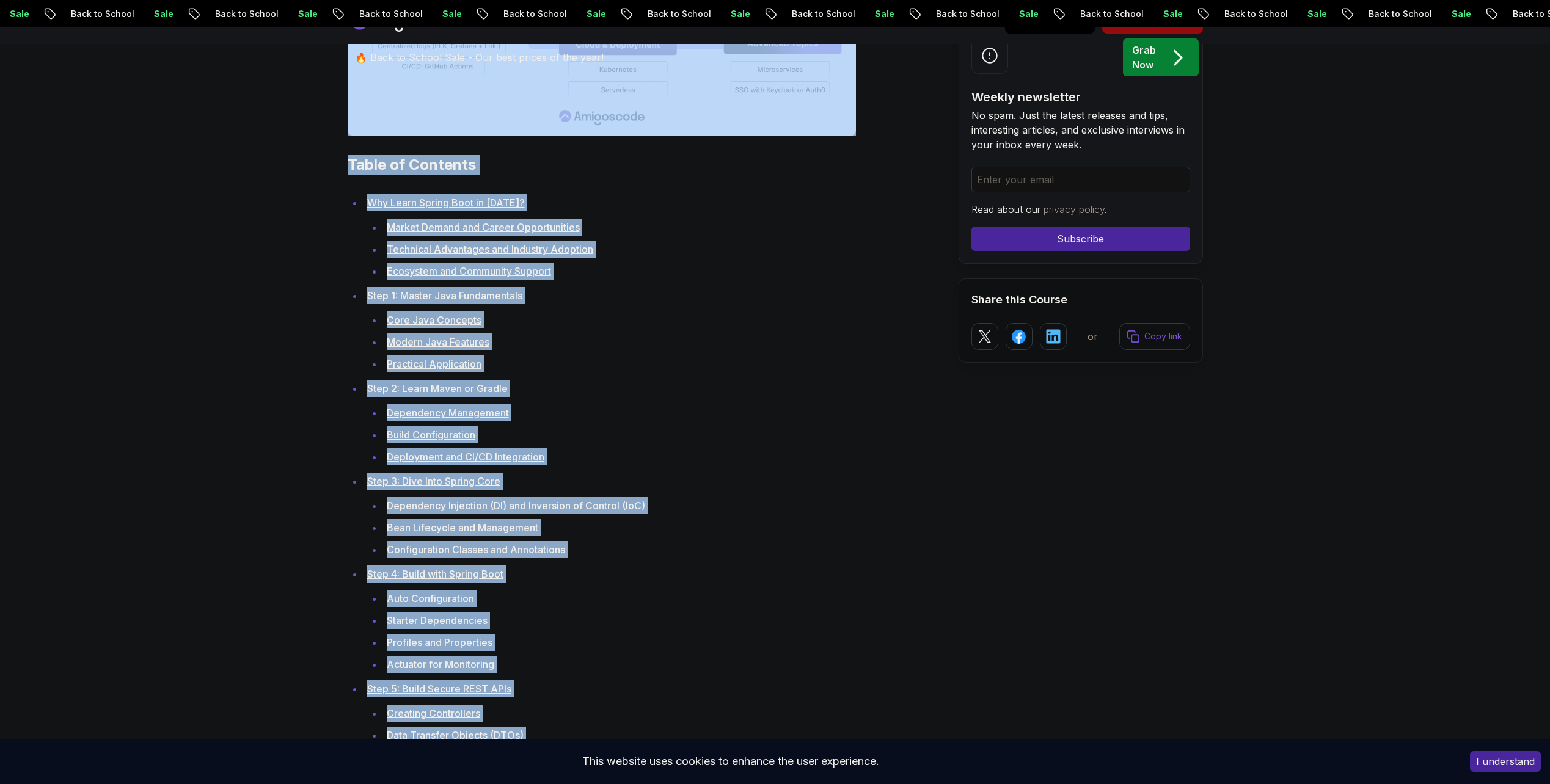
scroll to position [1649, 0]
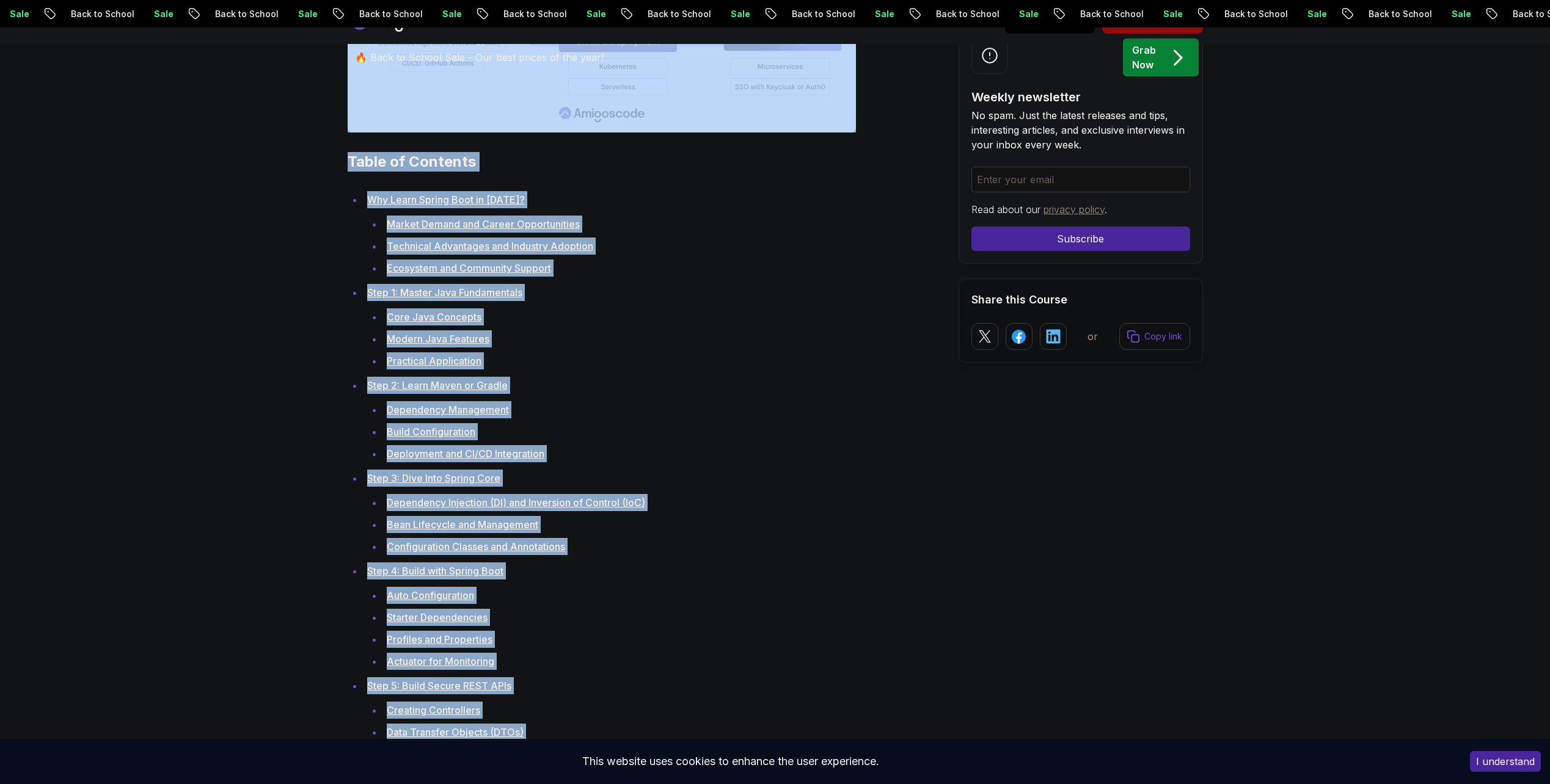
copy div "Introduction Spring Boot remains one of the most powerful and widely adopted fr…"
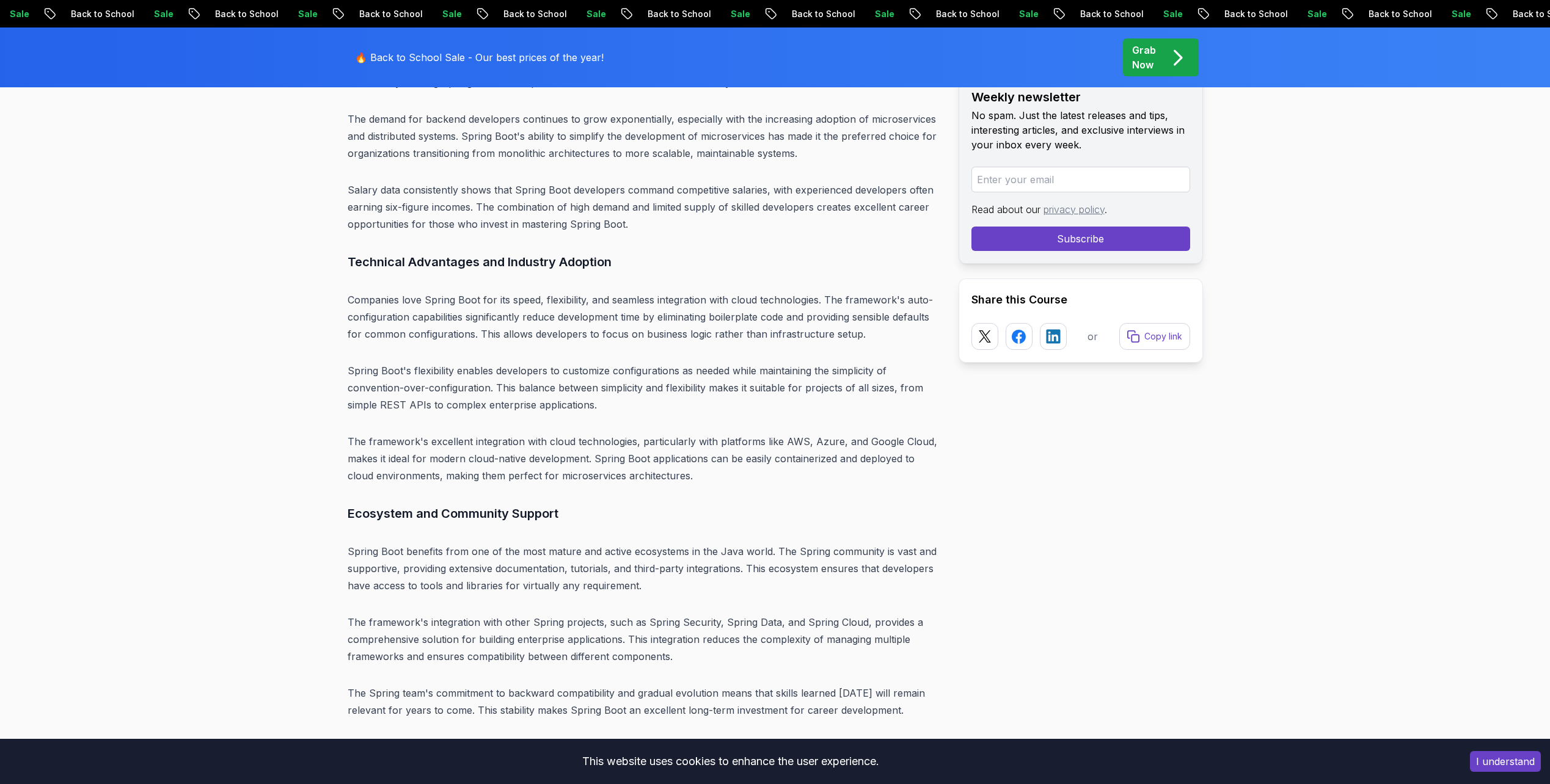
scroll to position [3423, 0]
